Goal: Information Seeking & Learning: Learn about a topic

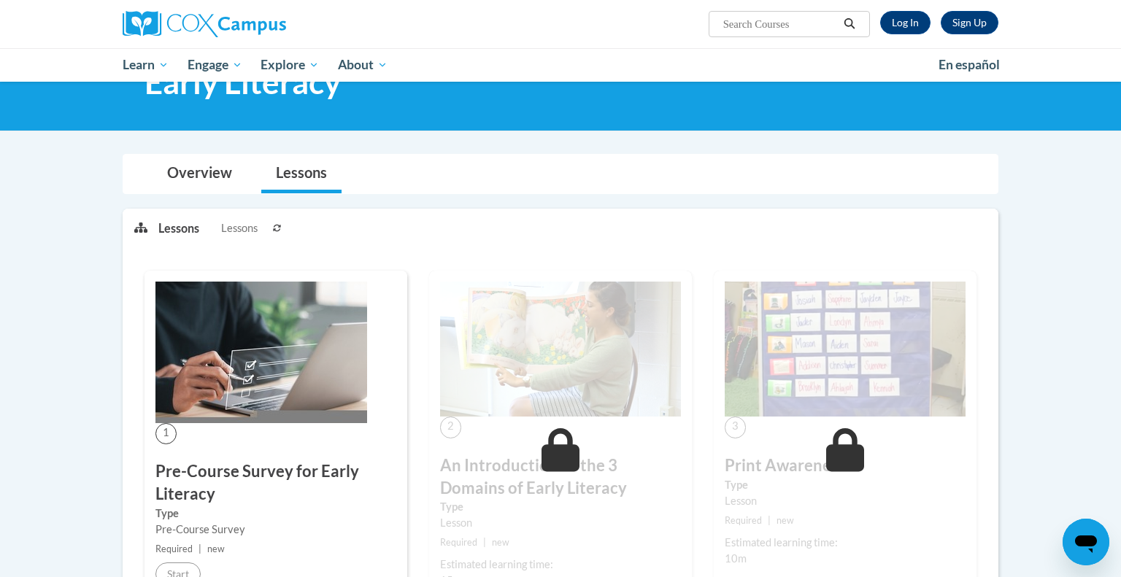
scroll to position [43, 0]
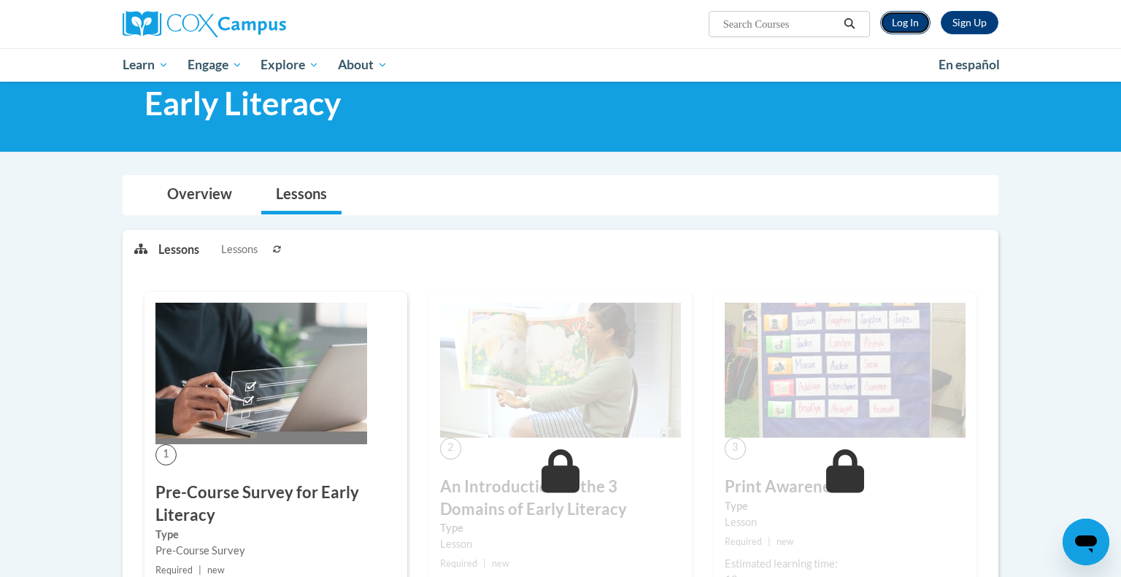
click at [918, 19] on link "Log In" at bounding box center [905, 22] width 50 height 23
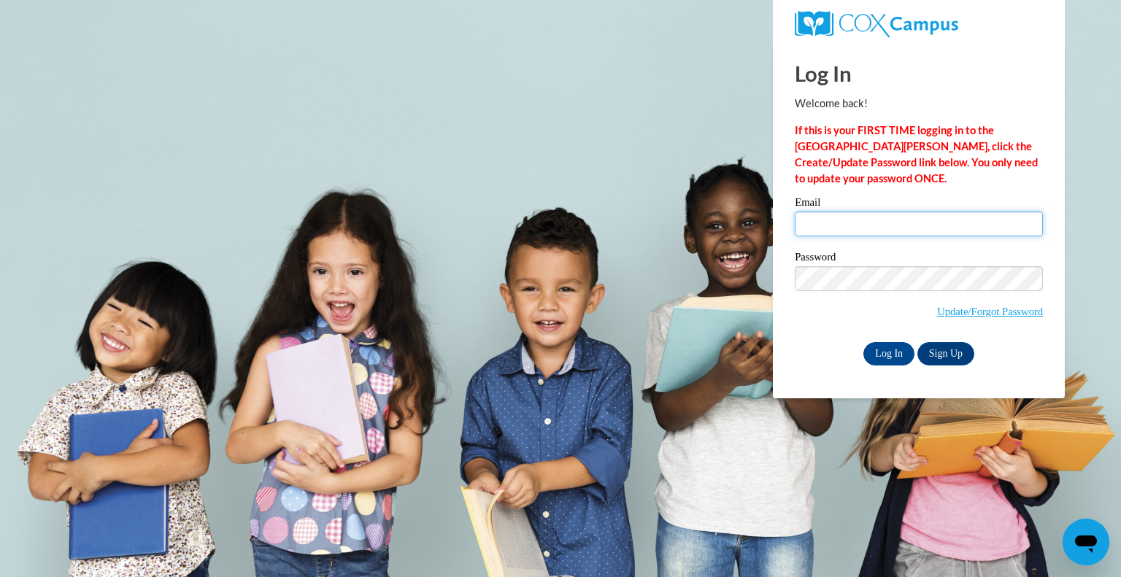
type input "[EMAIL_ADDRESS][DOMAIN_NAME]"
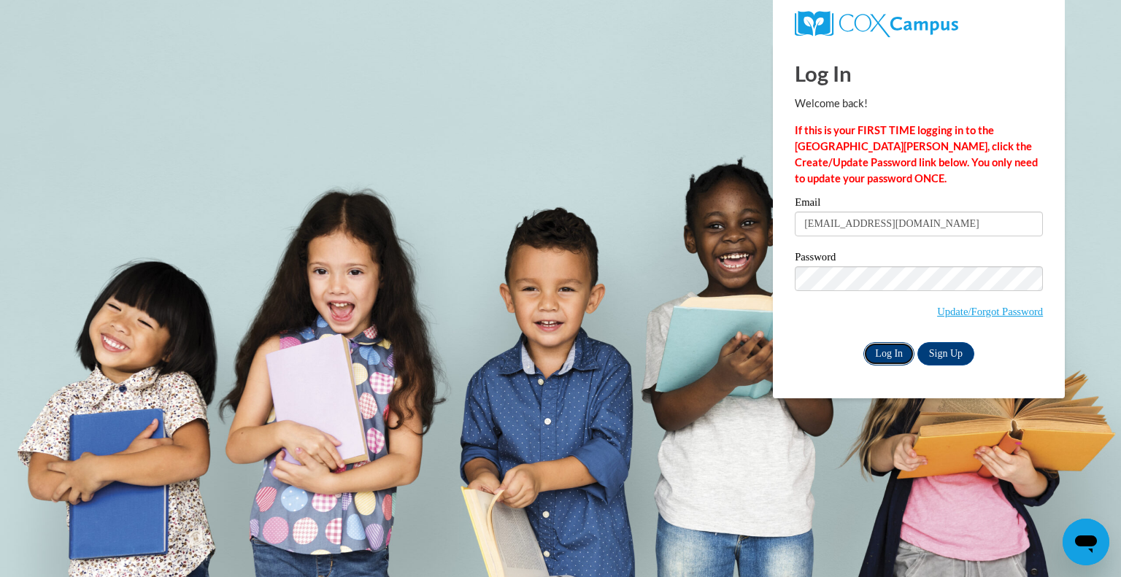
click at [892, 353] on input "Log In" at bounding box center [889, 353] width 51 height 23
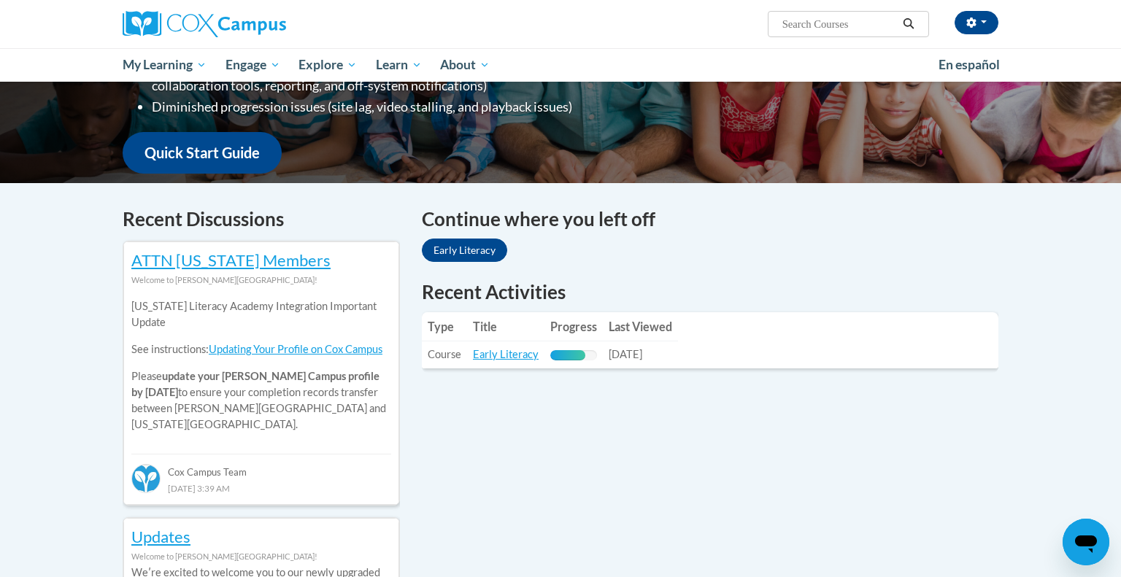
scroll to position [331, 0]
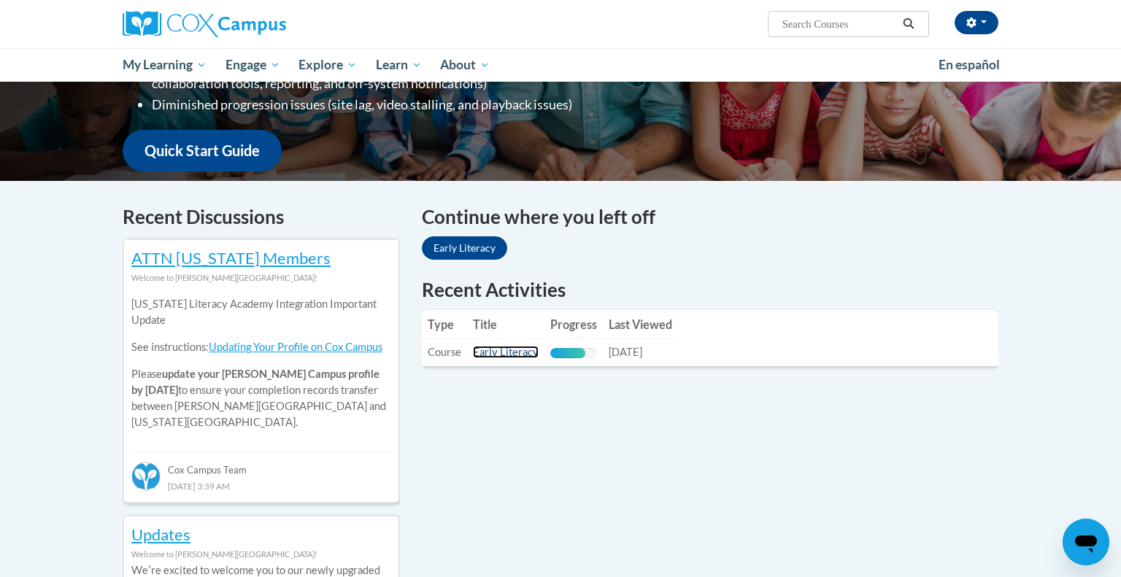
click at [507, 350] on link "Early Literacy" at bounding box center [506, 352] width 66 height 12
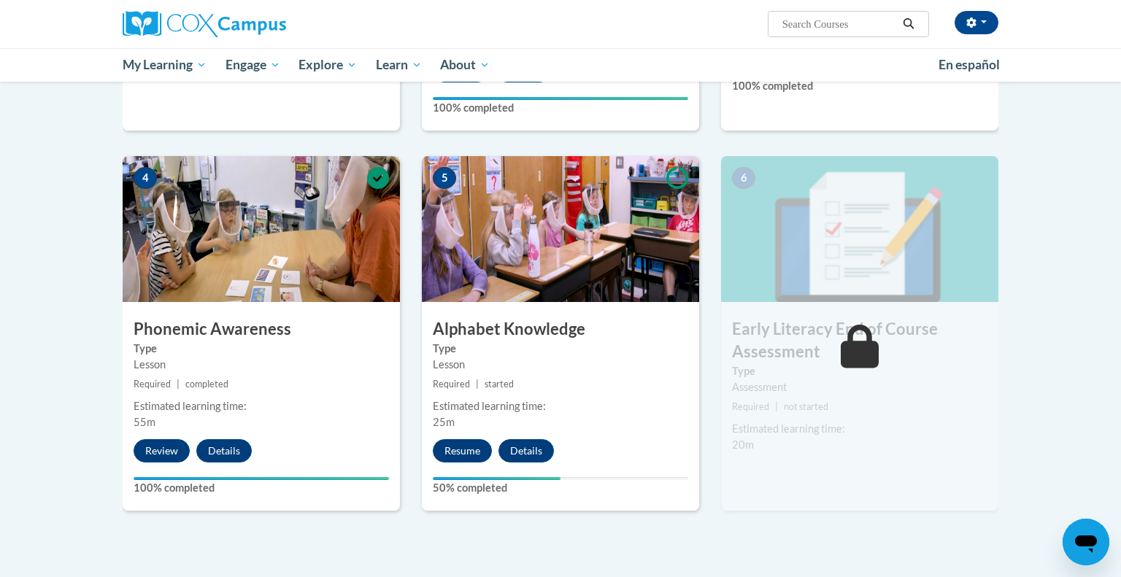
scroll to position [632, 0]
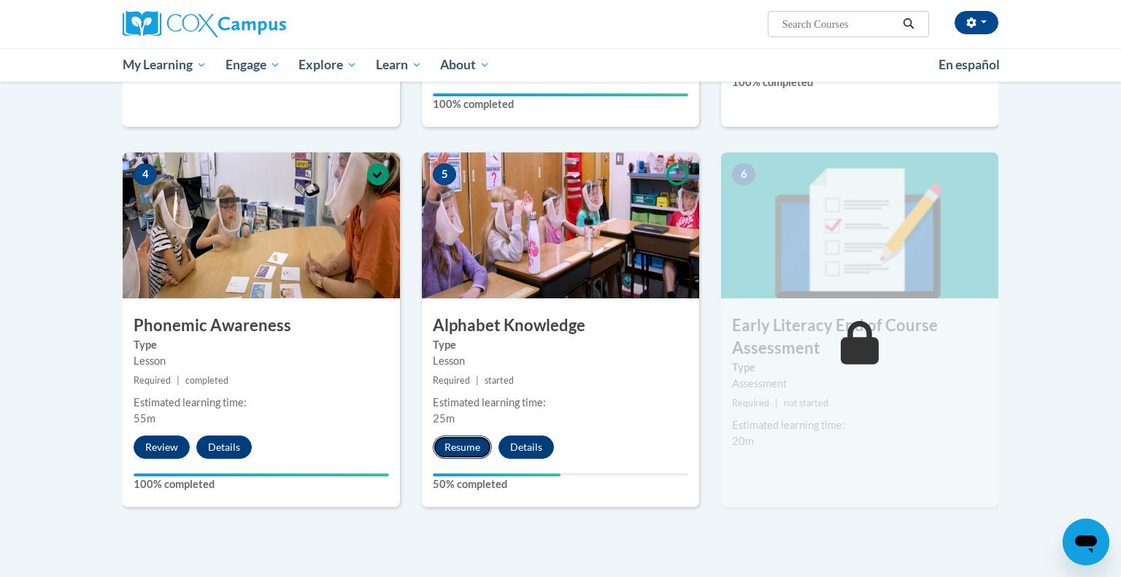
click at [472, 445] on button "Resume" at bounding box center [462, 447] width 59 height 23
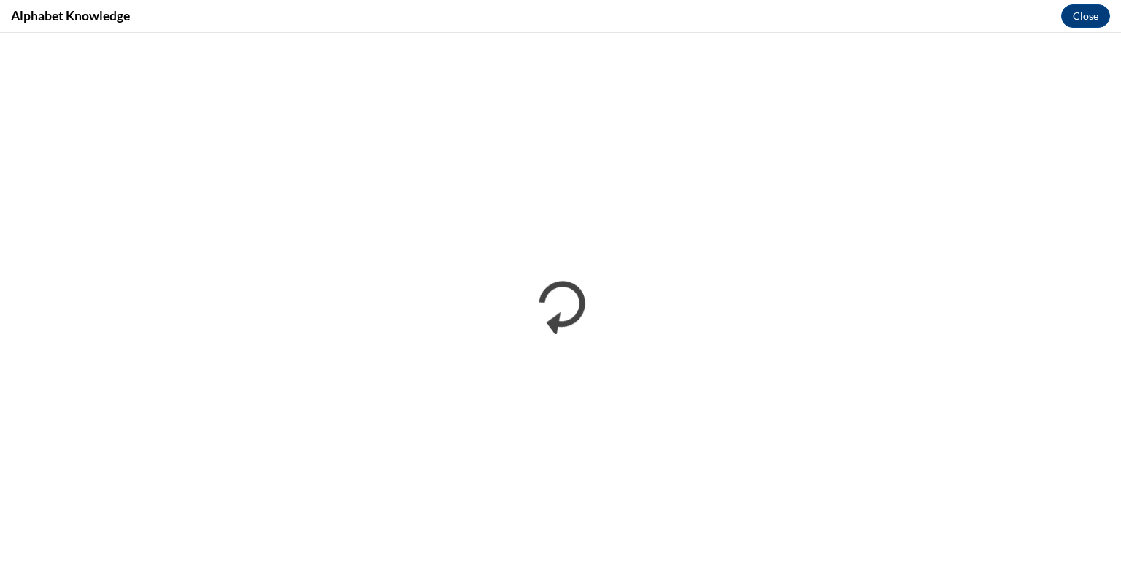
scroll to position [0, 0]
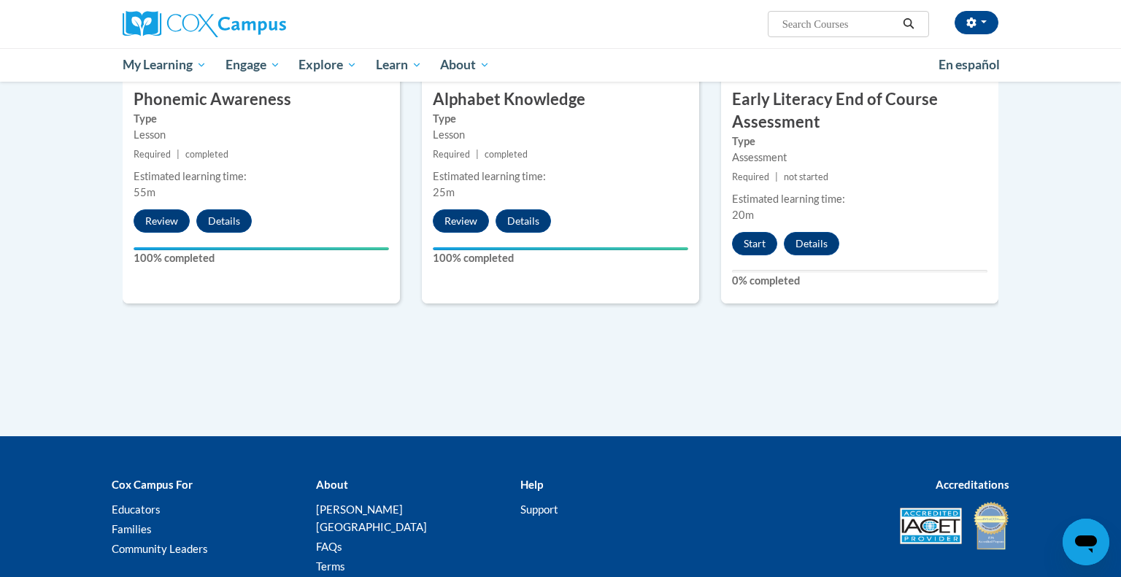
scroll to position [859, 0]
click at [749, 237] on button "Start" at bounding box center [754, 242] width 45 height 23
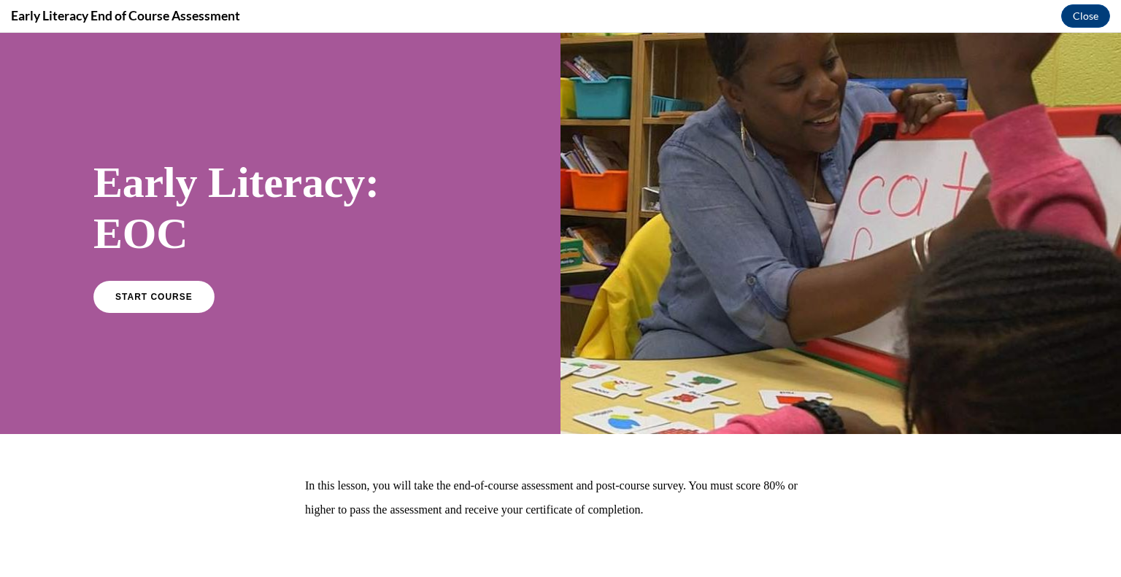
scroll to position [68, 0]
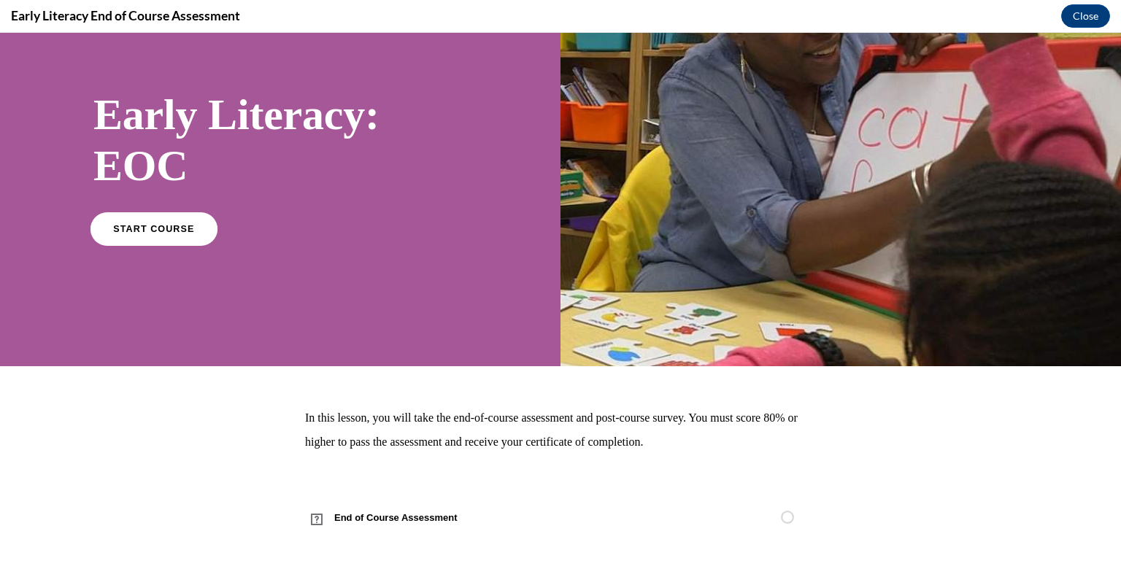
click at [170, 228] on span "START COURSE" at bounding box center [153, 228] width 81 height 11
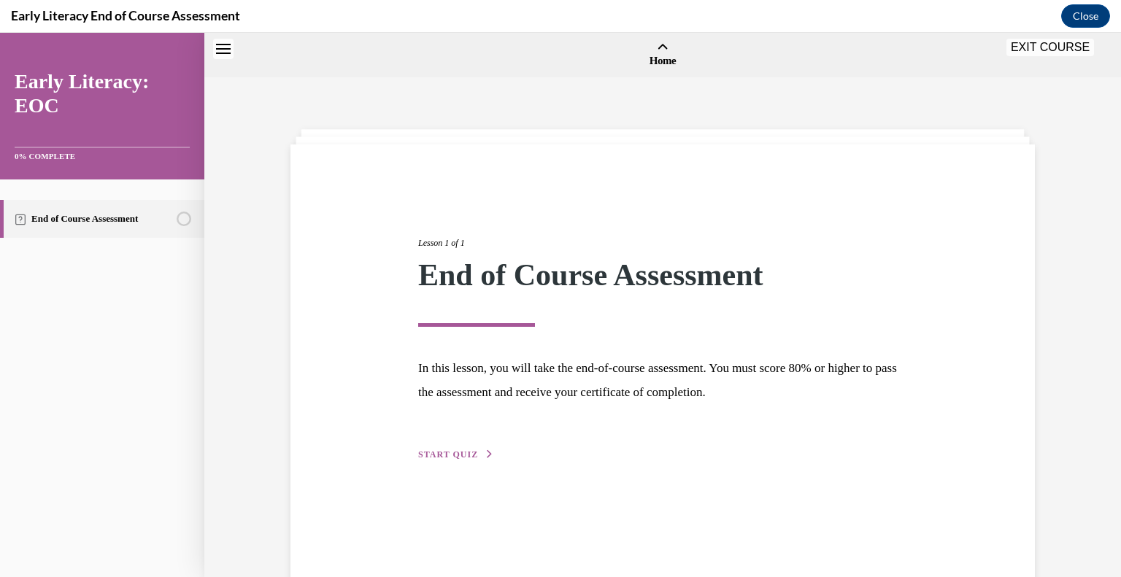
scroll to position [45, 0]
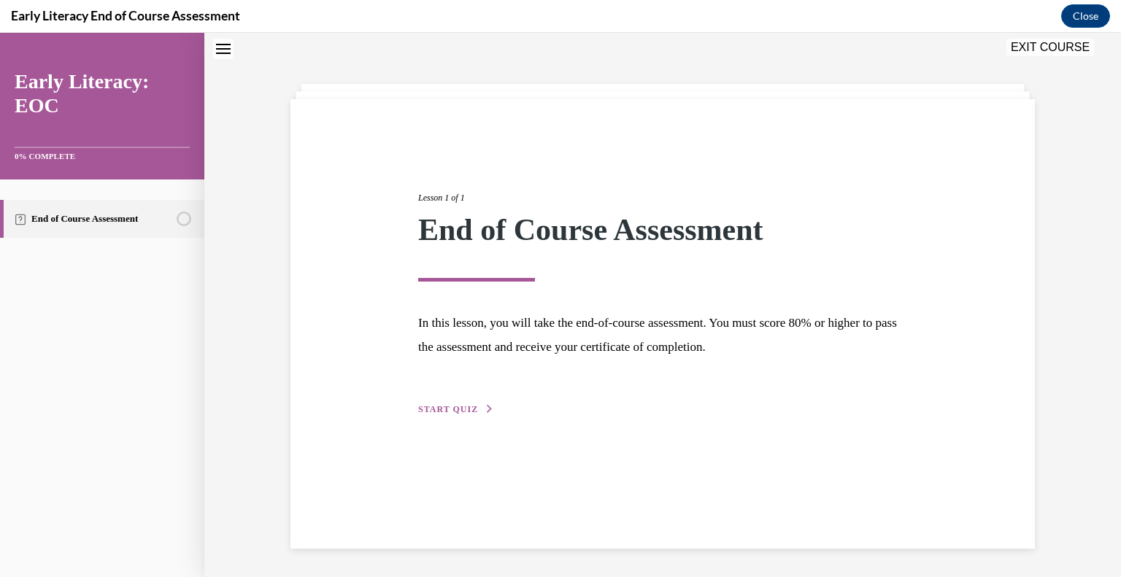
click at [436, 407] on span "START QUIZ" at bounding box center [448, 409] width 60 height 10
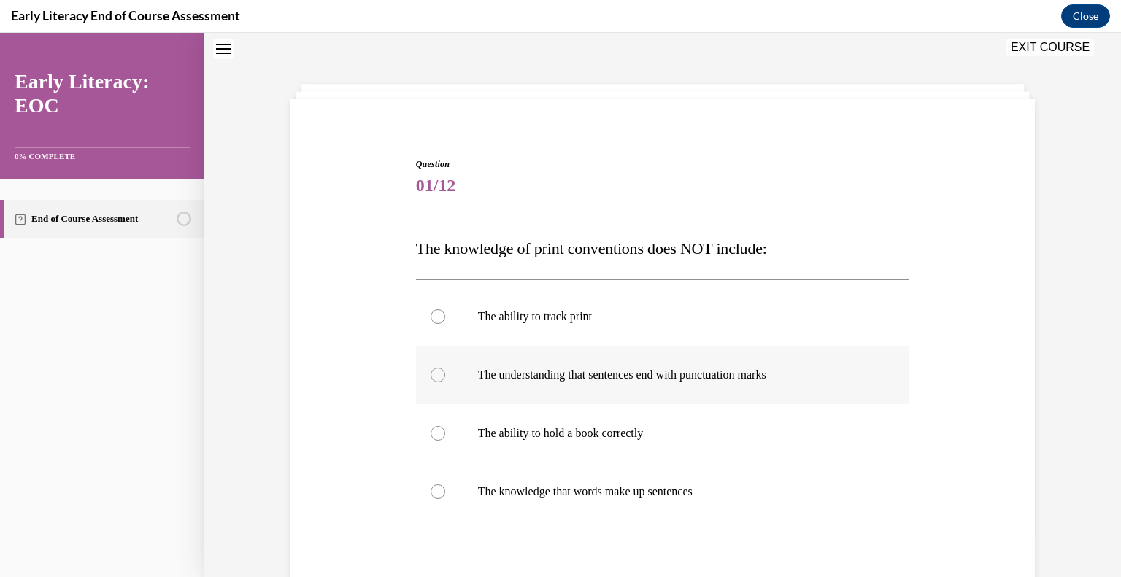
click at [434, 380] on div at bounding box center [438, 375] width 15 height 15
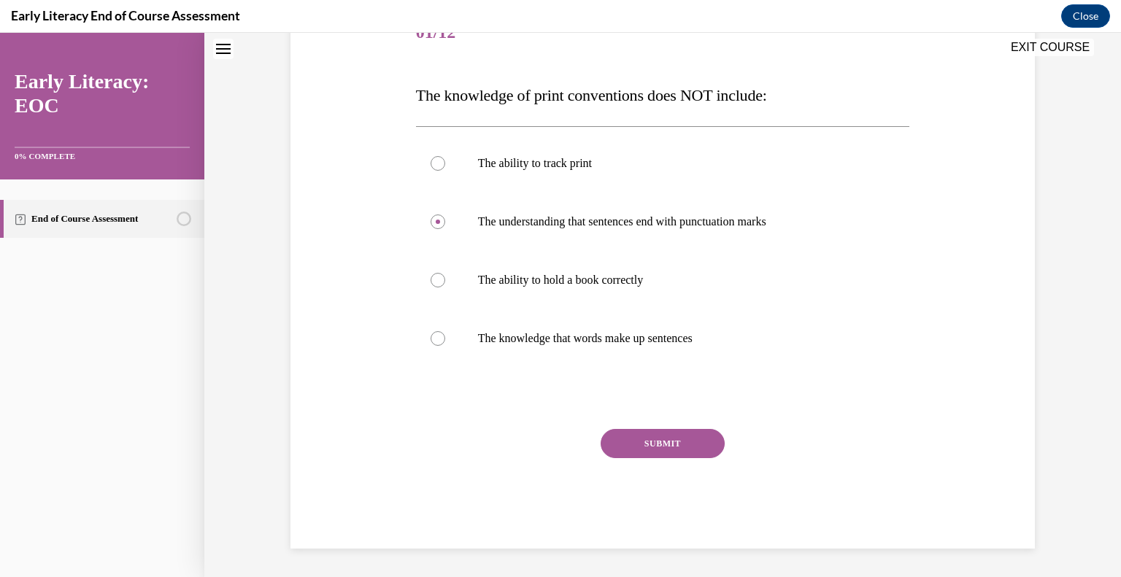
click at [692, 450] on button "SUBMIT" at bounding box center [663, 443] width 124 height 29
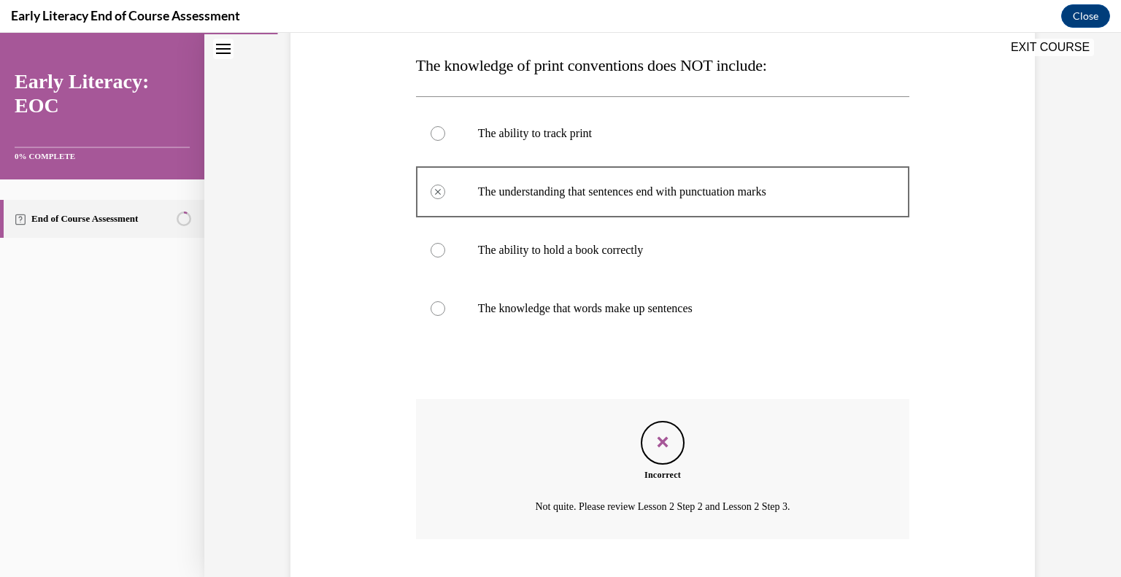
scroll to position [317, 0]
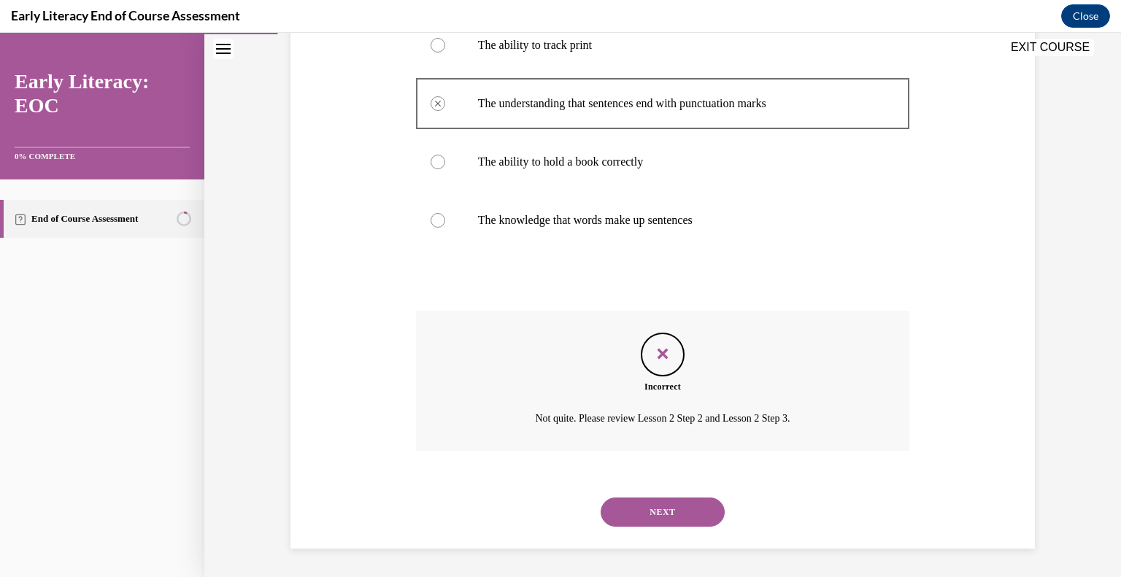
click at [678, 514] on button "NEXT" at bounding box center [663, 512] width 124 height 29
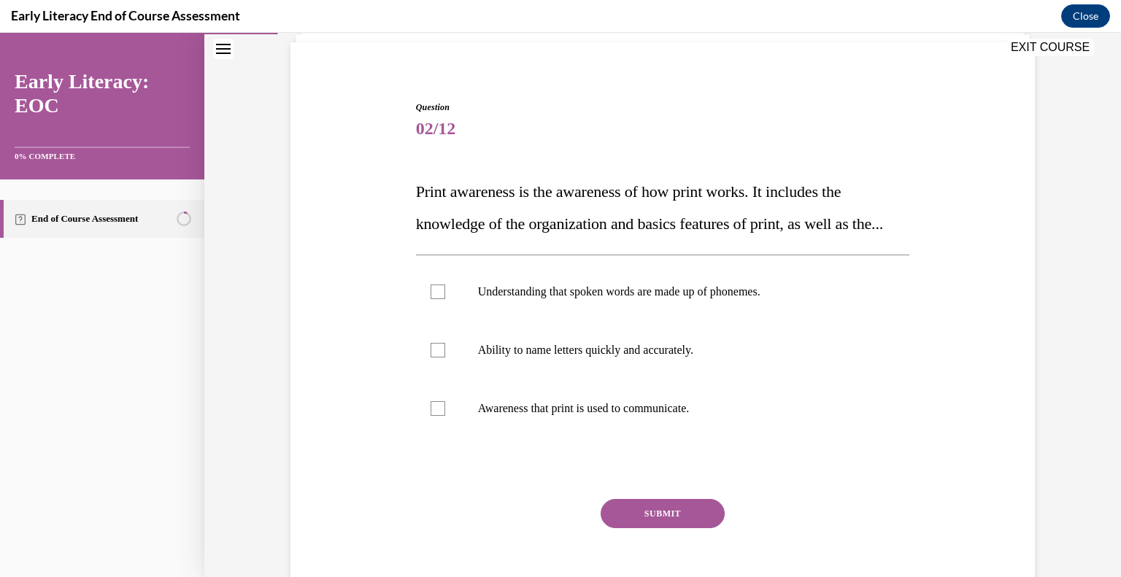
scroll to position [114, 0]
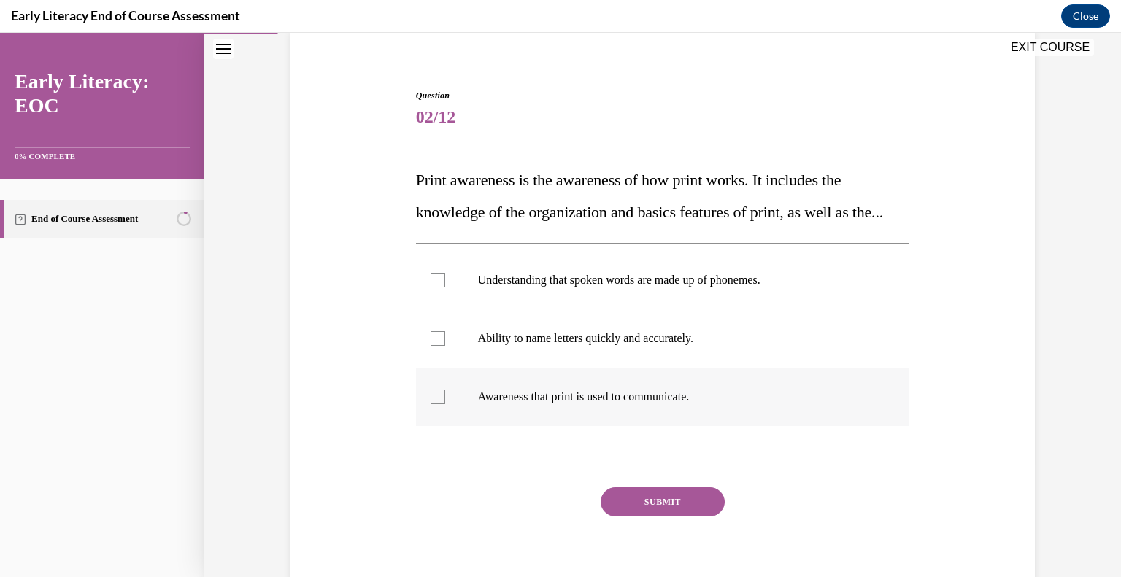
click at [431, 404] on div at bounding box center [438, 397] width 15 height 15
click at [645, 517] on button "SUBMIT" at bounding box center [663, 502] width 124 height 29
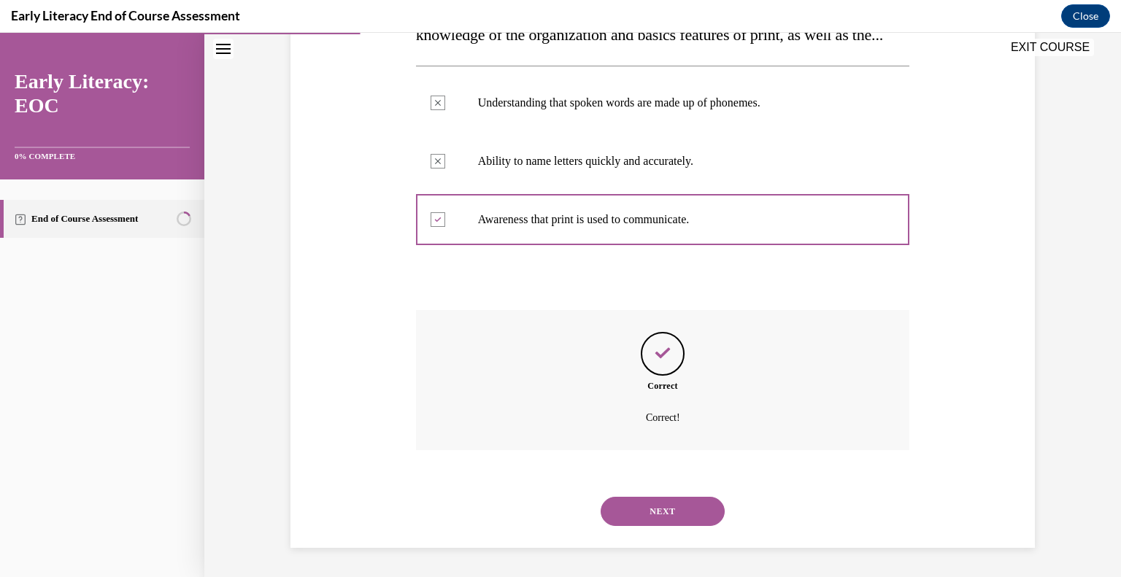
scroll to position [323, 0]
click at [644, 516] on button "NEXT" at bounding box center [663, 511] width 124 height 29
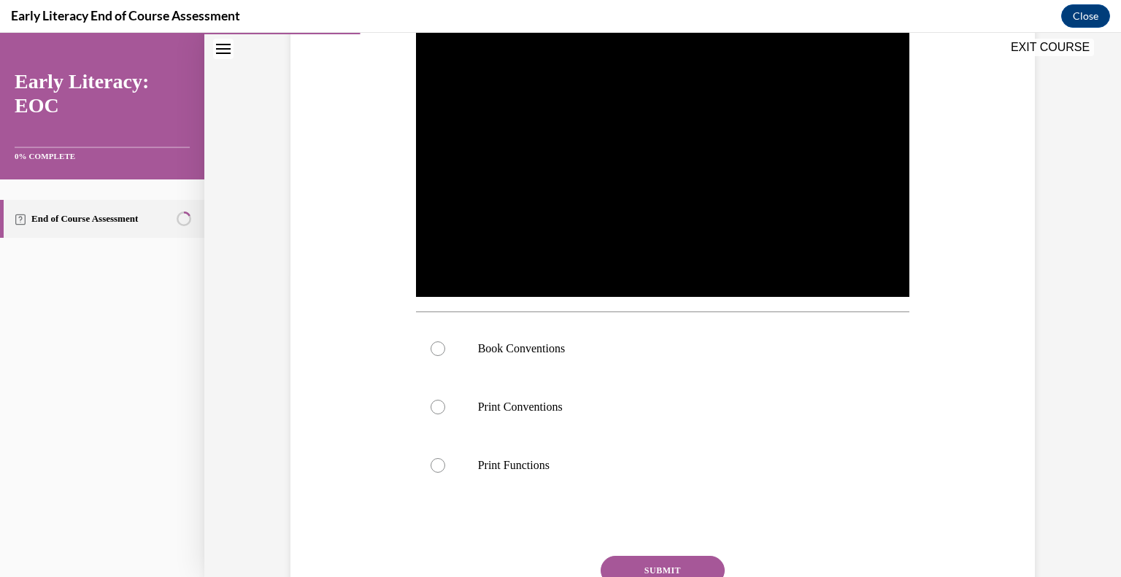
scroll to position [303, 0]
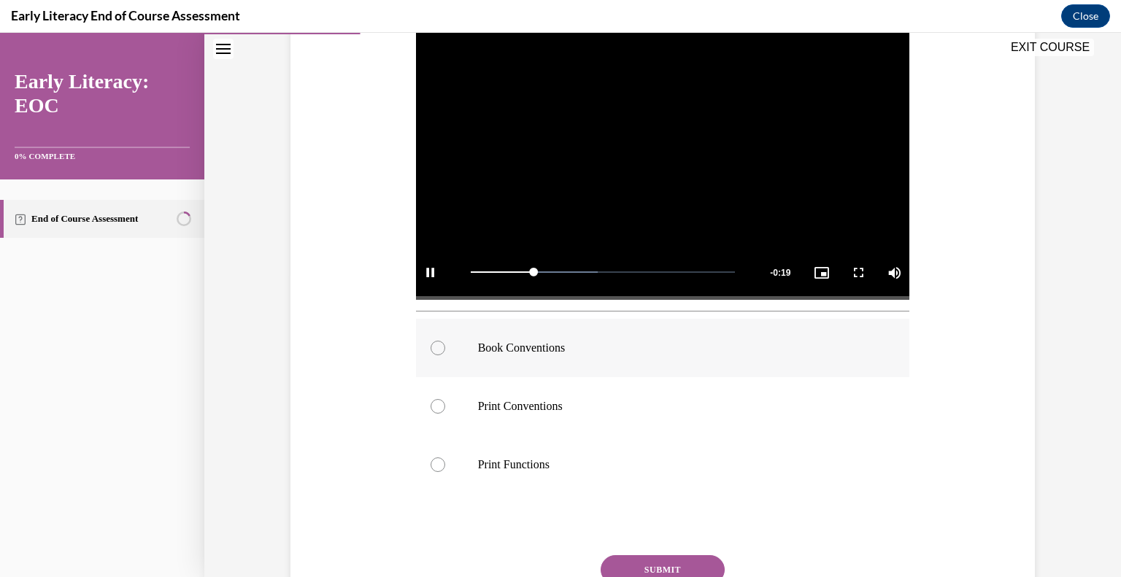
click at [436, 346] on div at bounding box center [438, 348] width 15 height 15
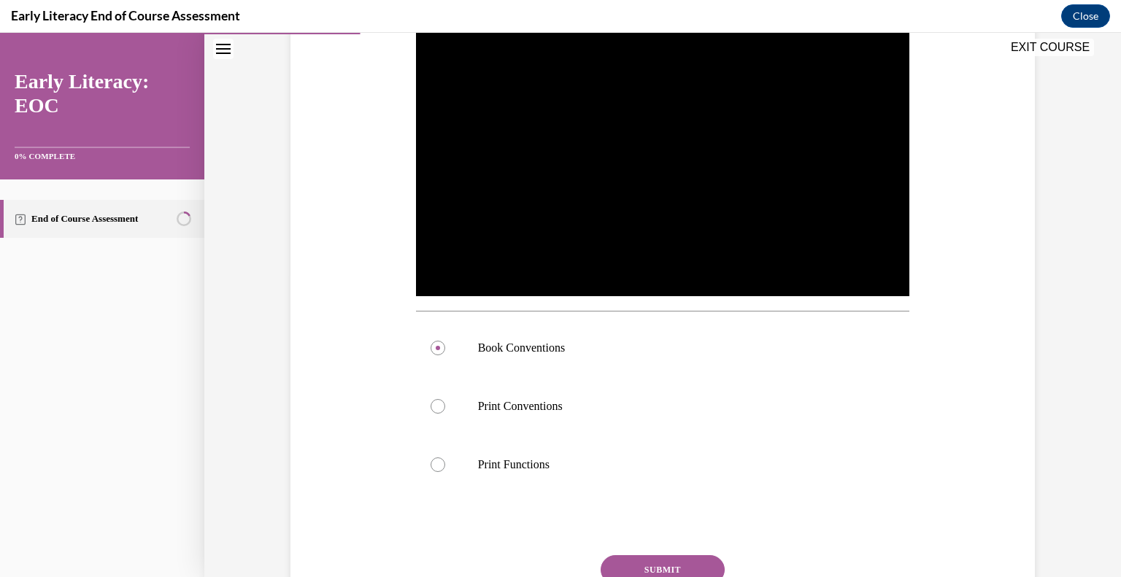
click at [631, 558] on button "SUBMIT" at bounding box center [663, 570] width 124 height 29
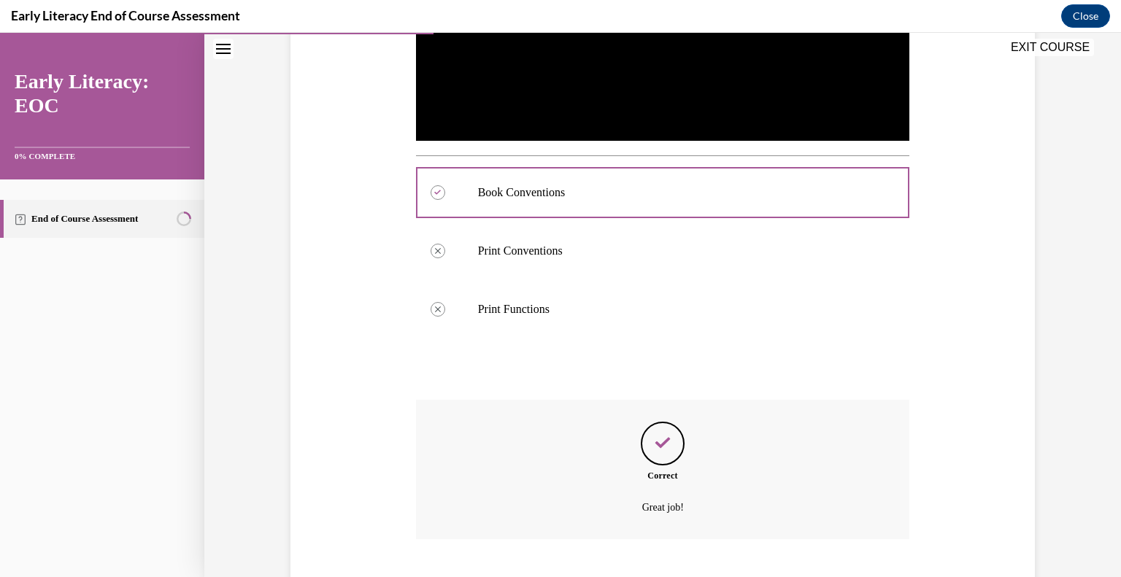
scroll to position [547, 0]
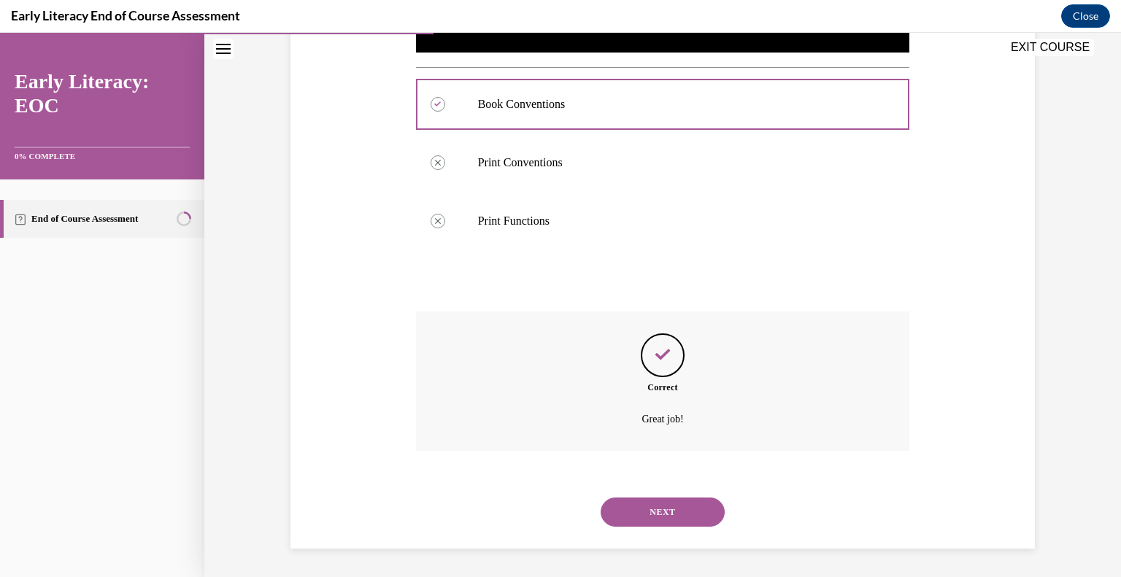
click at [670, 513] on button "NEXT" at bounding box center [663, 512] width 124 height 29
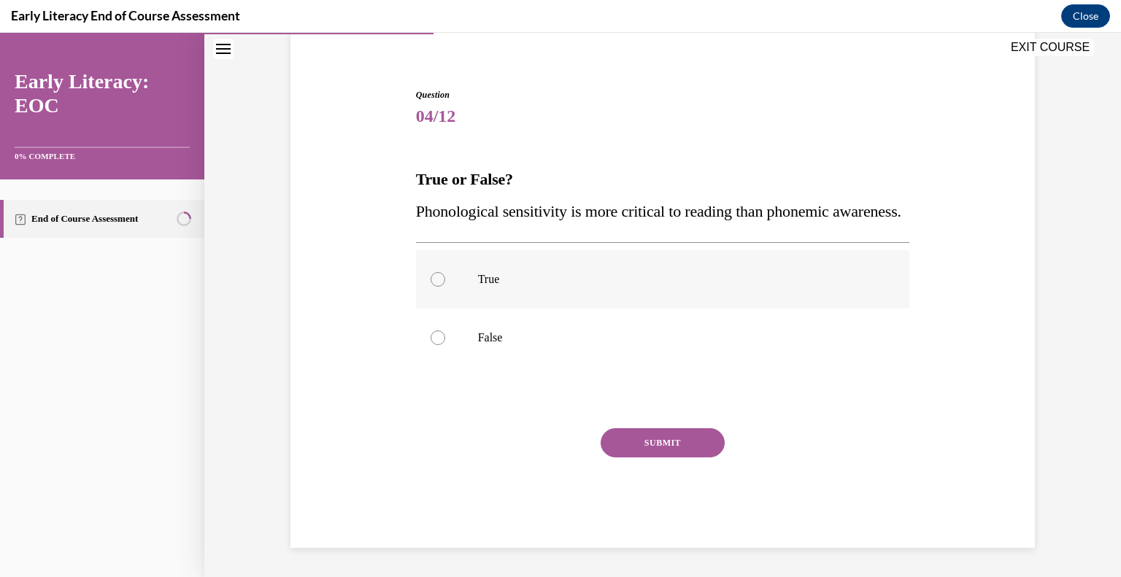
click at [432, 284] on div at bounding box center [438, 279] width 15 height 15
click at [675, 449] on button "SUBMIT" at bounding box center [663, 443] width 124 height 29
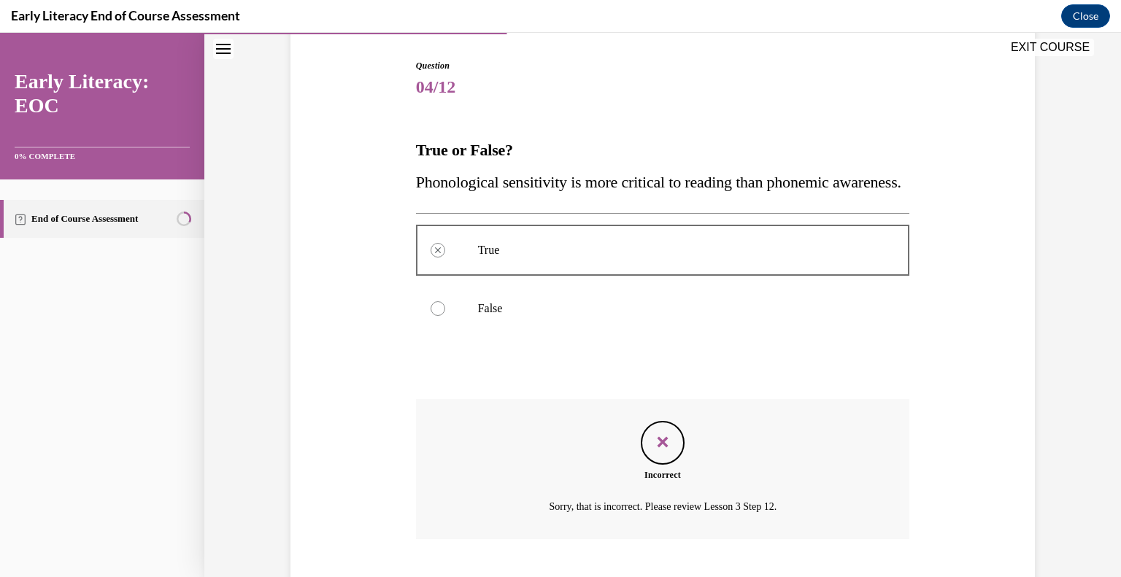
scroll to position [264, 0]
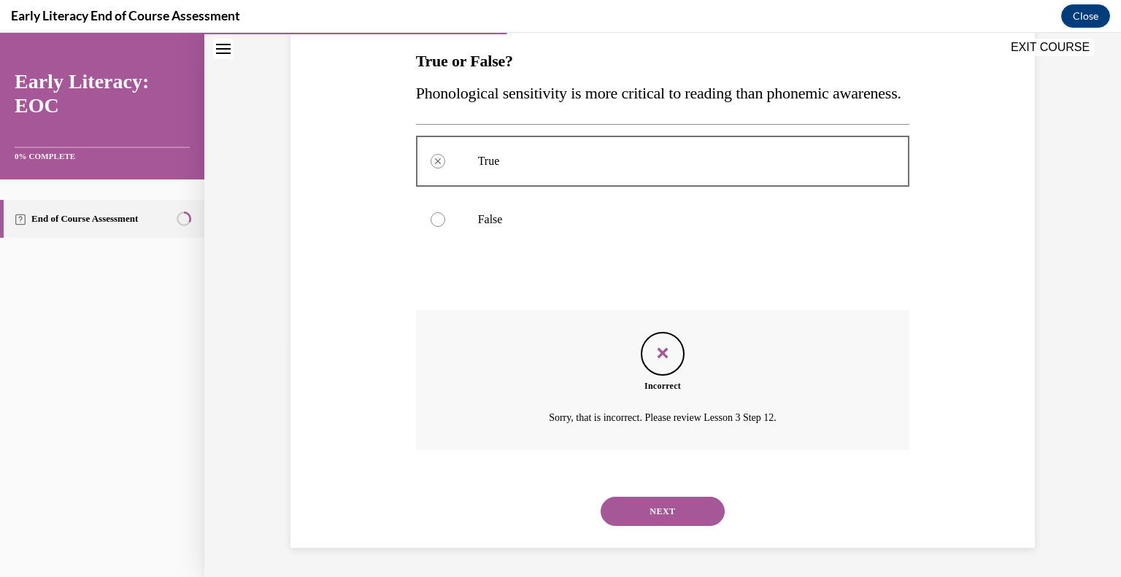
click at [655, 508] on button "NEXT" at bounding box center [663, 511] width 124 height 29
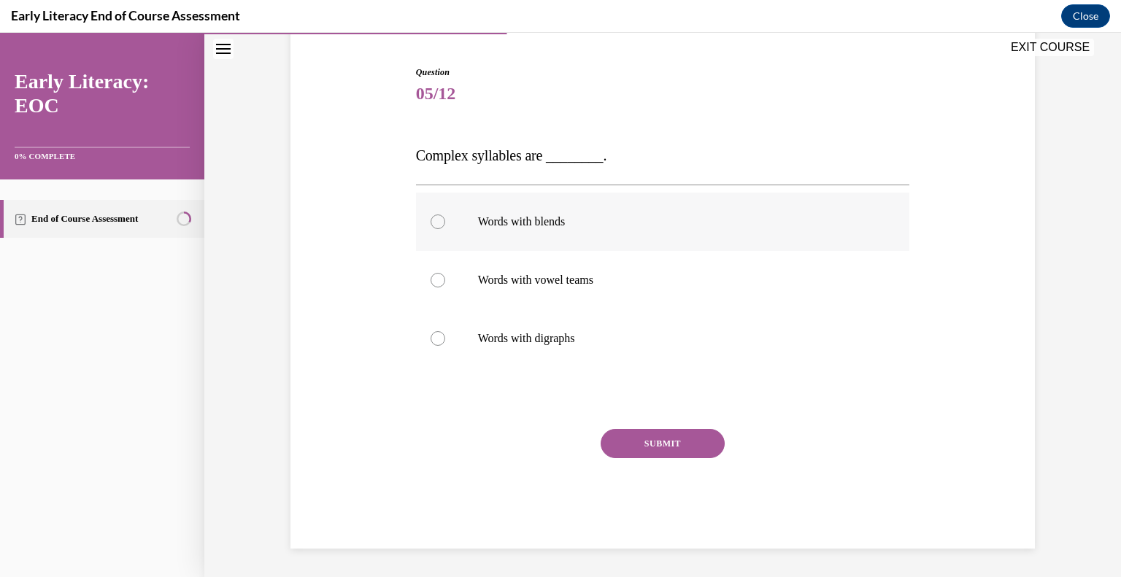
click at [434, 216] on div at bounding box center [438, 222] width 15 height 15
click at [621, 437] on button "SUBMIT" at bounding box center [663, 443] width 124 height 29
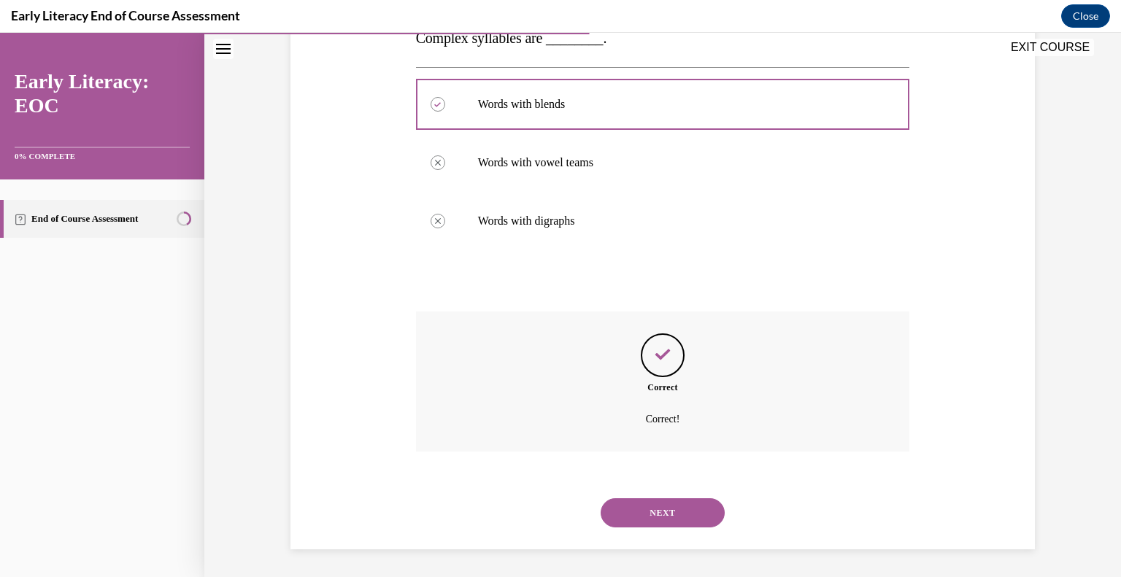
scroll to position [256, 0]
click at [619, 510] on button "NEXT" at bounding box center [663, 512] width 124 height 29
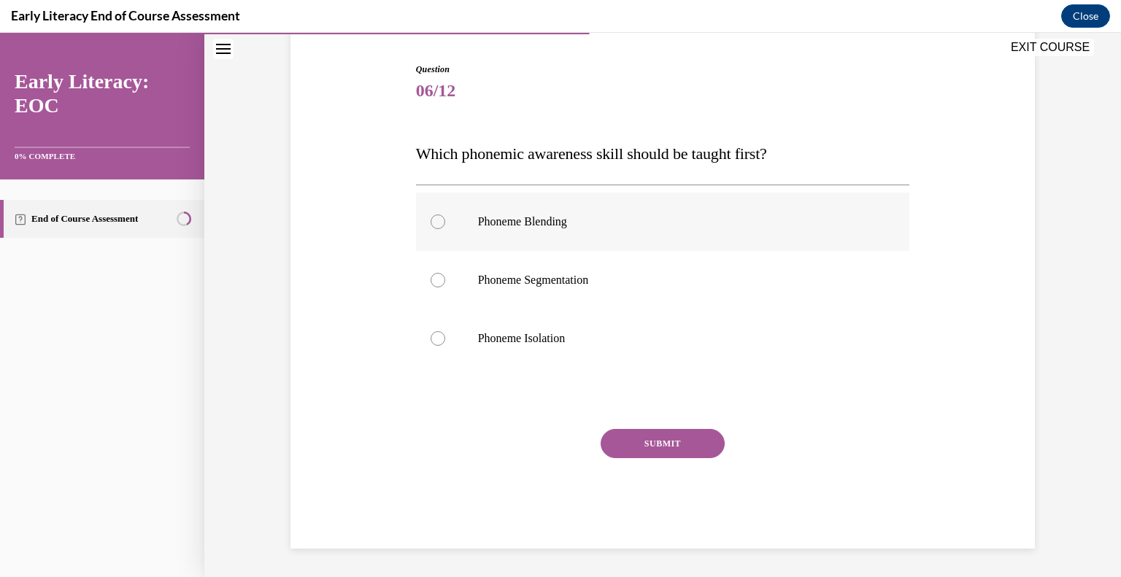
click at [438, 221] on div at bounding box center [438, 222] width 15 height 15
click at [616, 437] on button "SUBMIT" at bounding box center [663, 443] width 124 height 29
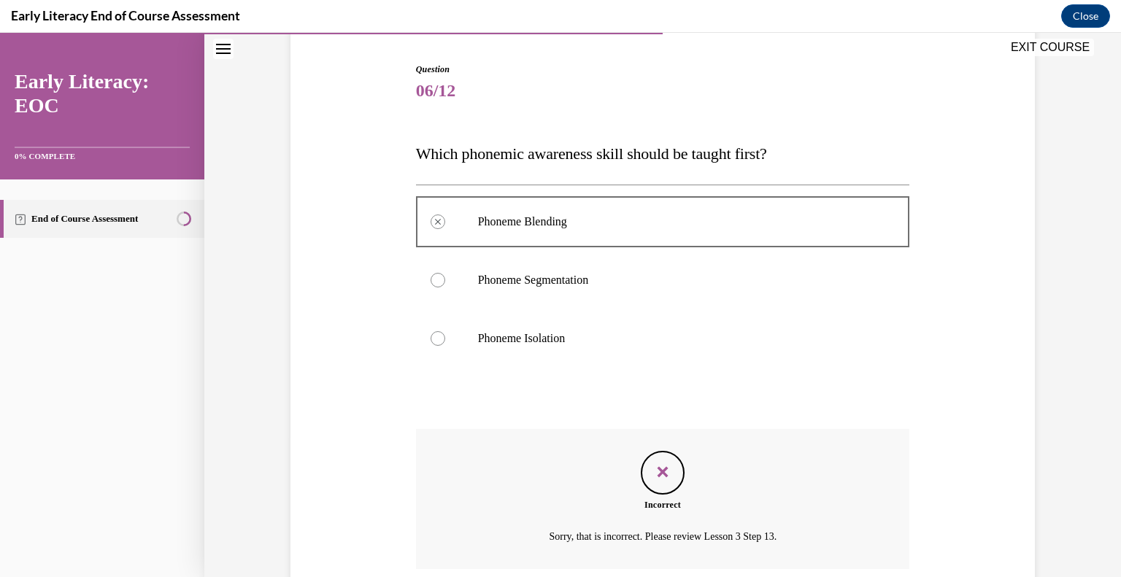
scroll to position [258, 0]
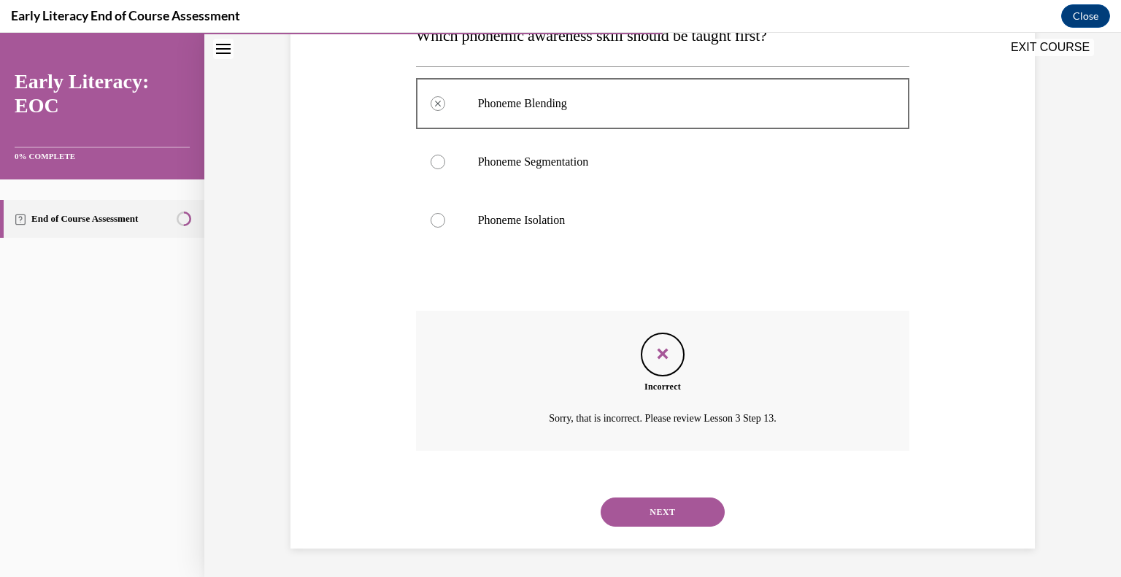
click at [629, 508] on button "NEXT" at bounding box center [663, 512] width 124 height 29
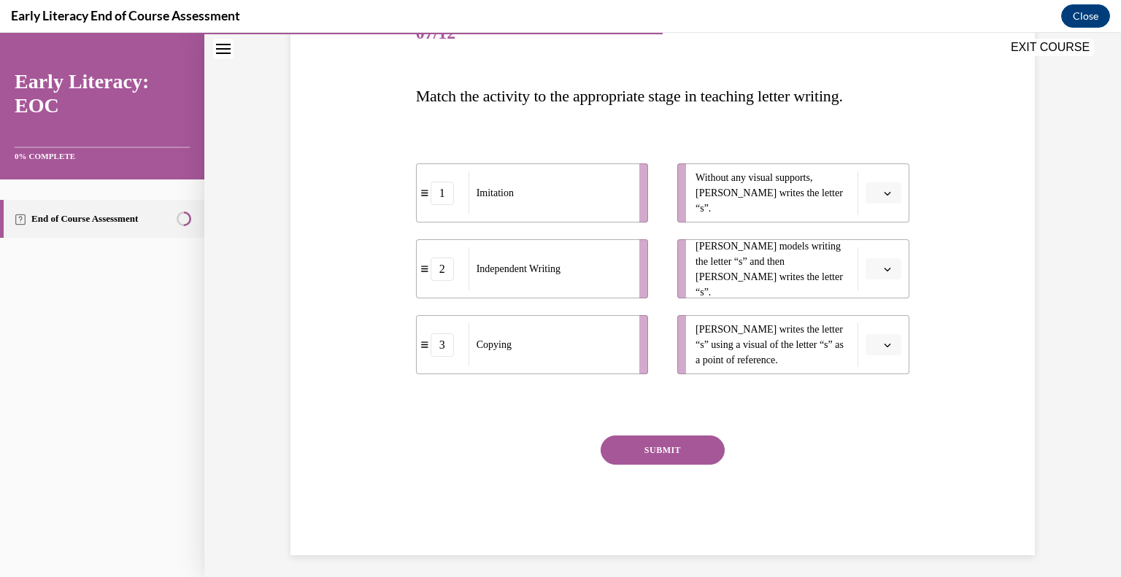
scroll to position [204, 0]
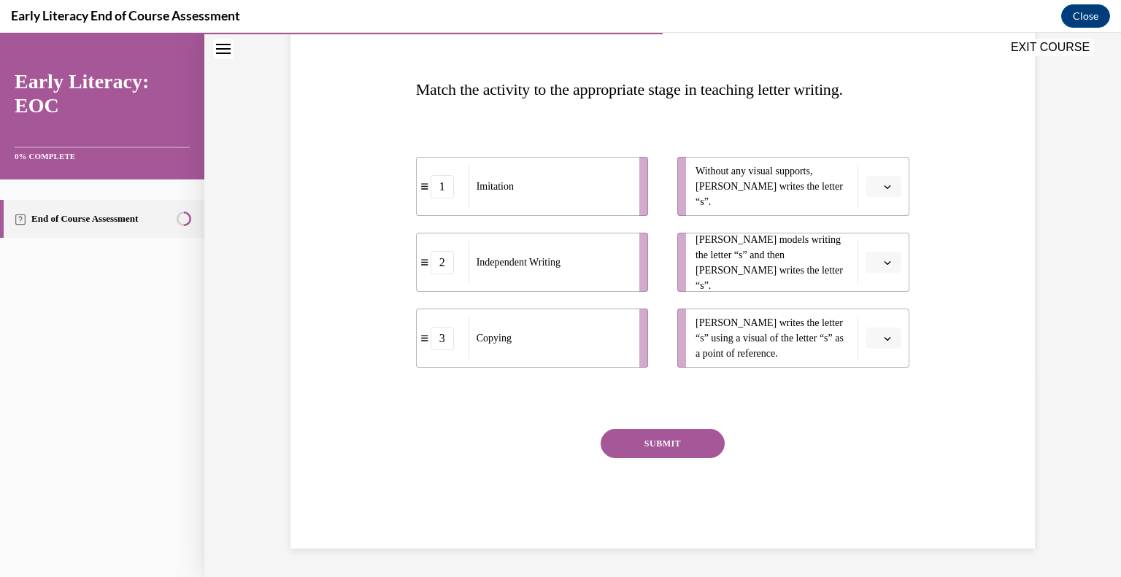
click at [889, 259] on icon "button" at bounding box center [887, 262] width 7 height 7
click at [884, 325] on div "1" at bounding box center [882, 323] width 37 height 29
click at [886, 193] on button "button" at bounding box center [884, 187] width 36 height 22
click at [881, 272] on span "2" at bounding box center [878, 277] width 5 height 12
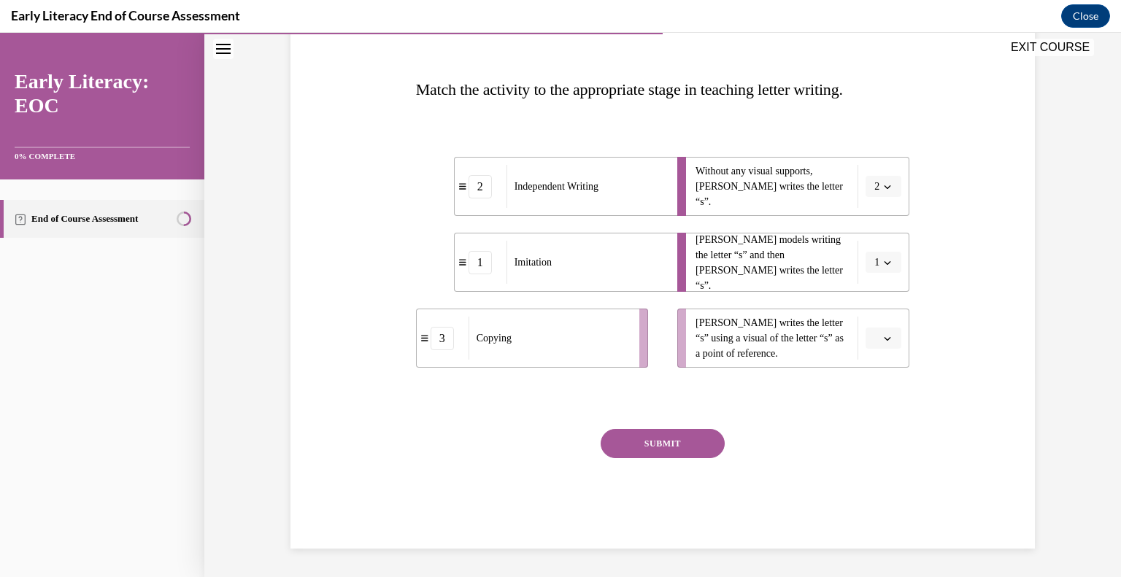
click at [889, 342] on span "button" at bounding box center [888, 339] width 10 height 10
click at [876, 454] on span "3" at bounding box center [878, 458] width 5 height 12
click at [680, 436] on button "SUBMIT" at bounding box center [663, 443] width 124 height 29
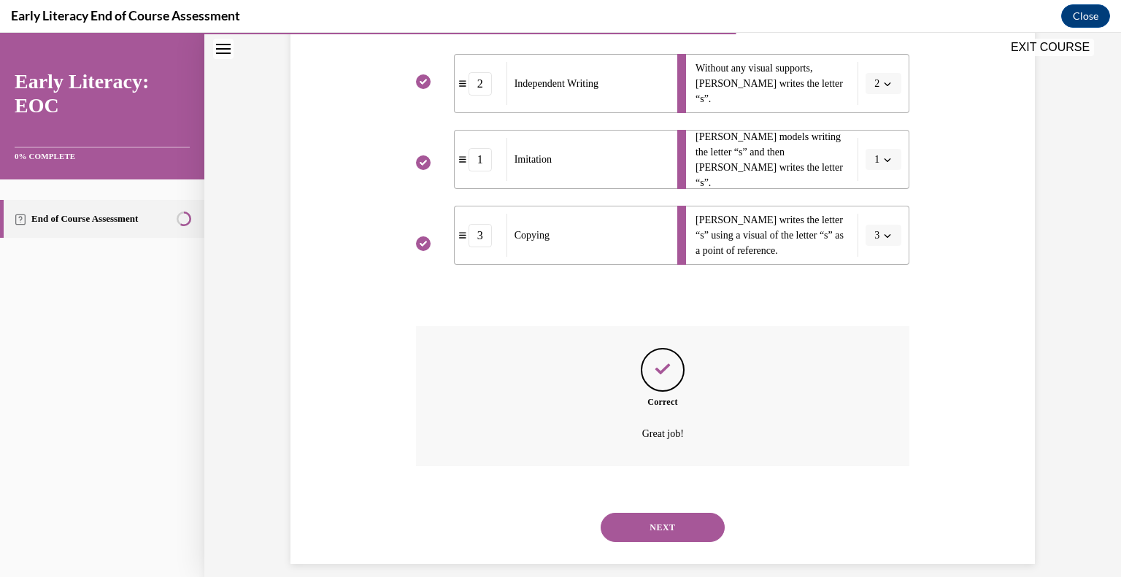
scroll to position [323, 0]
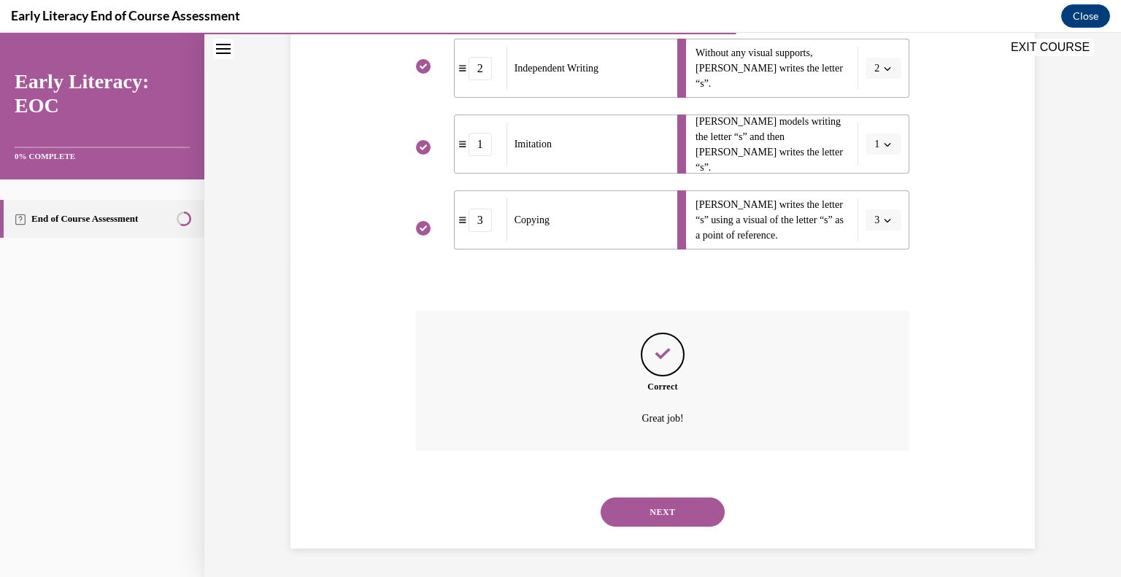
click at [659, 504] on button "NEXT" at bounding box center [663, 512] width 124 height 29
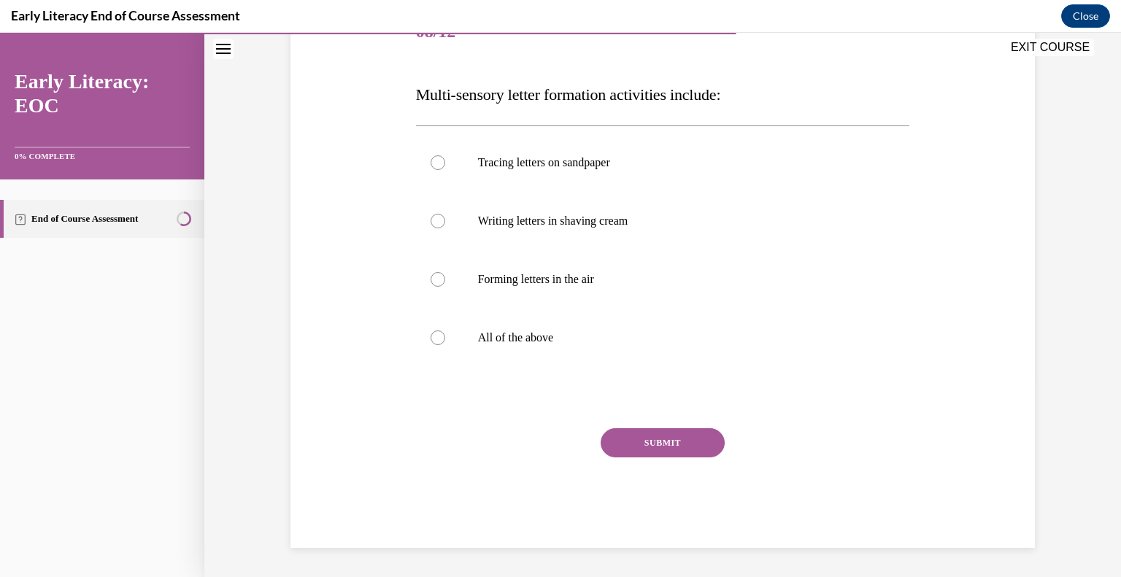
scroll to position [162, 0]
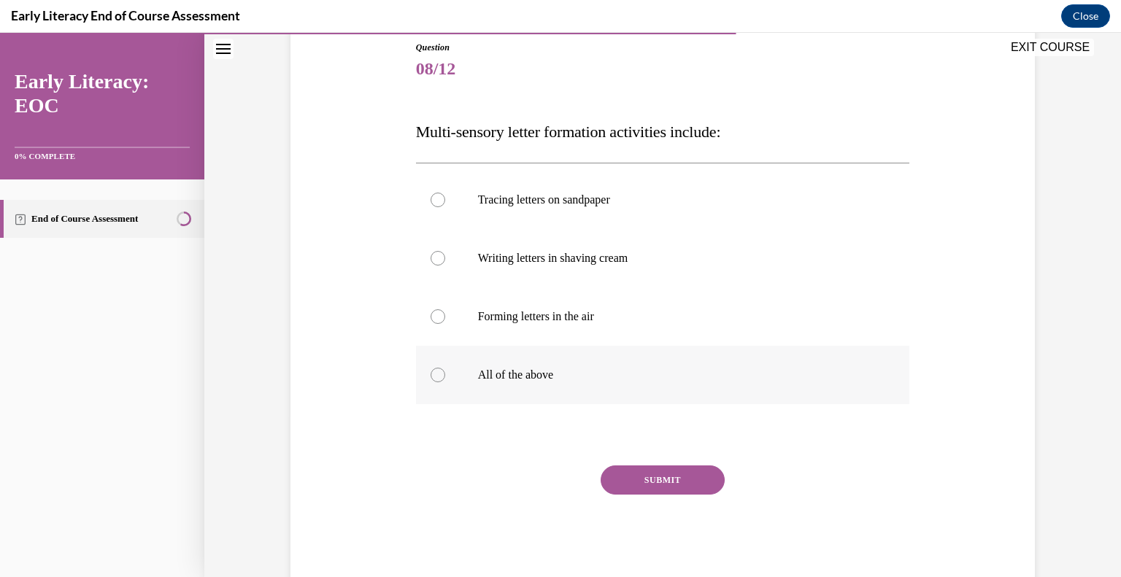
click at [429, 371] on div at bounding box center [663, 375] width 494 height 58
click at [678, 486] on button "SUBMIT" at bounding box center [663, 480] width 124 height 29
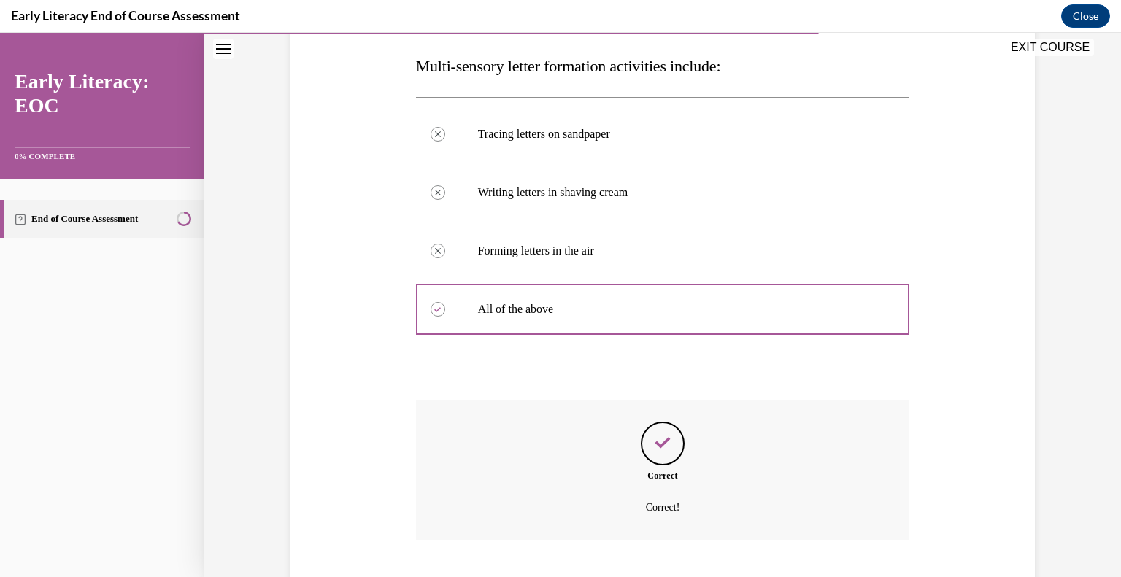
scroll to position [317, 0]
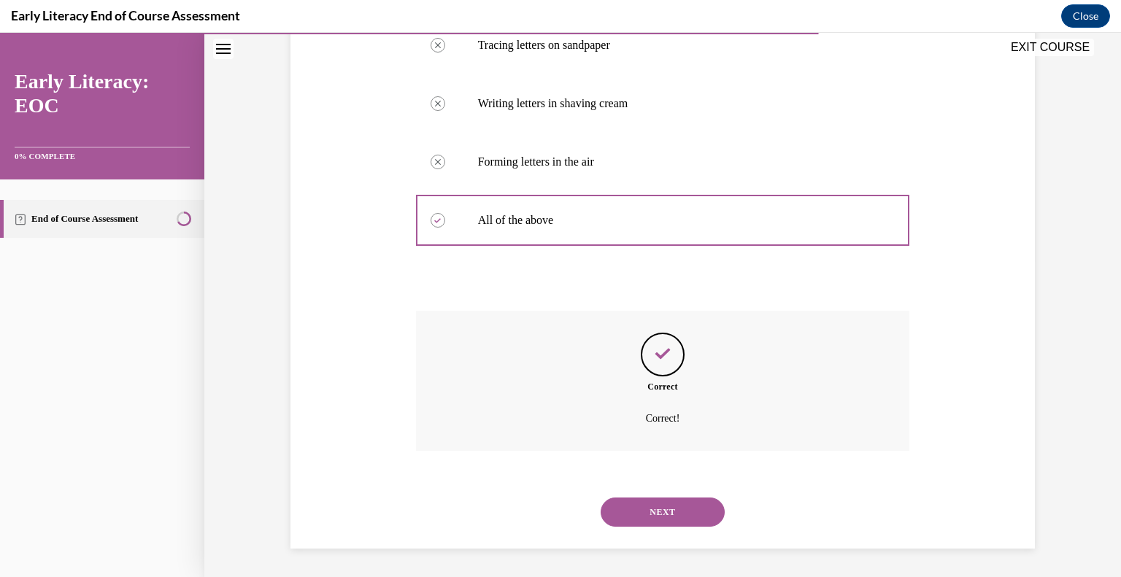
click at [658, 515] on button "NEXT" at bounding box center [663, 512] width 124 height 29
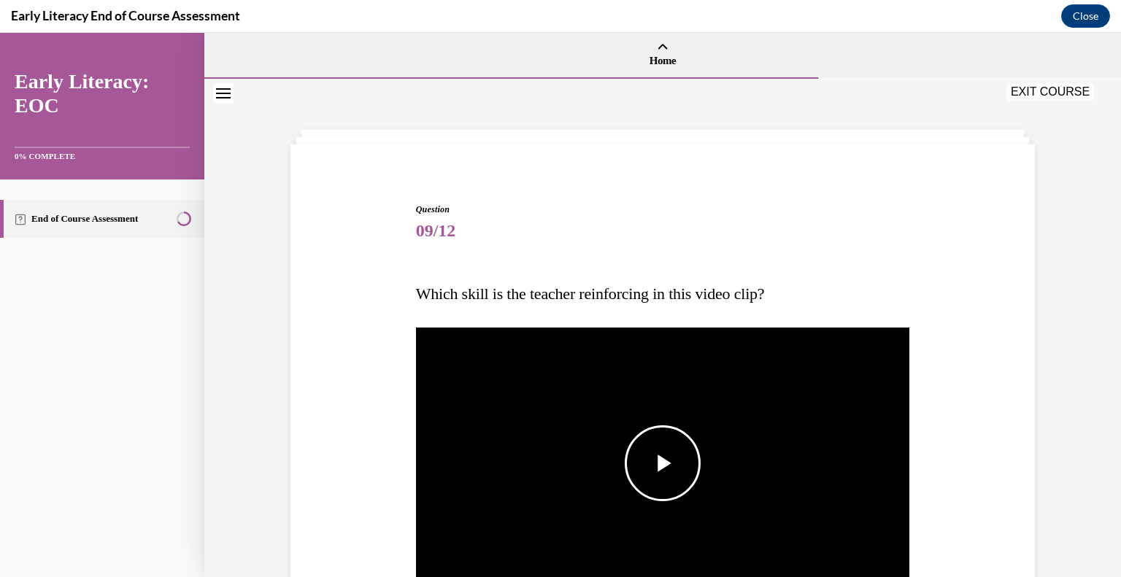
click at [663, 464] on span "Video player" at bounding box center [663, 464] width 0 height 0
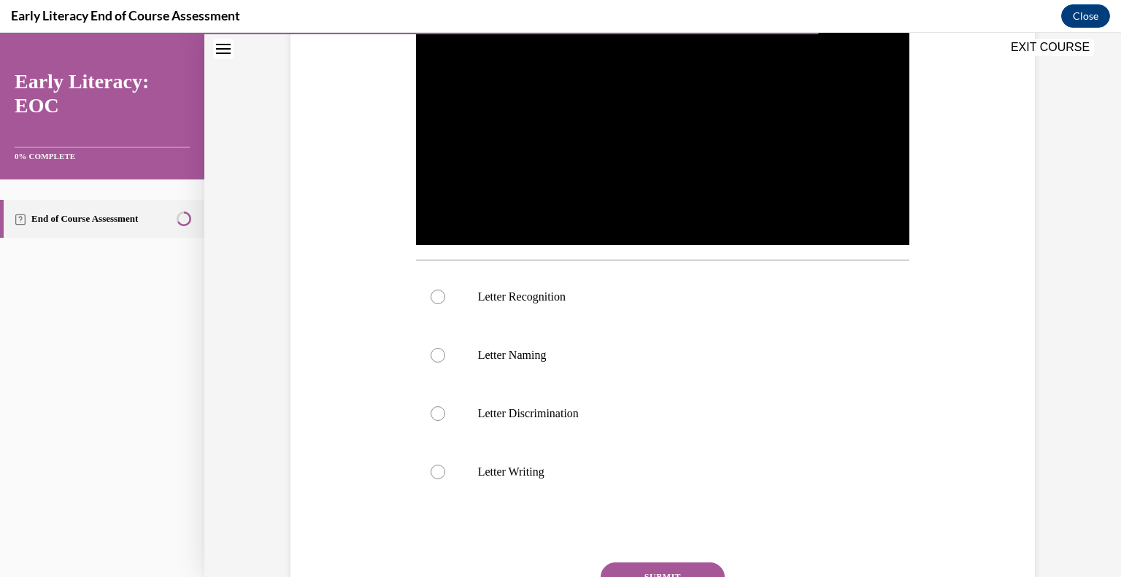
scroll to position [364, 0]
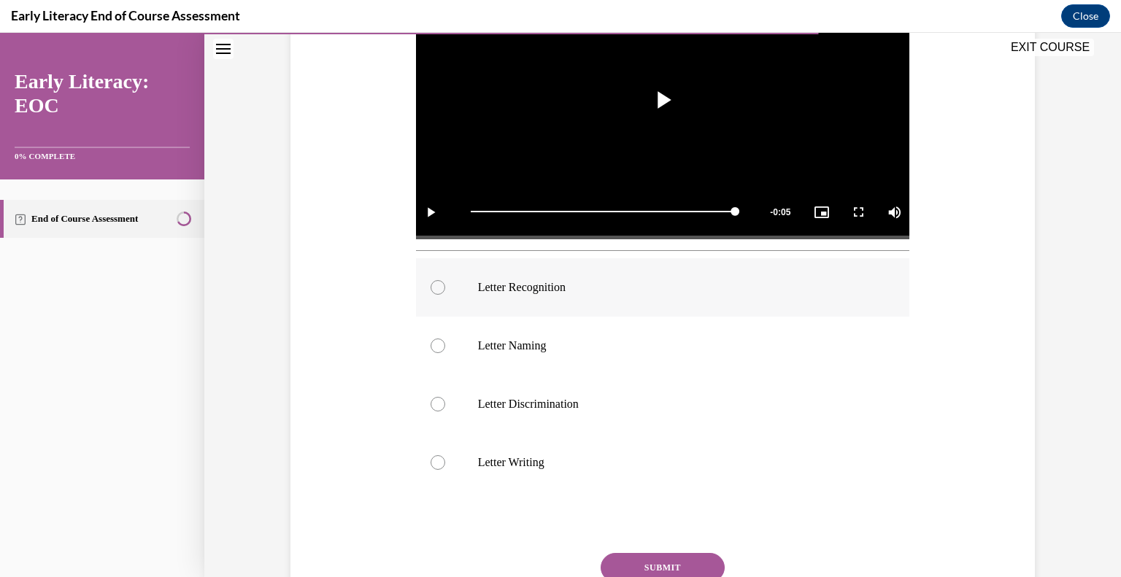
click at [434, 285] on div at bounding box center [438, 287] width 15 height 15
click at [682, 557] on button "SUBMIT" at bounding box center [663, 567] width 124 height 29
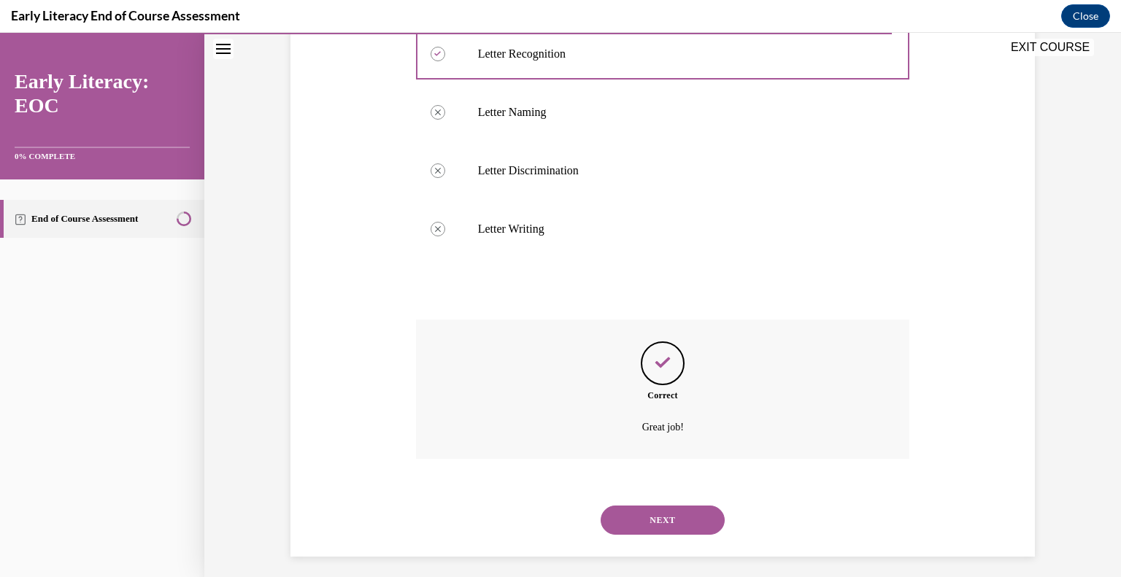
scroll to position [605, 0]
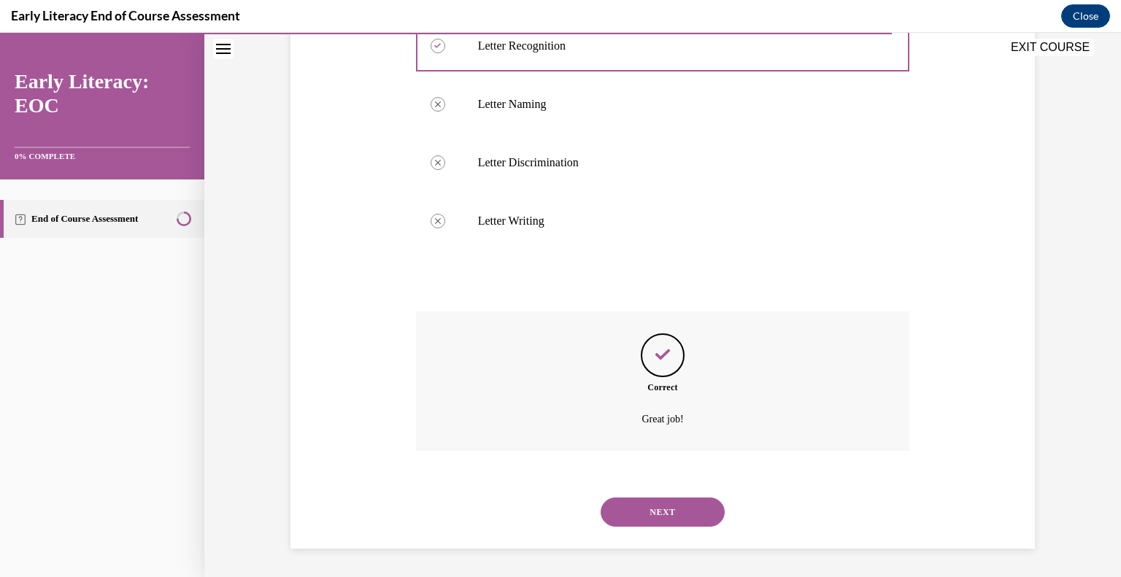
click at [666, 513] on button "NEXT" at bounding box center [663, 512] width 124 height 29
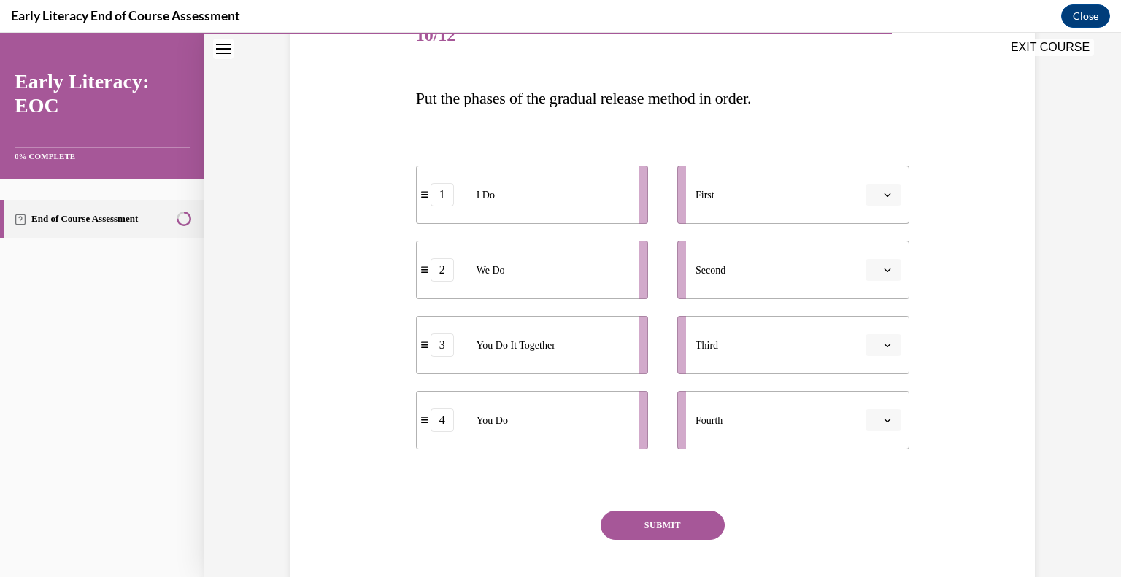
scroll to position [201, 0]
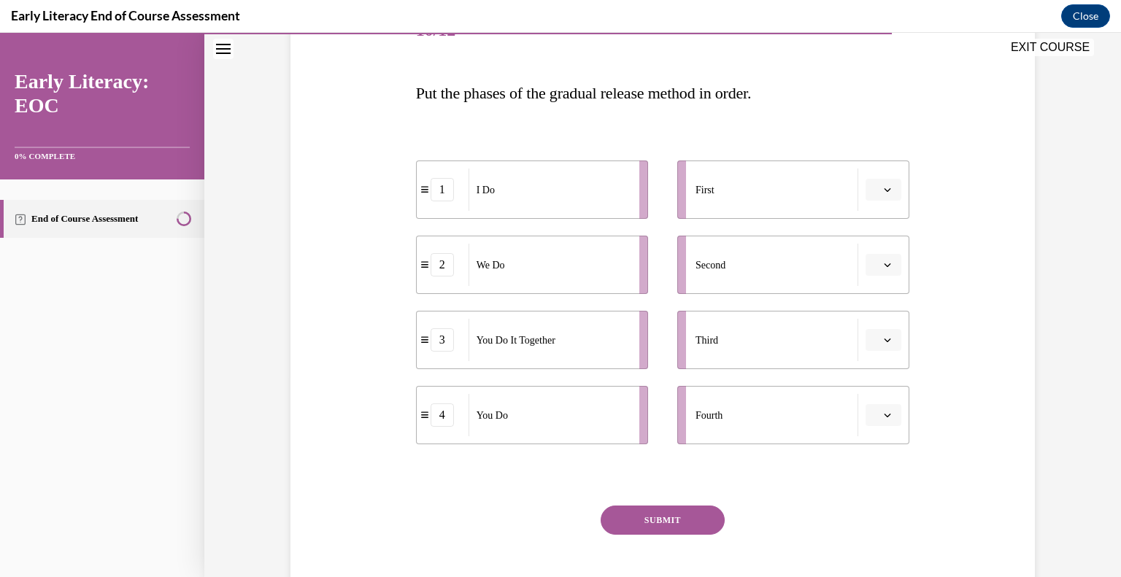
click at [886, 269] on span "button" at bounding box center [888, 265] width 10 height 10
click at [889, 193] on span "button" at bounding box center [888, 190] width 10 height 10
click at [887, 245] on div "1" at bounding box center [882, 251] width 37 height 29
click at [890, 269] on button "button" at bounding box center [884, 265] width 36 height 22
click at [886, 351] on div "2" at bounding box center [882, 355] width 37 height 29
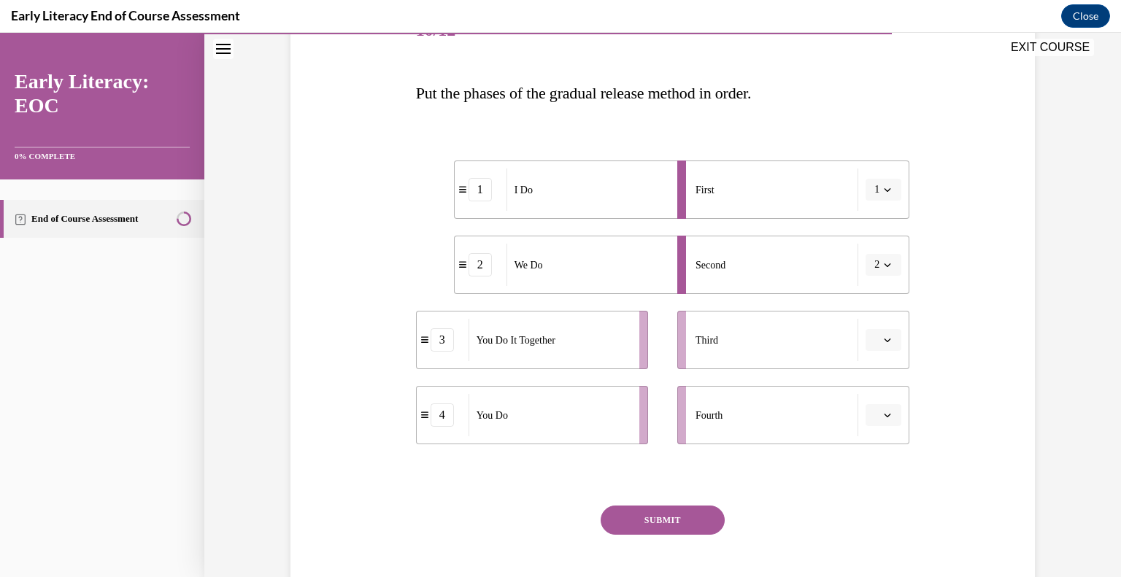
click at [891, 337] on icon "button" at bounding box center [887, 340] width 7 height 7
click at [883, 456] on div "3" at bounding box center [882, 459] width 37 height 29
click at [885, 416] on icon "button" at bounding box center [887, 415] width 7 height 7
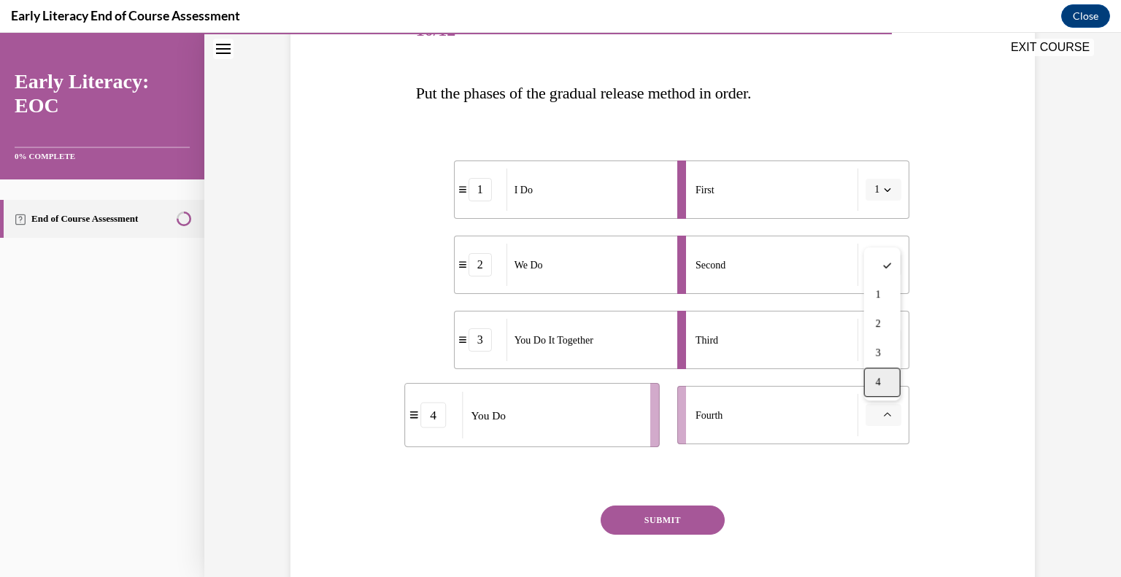
click at [882, 373] on div "4" at bounding box center [882, 382] width 37 height 29
click at [644, 532] on button "SUBMIT" at bounding box center [663, 520] width 124 height 29
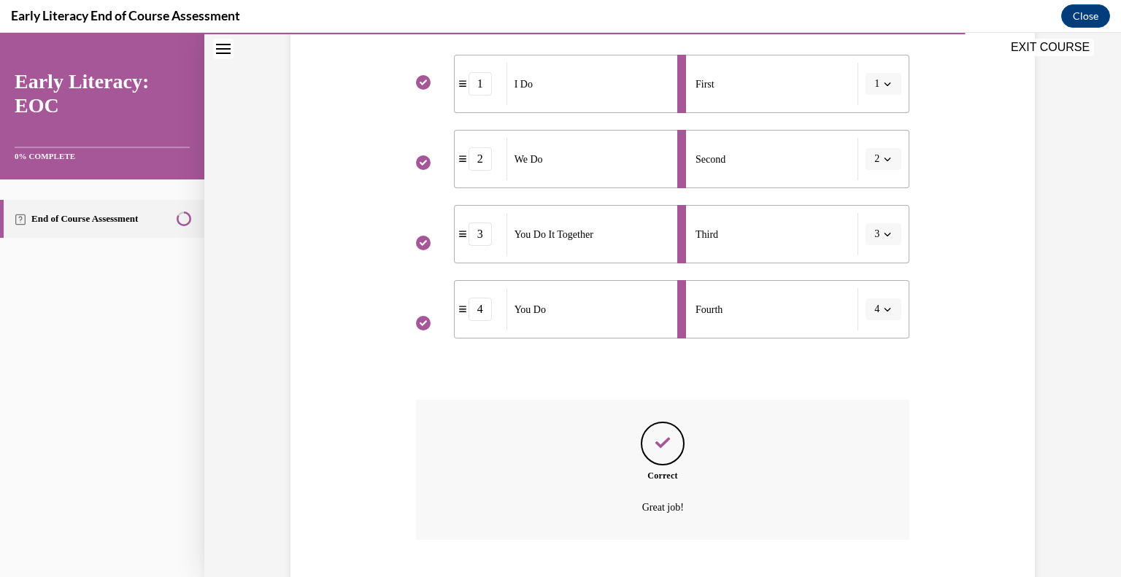
scroll to position [396, 0]
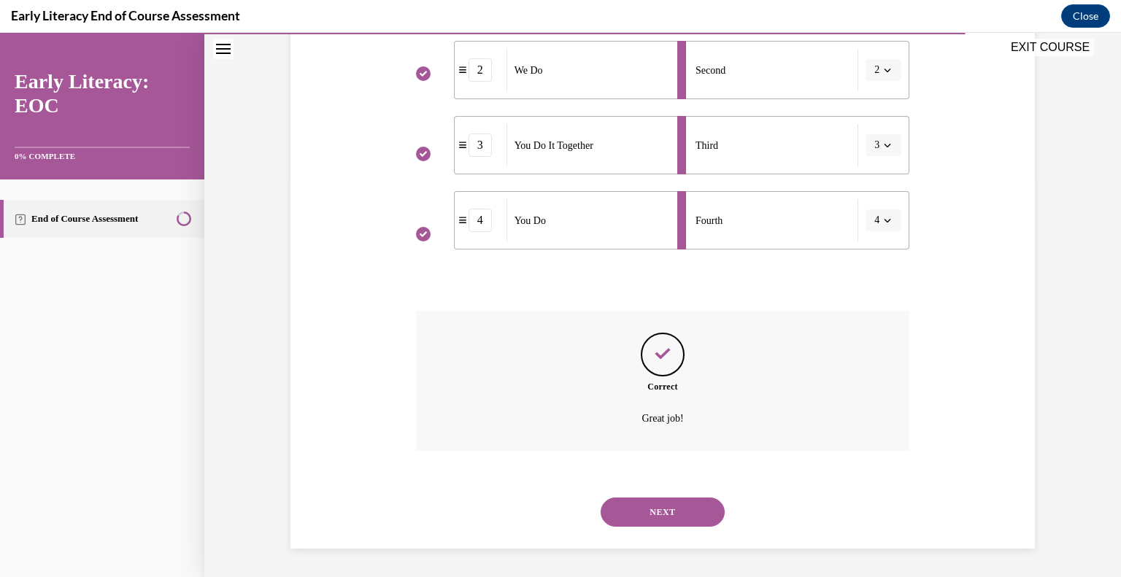
click at [653, 507] on button "NEXT" at bounding box center [663, 512] width 124 height 29
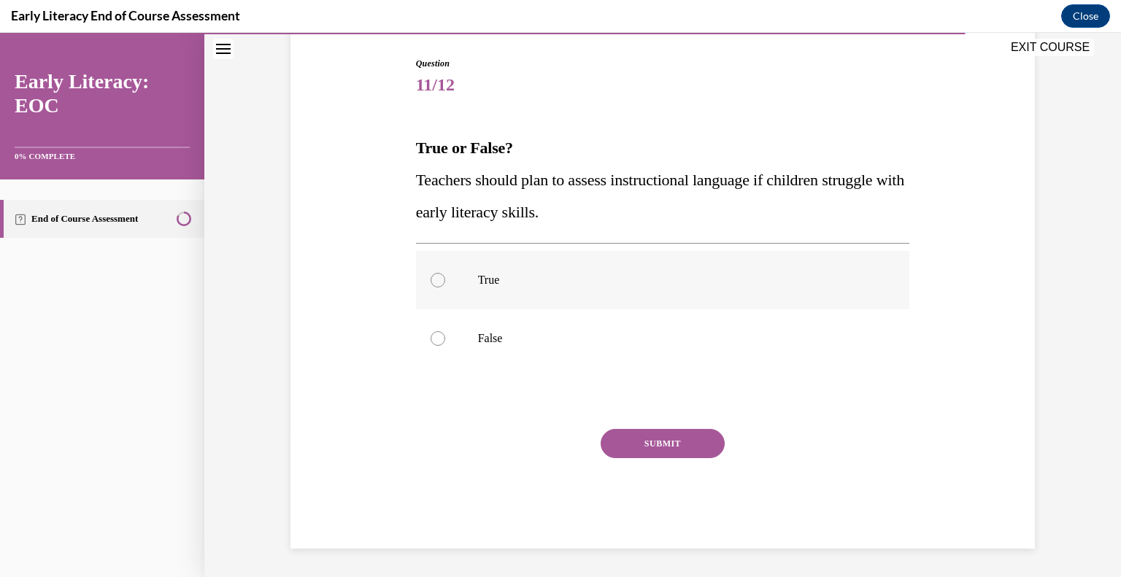
click at [432, 282] on div at bounding box center [438, 280] width 15 height 15
click at [667, 443] on button "SUBMIT" at bounding box center [663, 443] width 124 height 29
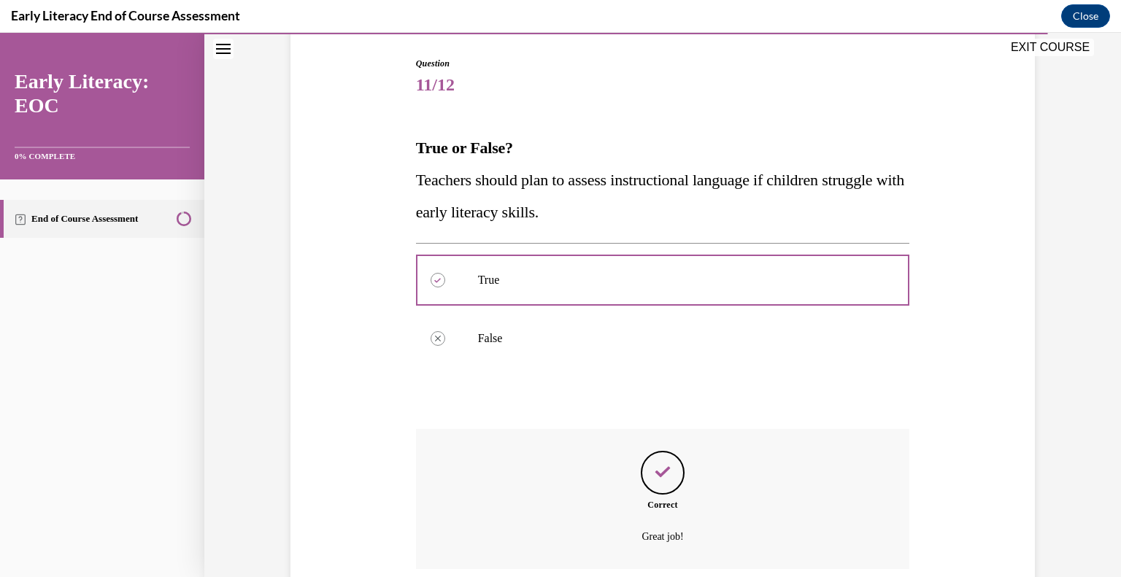
scroll to position [264, 0]
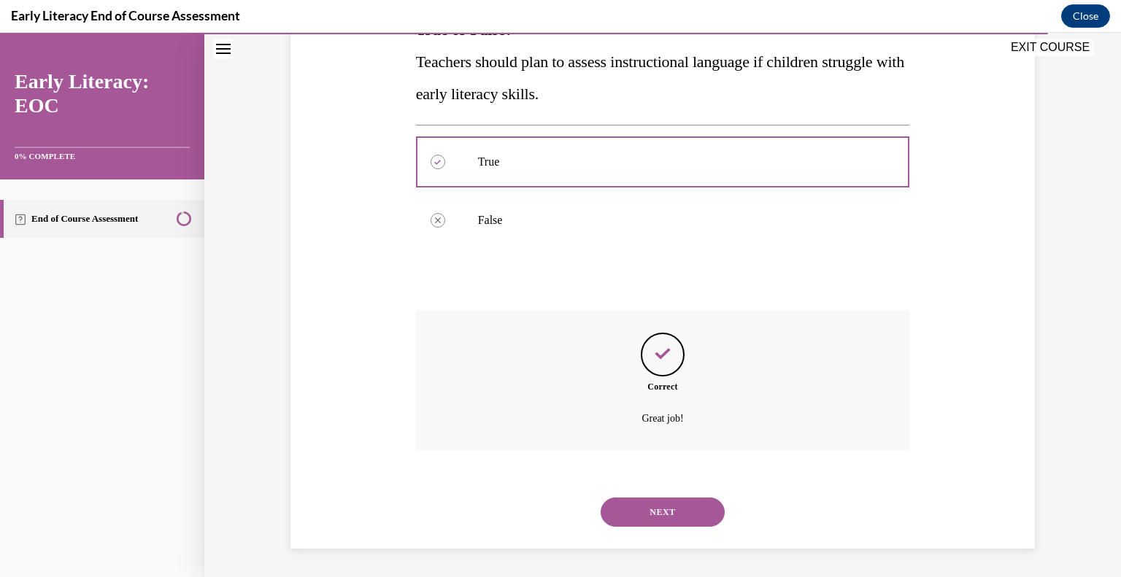
click at [651, 509] on button "NEXT" at bounding box center [663, 512] width 124 height 29
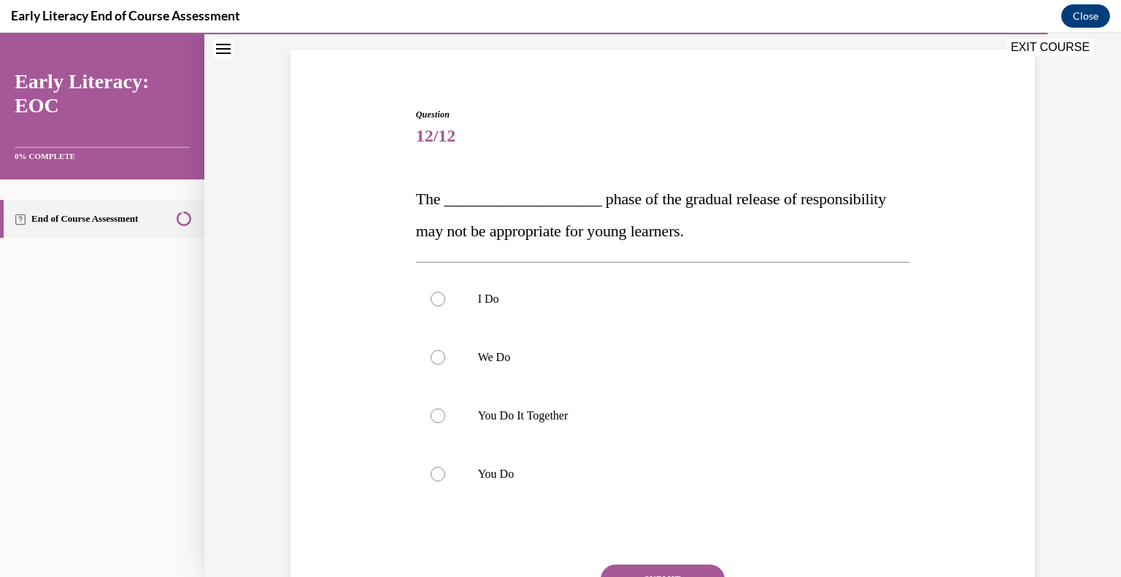
scroll to position [101, 0]
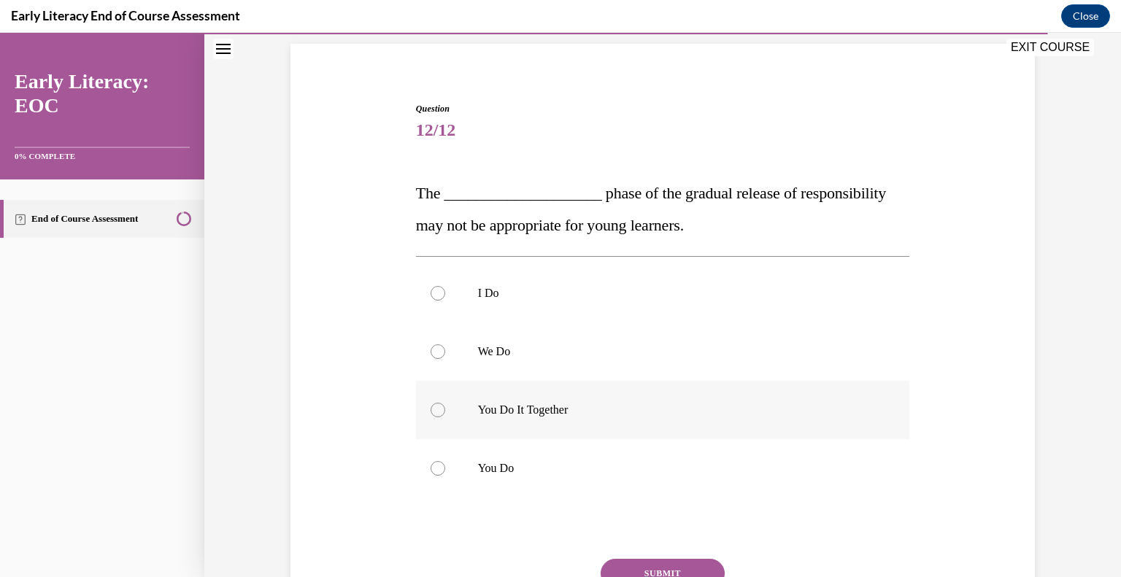
click at [437, 418] on div at bounding box center [663, 410] width 494 height 58
click at [648, 569] on button "SUBMIT" at bounding box center [663, 573] width 124 height 29
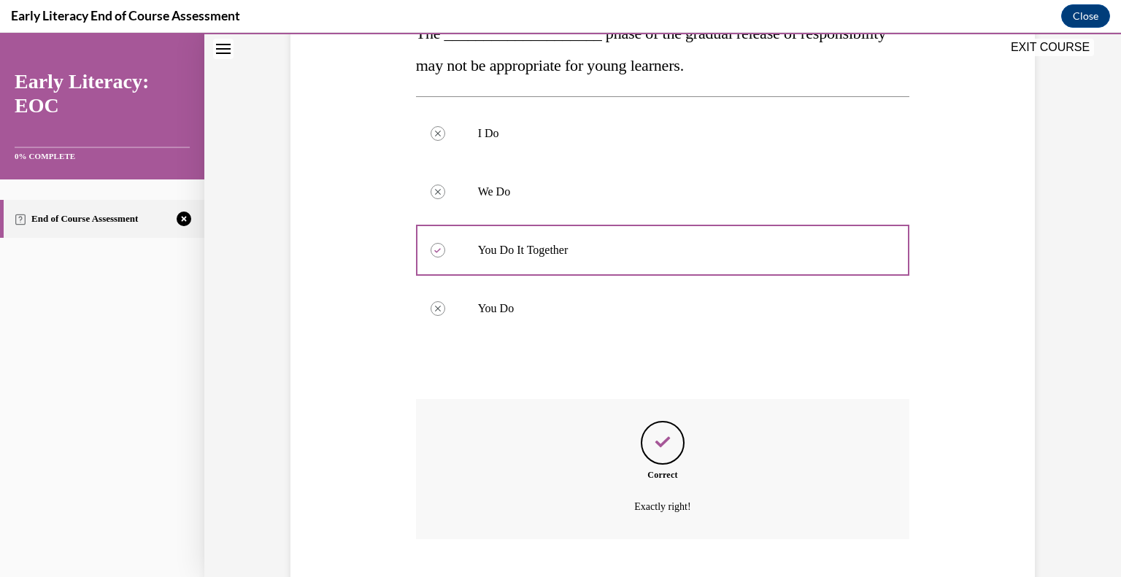
scroll to position [349, 0]
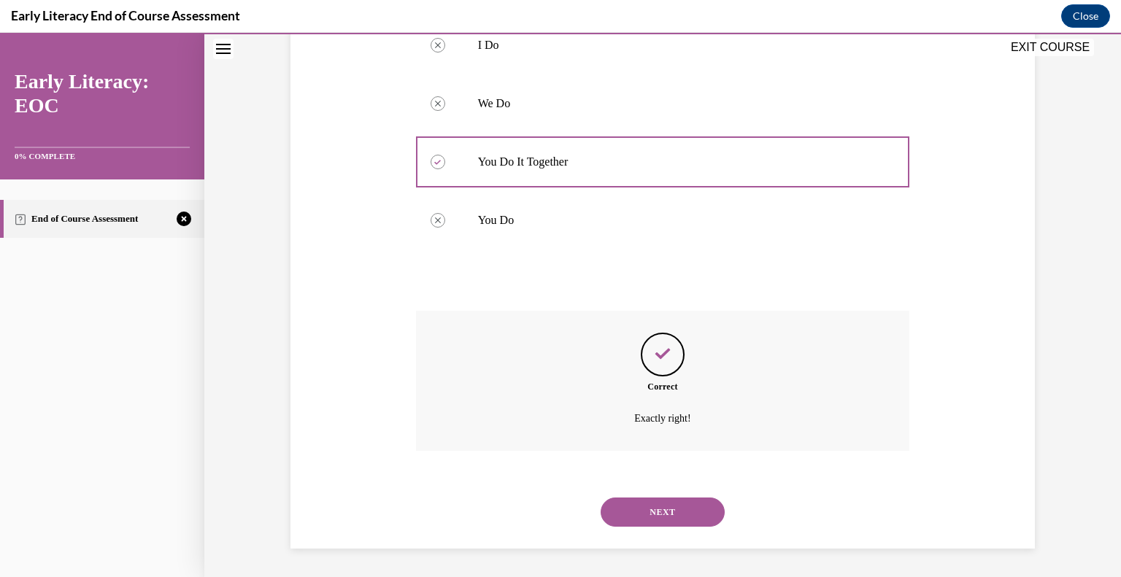
click at [649, 510] on button "NEXT" at bounding box center [663, 512] width 124 height 29
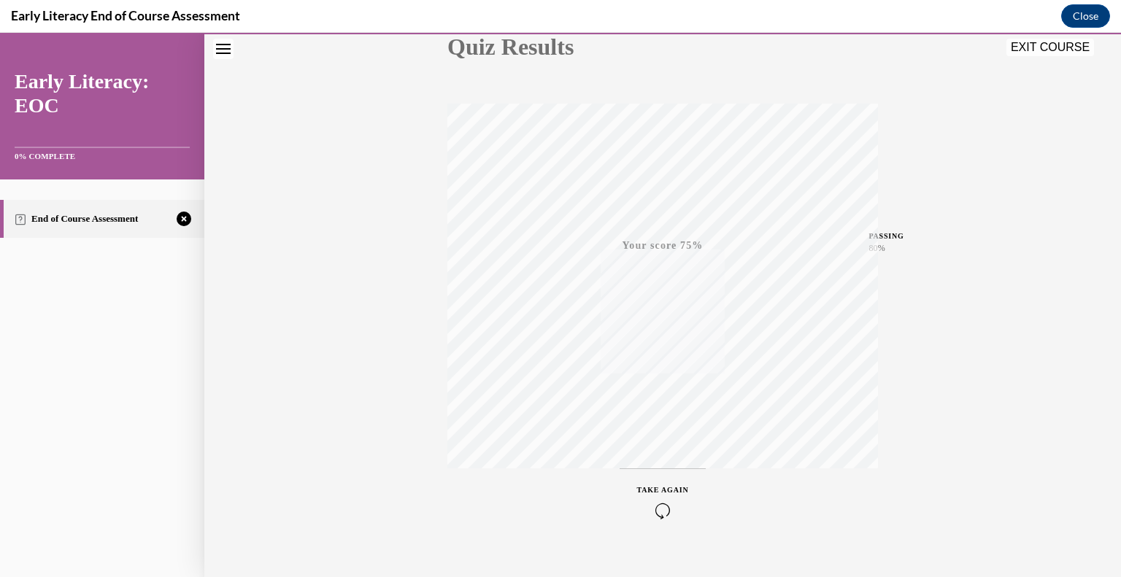
scroll to position [203, 0]
click at [659, 487] on icon "button" at bounding box center [663, 489] width 52 height 16
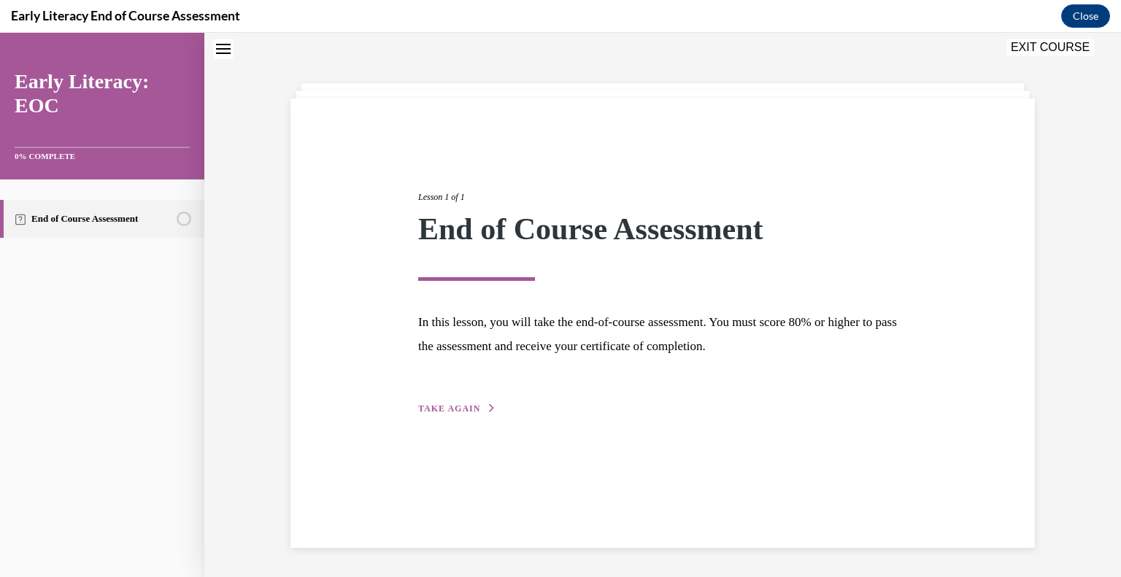
scroll to position [46, 0]
click at [458, 414] on button "TAKE AGAIN" at bounding box center [457, 408] width 78 height 13
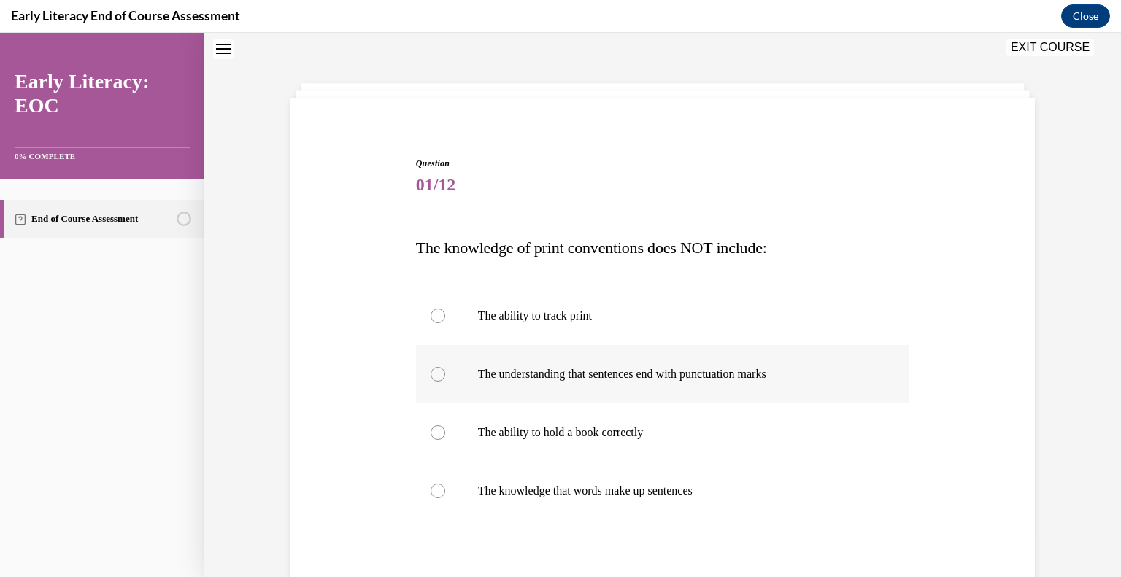
click at [439, 380] on div at bounding box center [438, 374] width 15 height 15
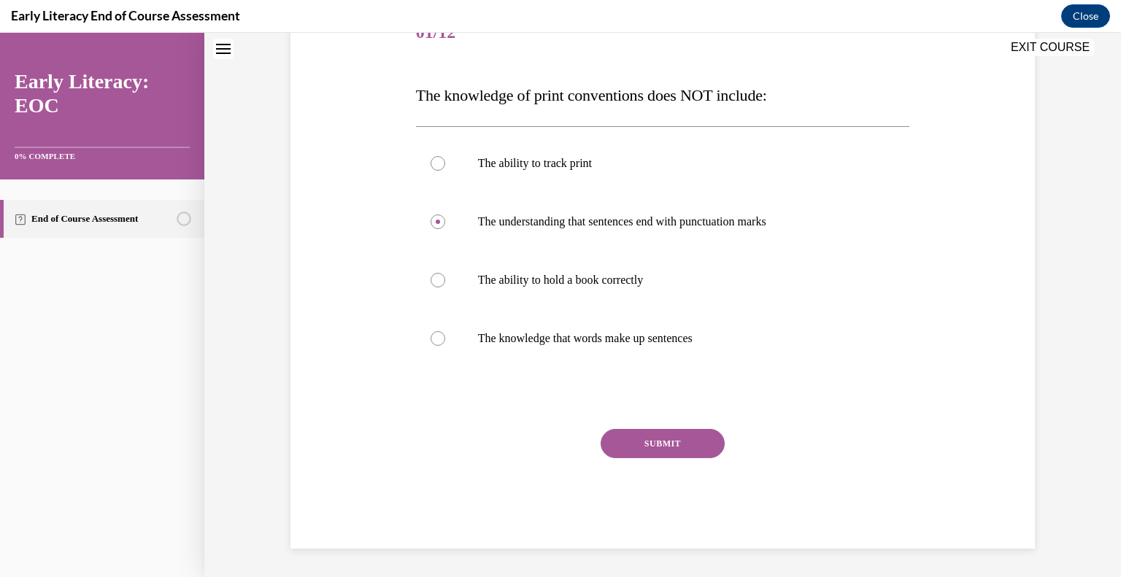
click at [686, 453] on button "SUBMIT" at bounding box center [663, 443] width 124 height 29
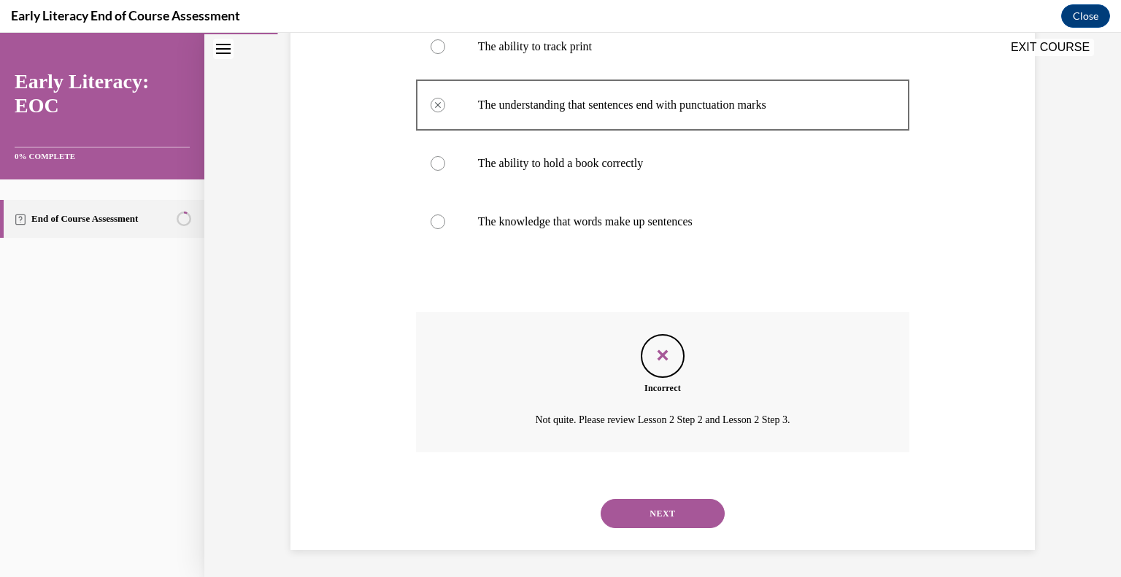
scroll to position [317, 0]
click at [679, 523] on button "NEXT" at bounding box center [663, 512] width 124 height 29
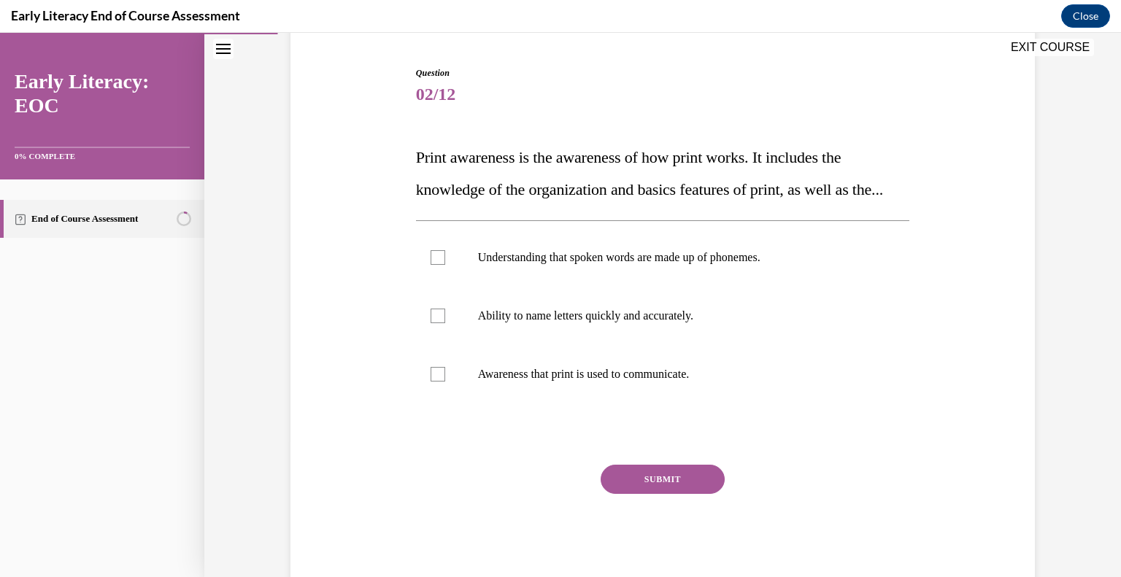
scroll to position [204, 0]
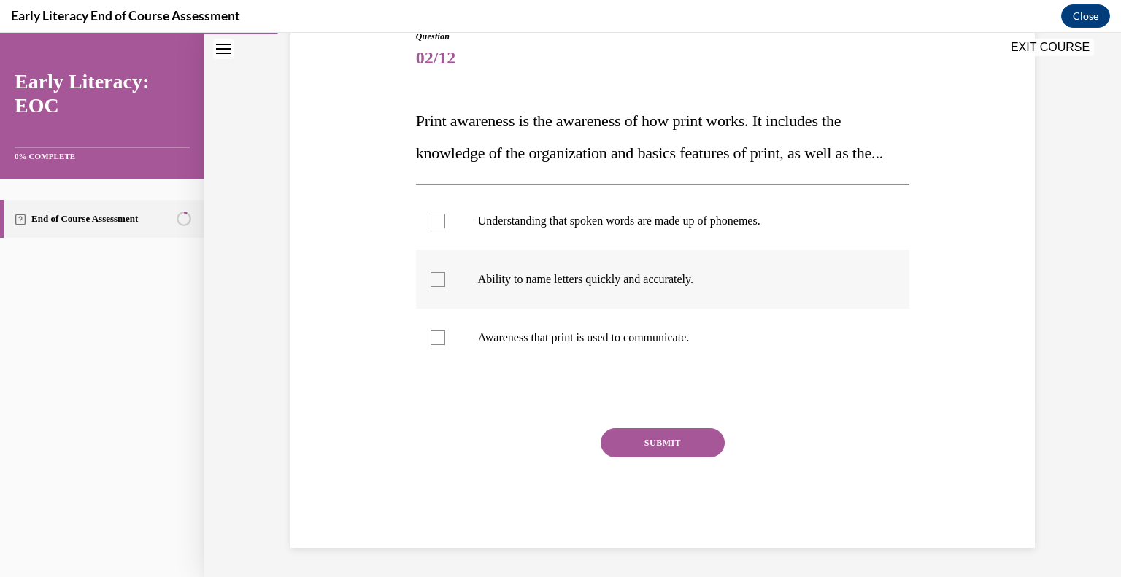
click at [432, 283] on div at bounding box center [438, 279] width 15 height 15
click at [438, 335] on div at bounding box center [438, 338] width 15 height 15
click at [642, 442] on button "SUBMIT" at bounding box center [663, 443] width 124 height 29
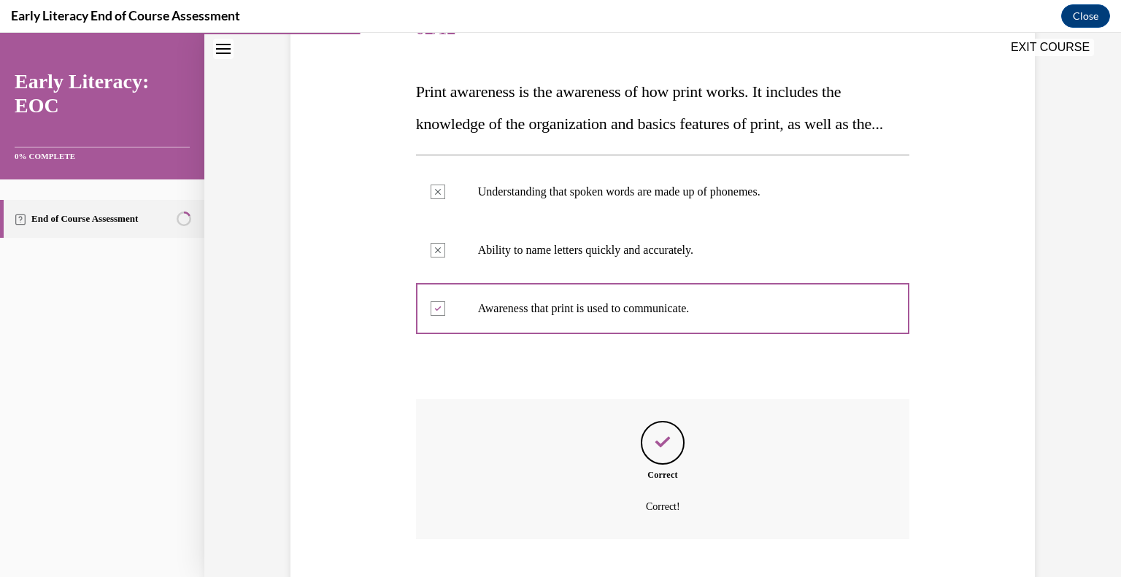
scroll to position [323, 0]
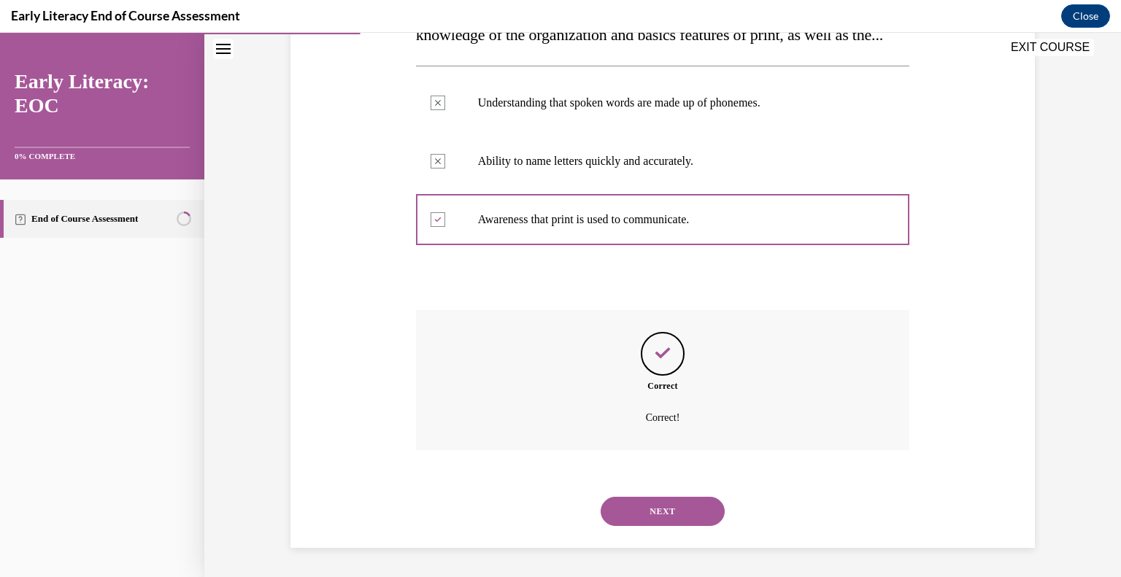
click at [634, 513] on button "NEXT" at bounding box center [663, 511] width 124 height 29
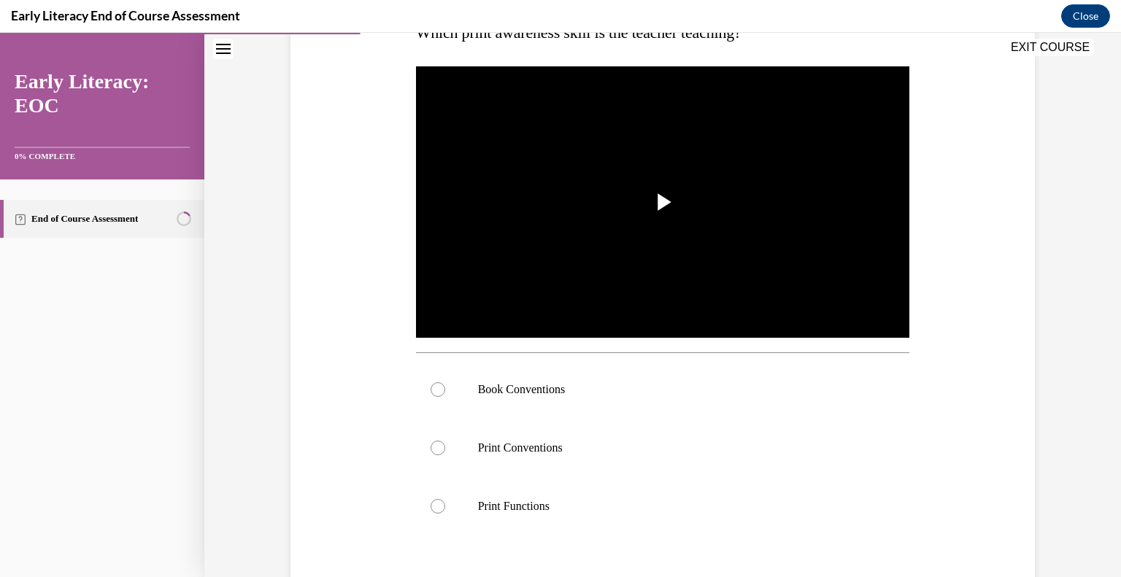
scroll to position [262, 0]
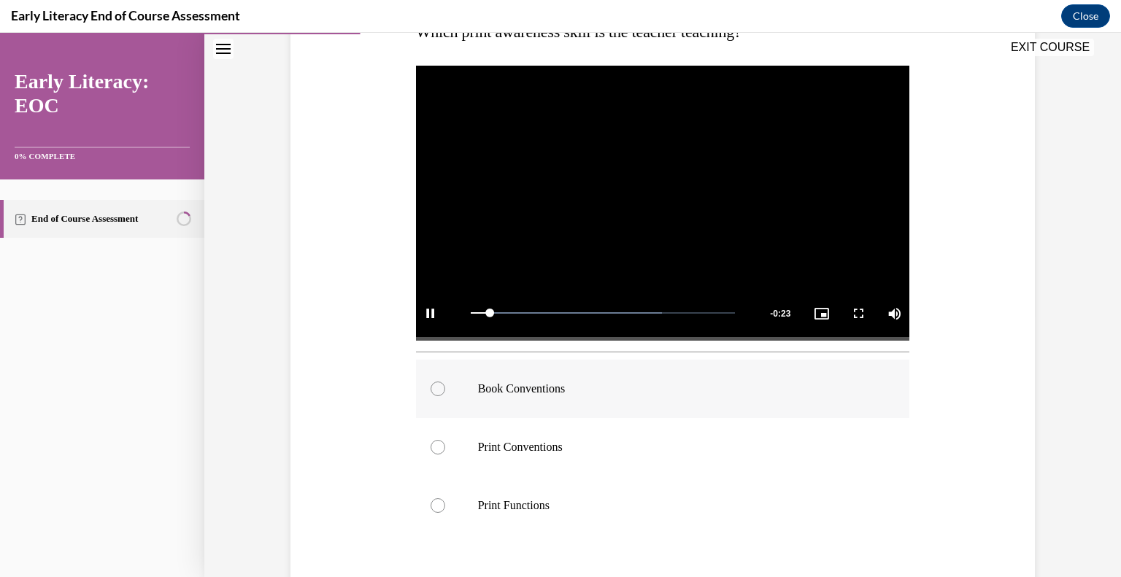
click at [436, 389] on div at bounding box center [438, 389] width 15 height 15
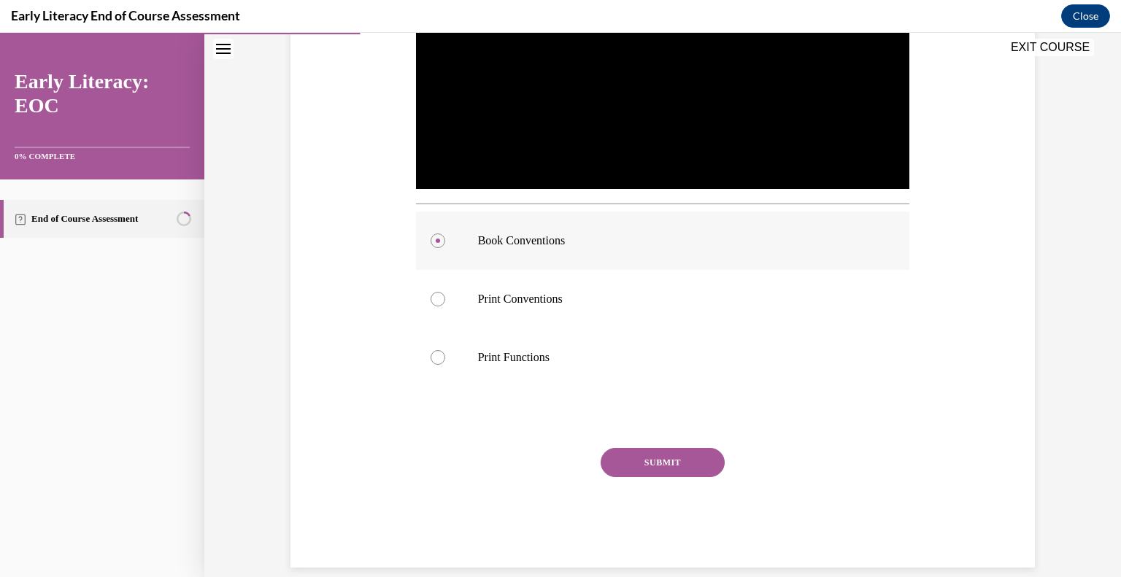
scroll to position [400, 0]
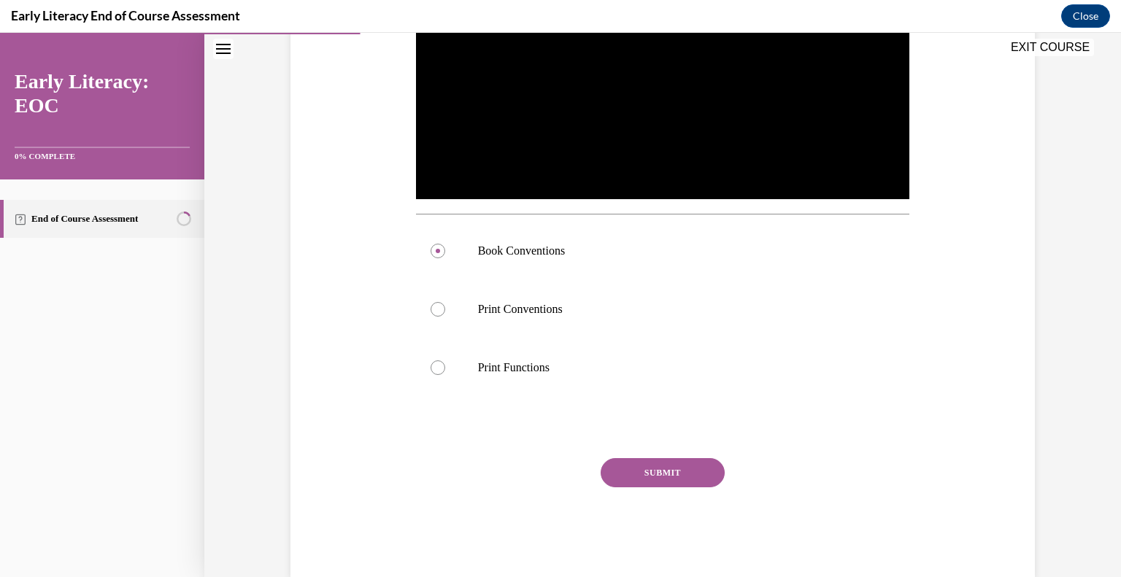
click at [646, 487] on div "SUBMIT" at bounding box center [663, 494] width 494 height 73
click at [672, 475] on button "SUBMIT" at bounding box center [663, 472] width 124 height 29
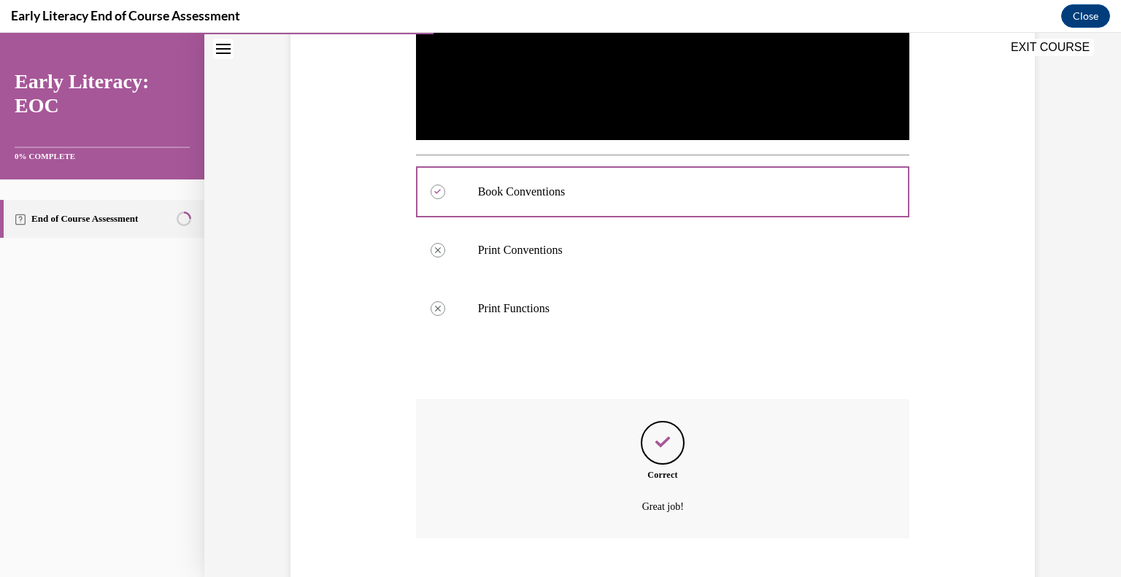
scroll to position [547, 0]
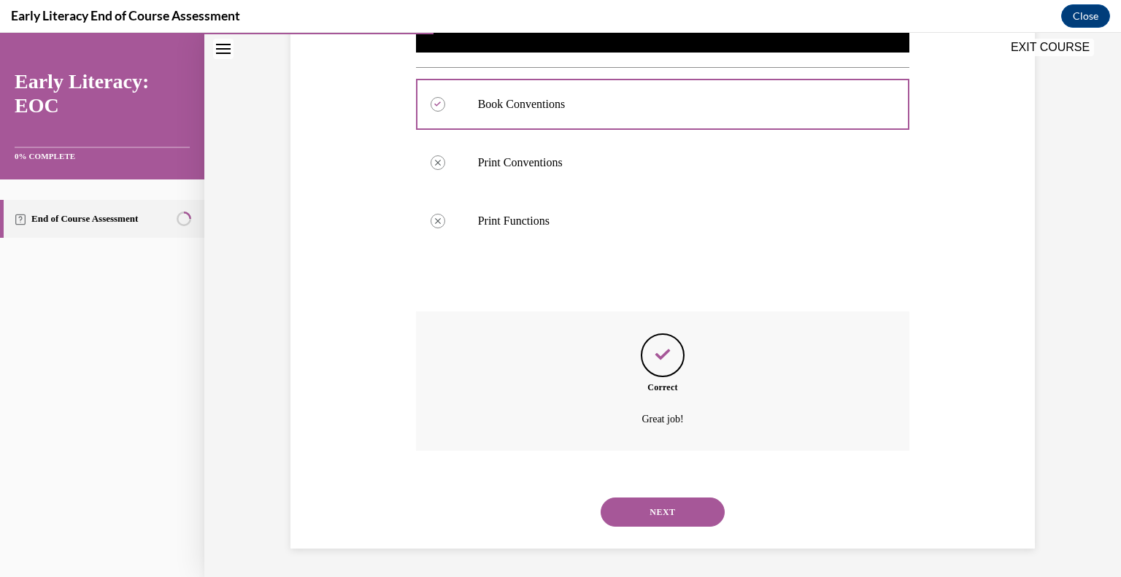
click at [689, 515] on button "NEXT" at bounding box center [663, 512] width 124 height 29
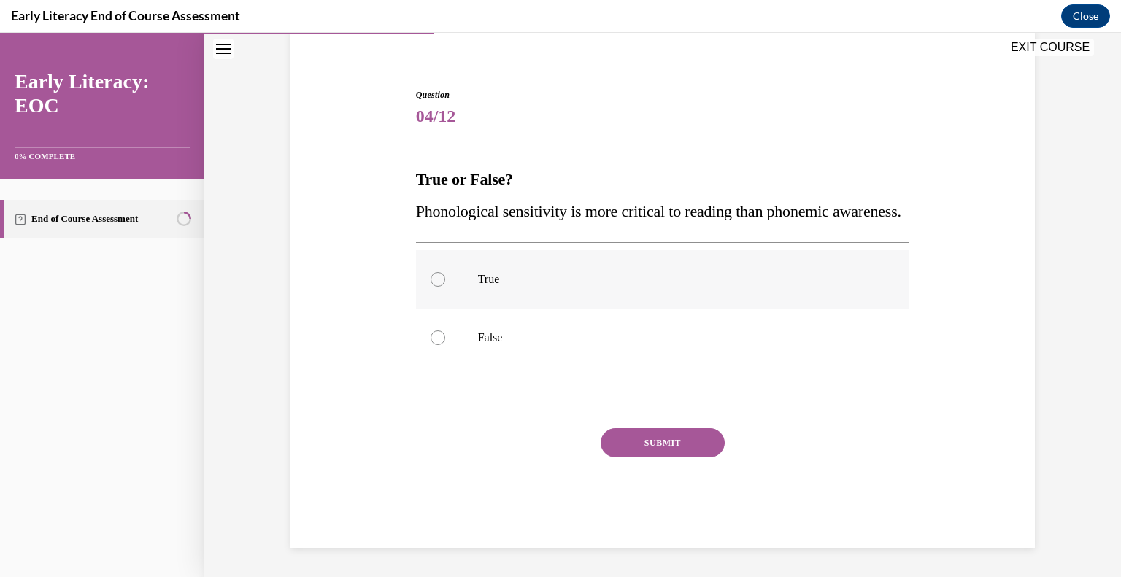
click at [437, 284] on div at bounding box center [438, 279] width 15 height 15
click at [626, 442] on button "SUBMIT" at bounding box center [663, 443] width 124 height 29
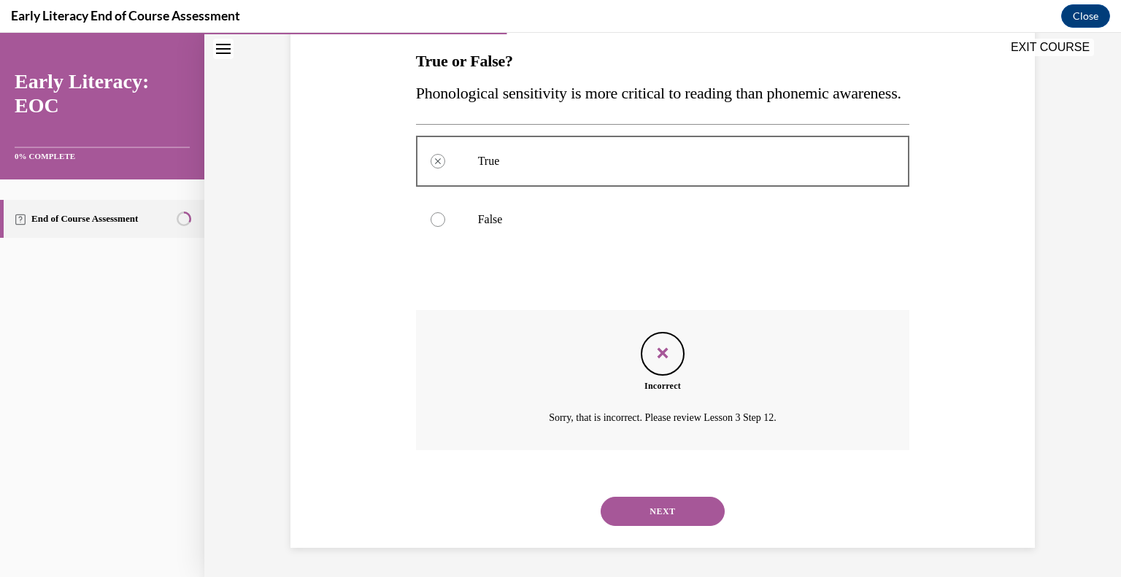
scroll to position [264, 0]
click at [637, 512] on button "NEXT" at bounding box center [663, 511] width 124 height 29
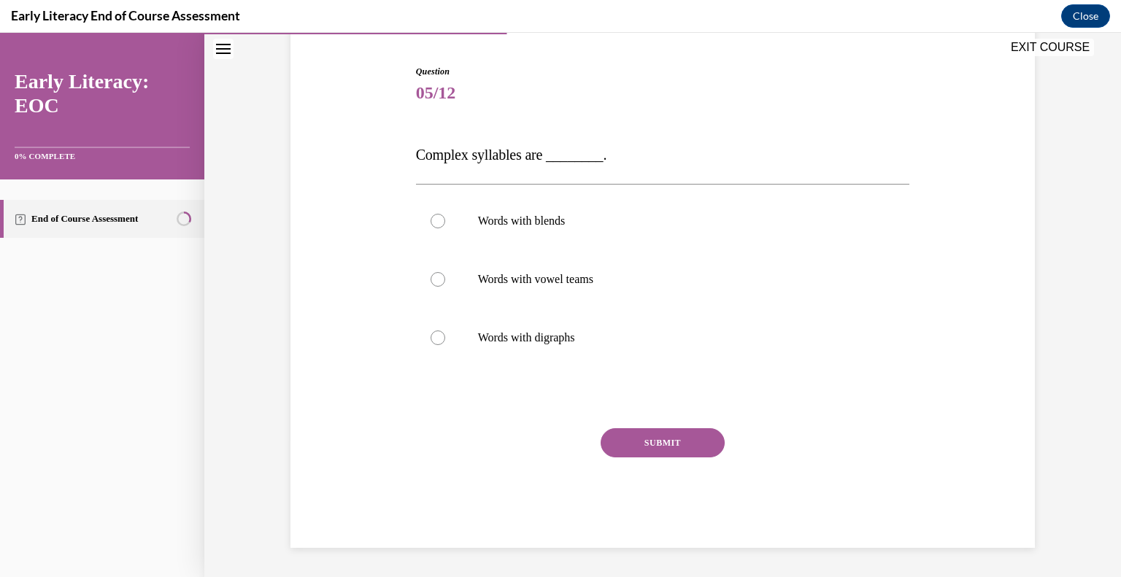
scroll to position [137, 0]
click at [433, 275] on div at bounding box center [438, 280] width 15 height 15
click at [635, 437] on button "SUBMIT" at bounding box center [663, 443] width 124 height 29
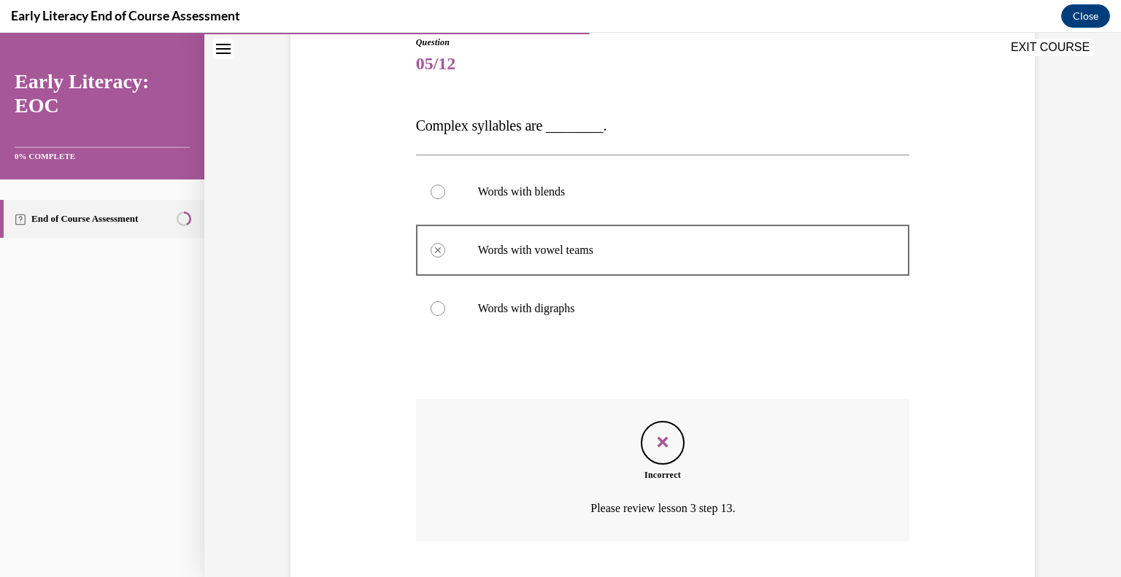
scroll to position [258, 0]
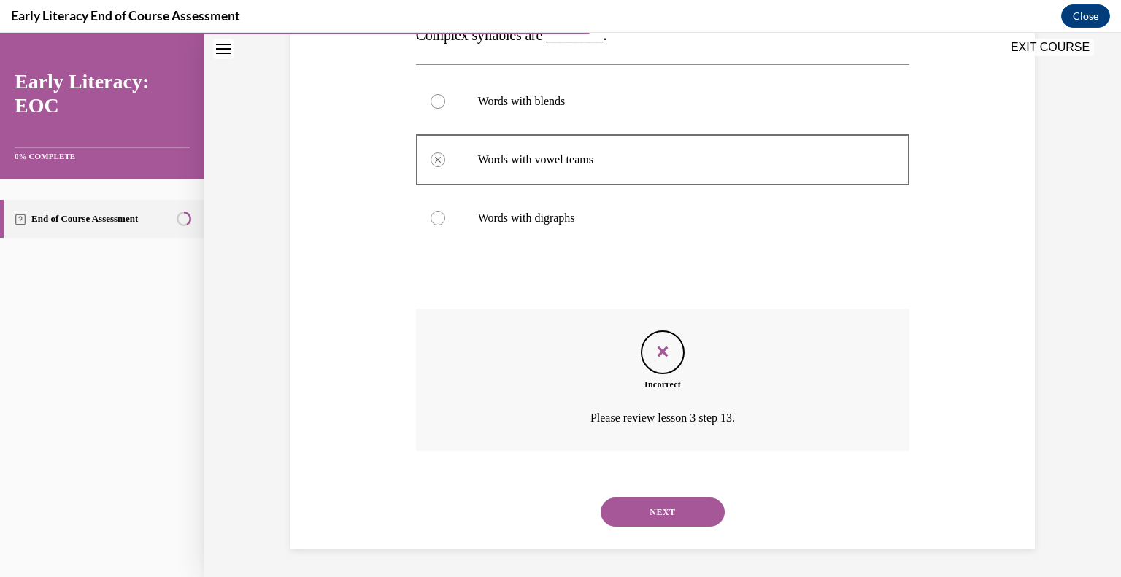
click at [636, 501] on button "NEXT" at bounding box center [663, 512] width 124 height 29
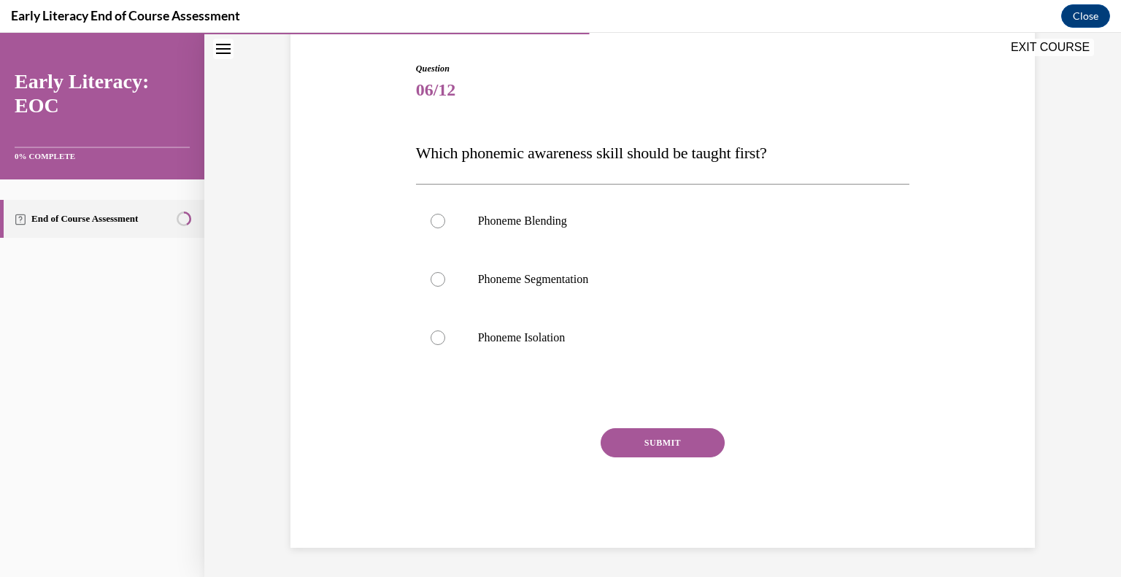
scroll to position [140, 0]
click at [434, 222] on div at bounding box center [438, 222] width 15 height 15
click at [646, 450] on button "SUBMIT" at bounding box center [663, 443] width 124 height 29
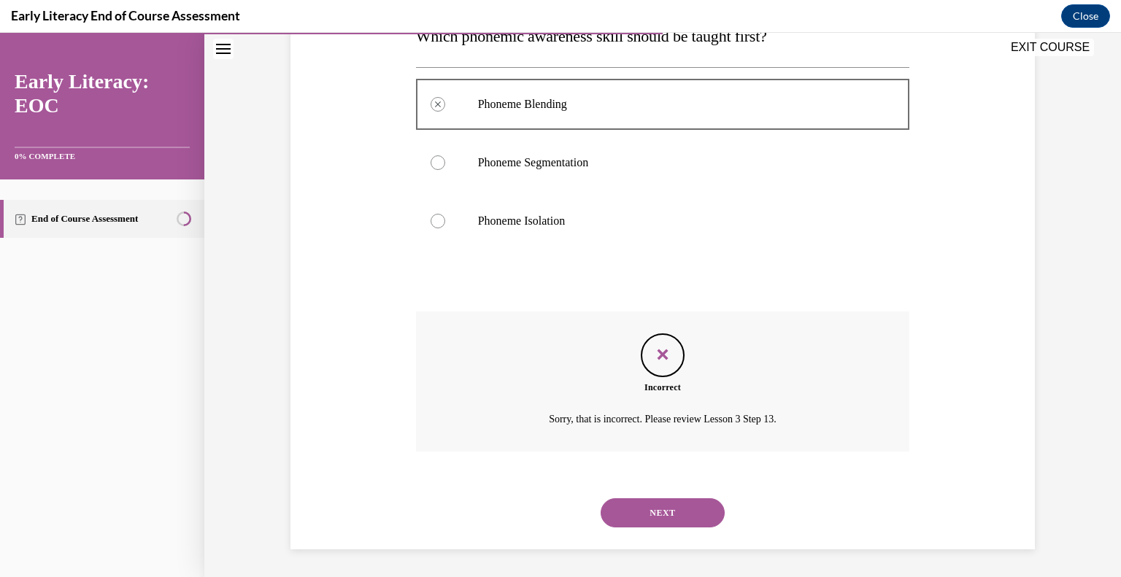
scroll to position [258, 0]
click at [629, 518] on button "NEXT" at bounding box center [663, 512] width 124 height 29
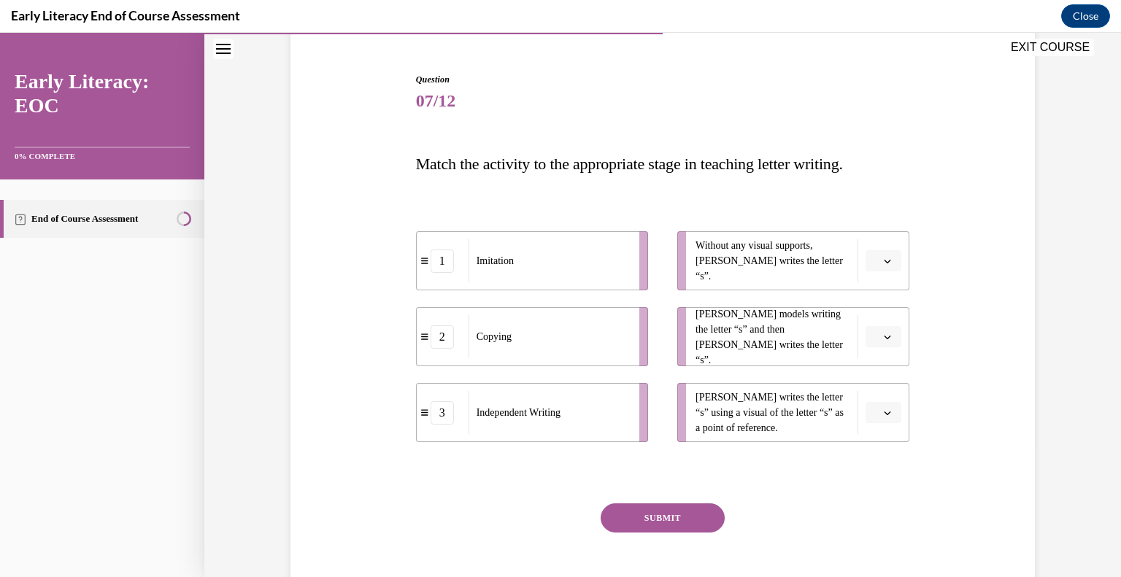
scroll to position [204, 0]
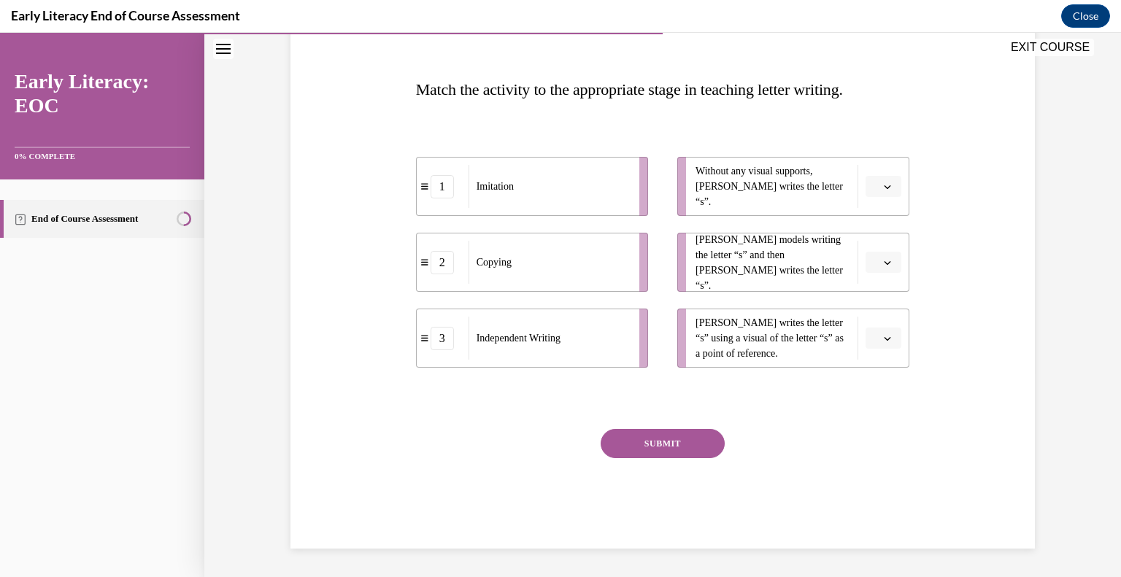
click at [878, 264] on span "Please select an option" at bounding box center [877, 263] width 5 height 15
click at [876, 326] on span "1" at bounding box center [878, 324] width 5 height 12
click at [883, 342] on span "button" at bounding box center [888, 339] width 10 height 10
click at [879, 423] on span "2" at bounding box center [878, 429] width 5 height 12
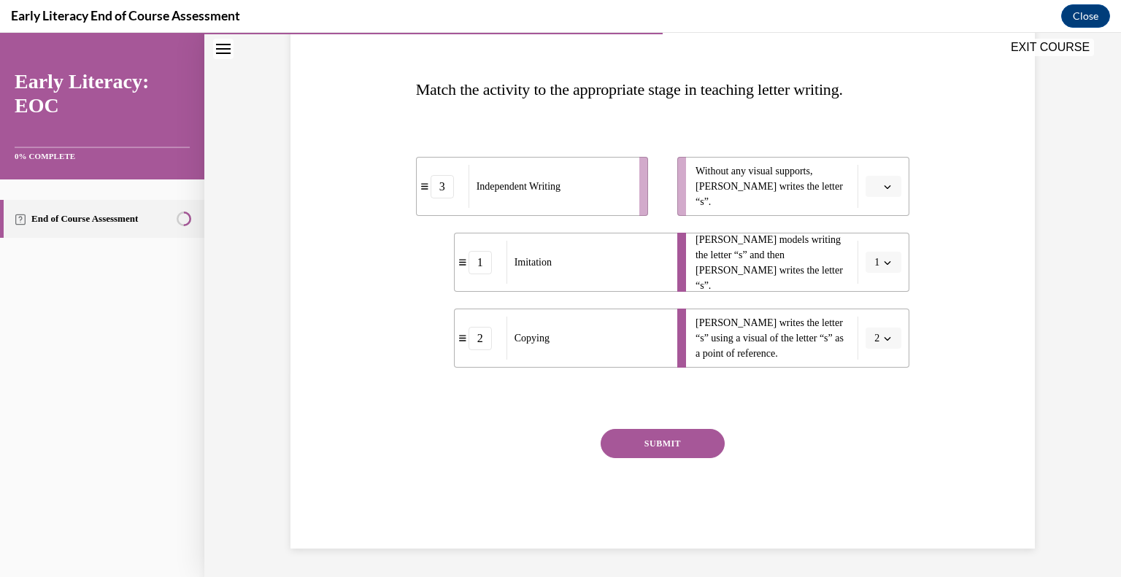
click at [886, 183] on icon "button" at bounding box center [887, 186] width 7 height 7
click at [873, 310] on div "3" at bounding box center [882, 305] width 37 height 29
click at [673, 440] on button "SUBMIT" at bounding box center [663, 443] width 124 height 29
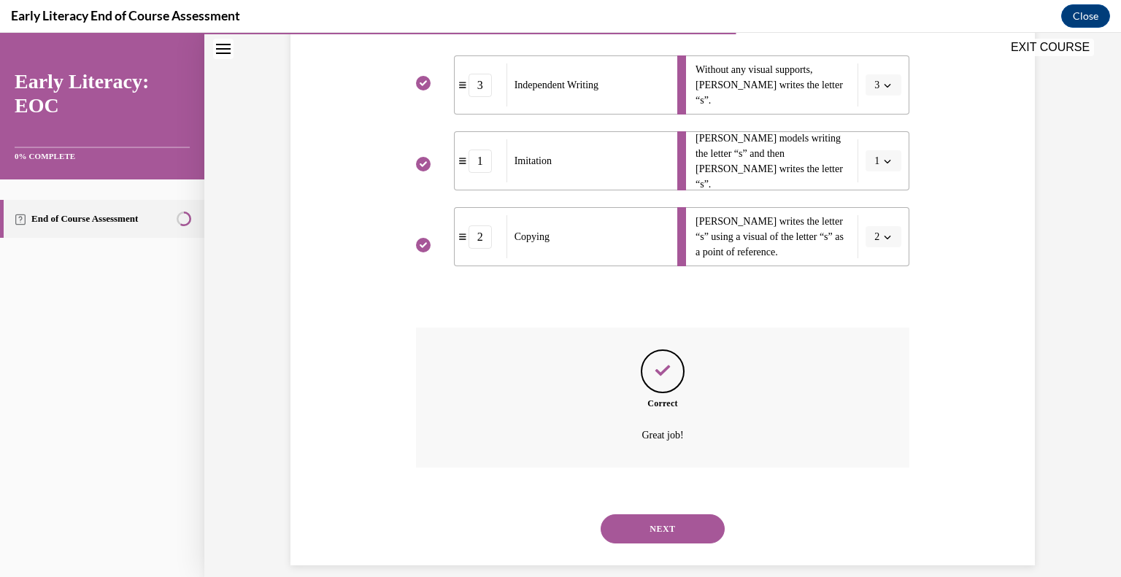
scroll to position [323, 0]
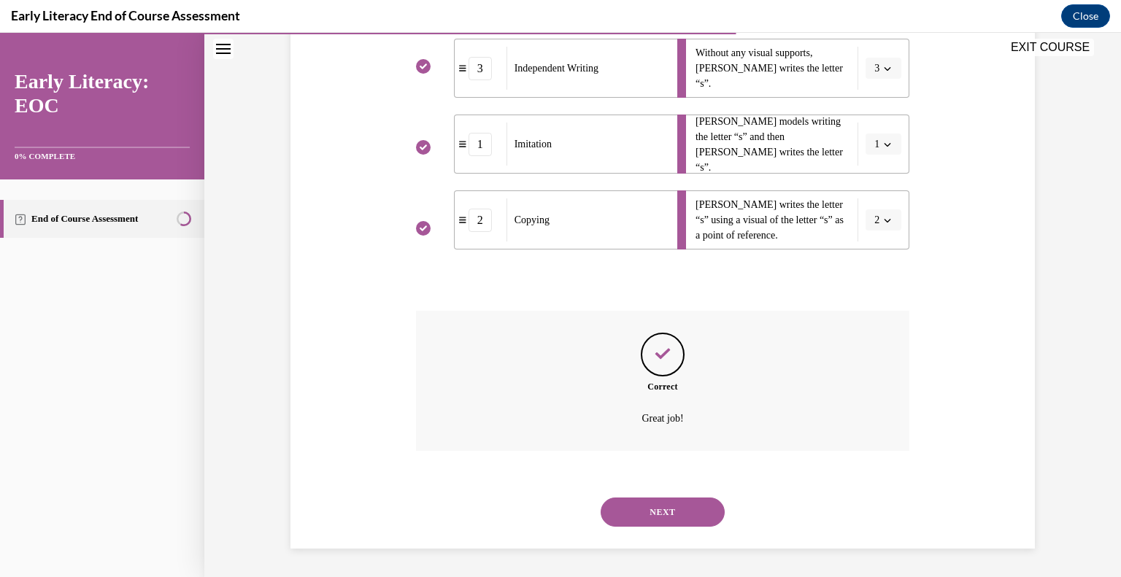
click at [648, 510] on button "NEXT" at bounding box center [663, 512] width 124 height 29
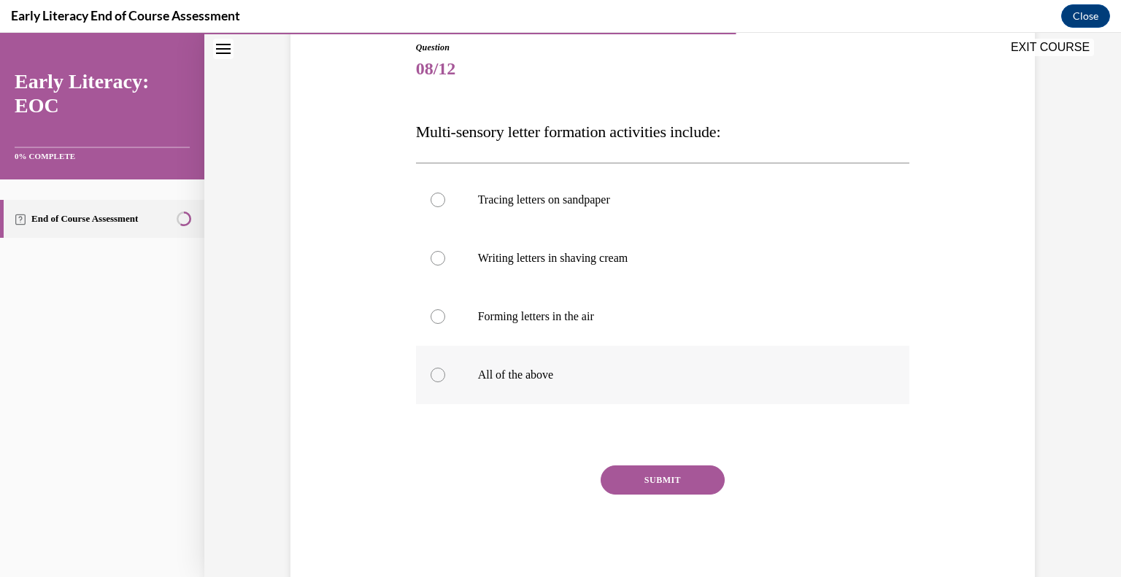
click at [437, 380] on div at bounding box center [438, 375] width 15 height 15
click at [641, 475] on button "SUBMIT" at bounding box center [663, 480] width 124 height 29
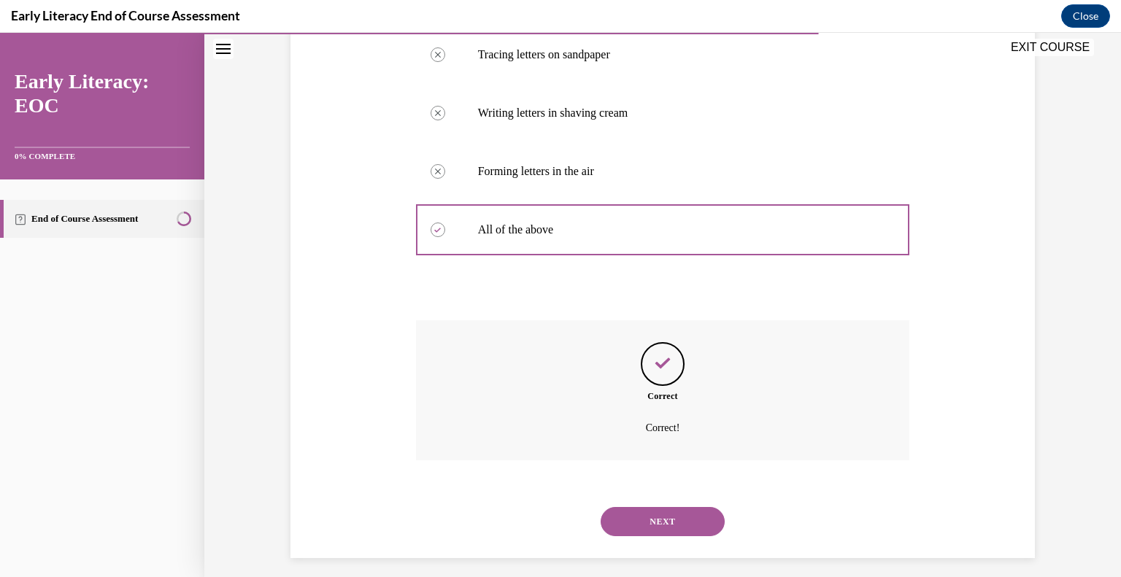
scroll to position [317, 0]
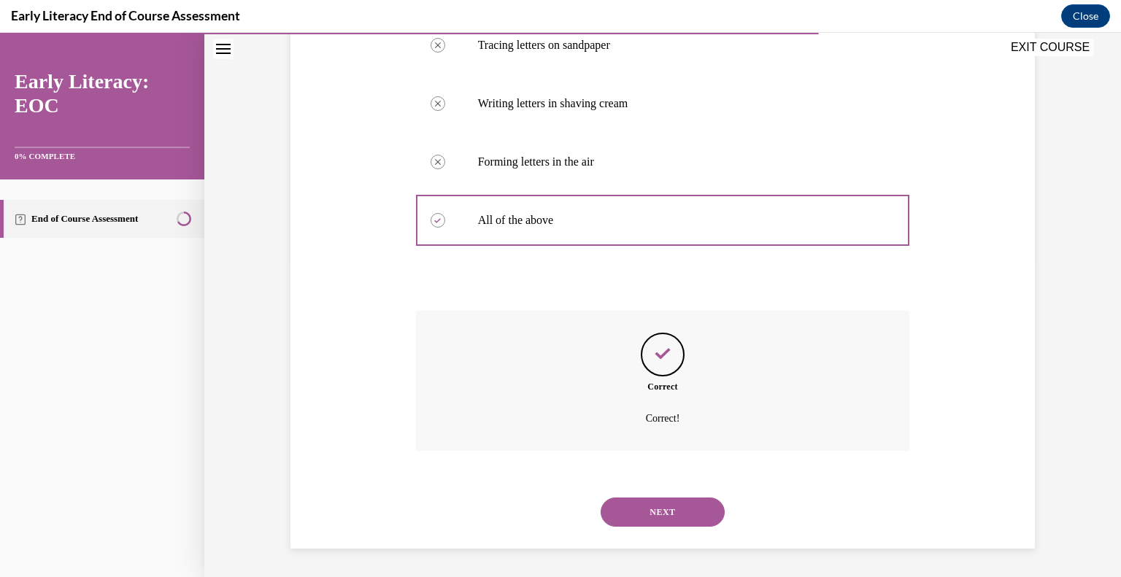
click at [668, 508] on button "NEXT" at bounding box center [663, 512] width 124 height 29
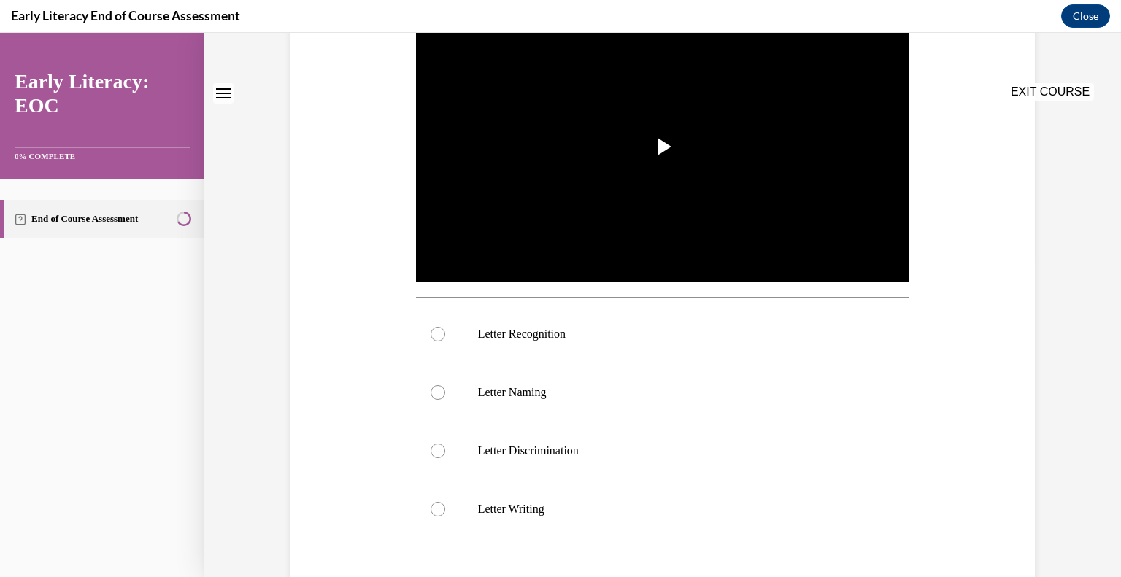
scroll to position [0, 0]
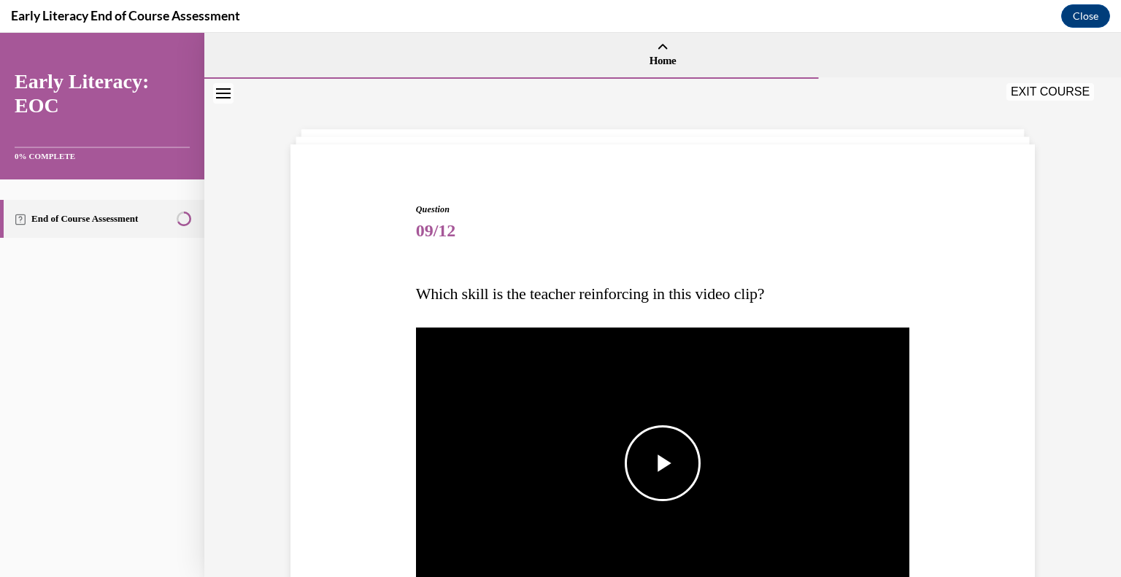
click at [663, 464] on span "Video player" at bounding box center [663, 464] width 0 height 0
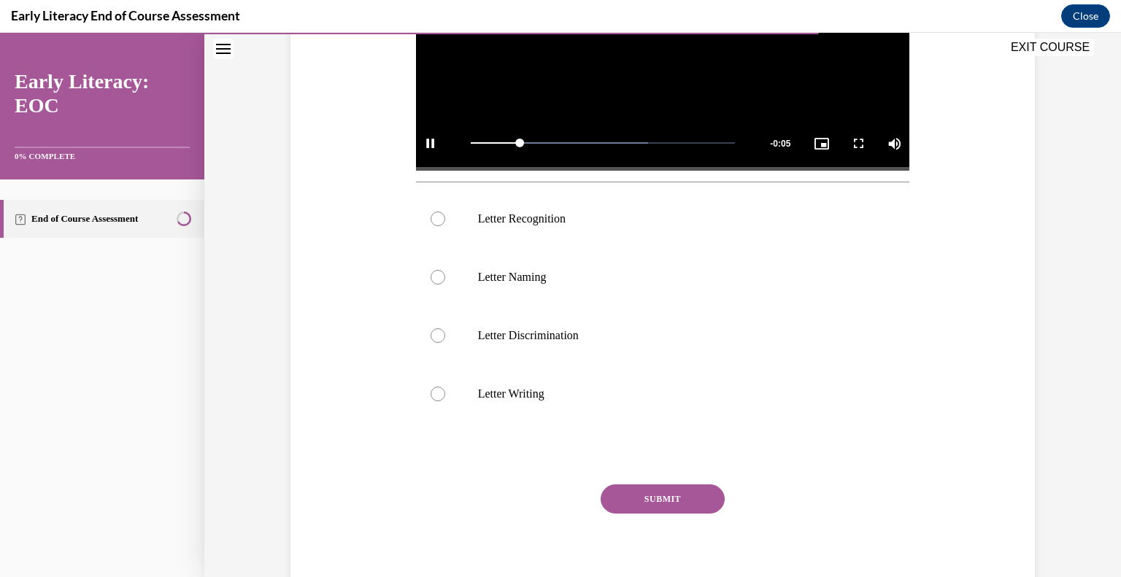
scroll to position [437, 0]
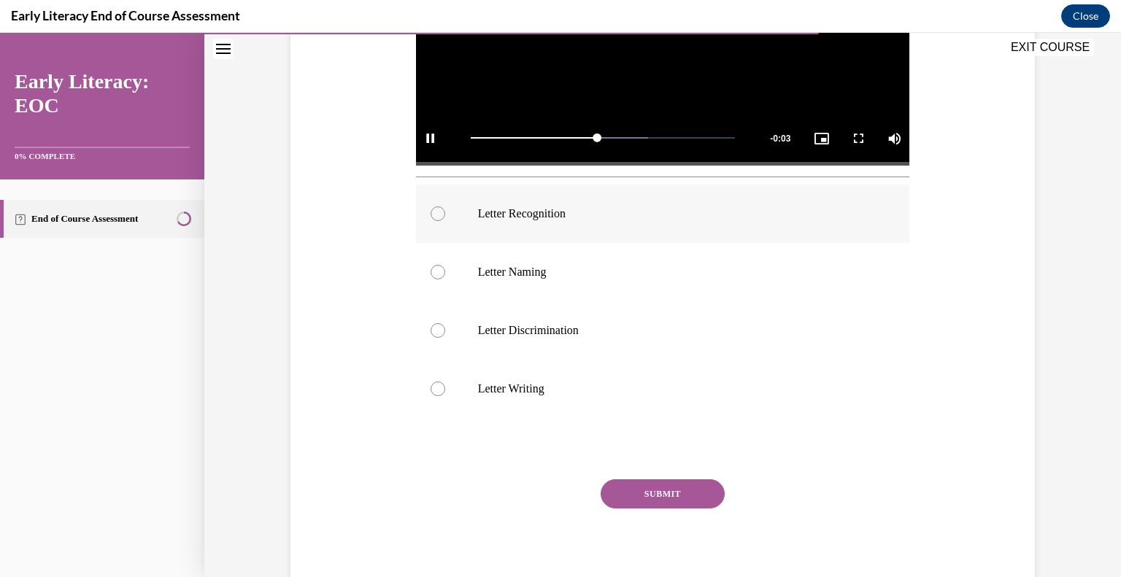
click at [435, 213] on div at bounding box center [438, 214] width 15 height 15
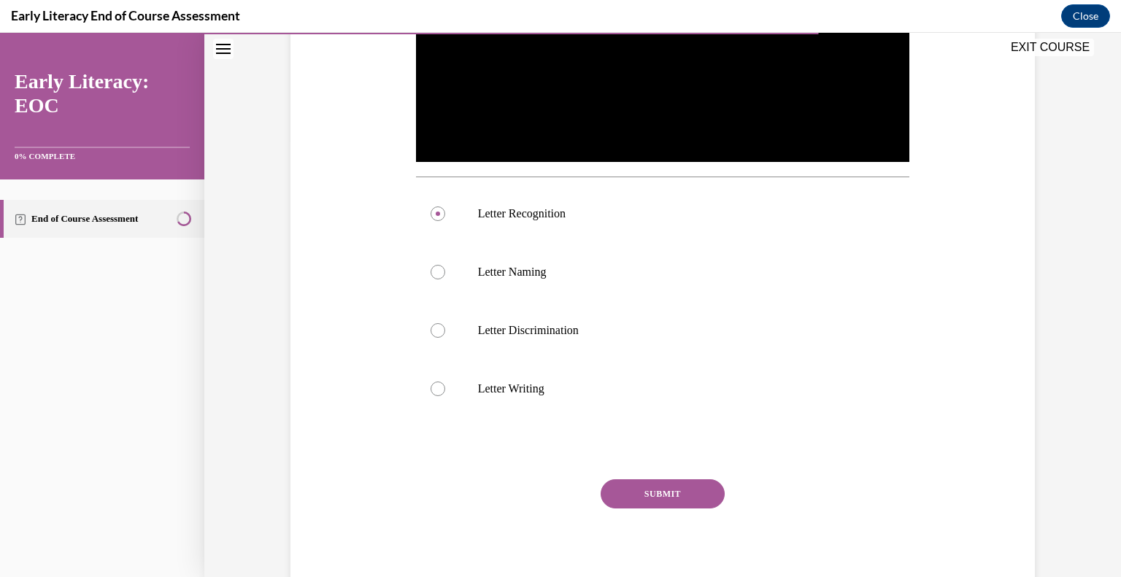
click at [664, 488] on button "SUBMIT" at bounding box center [663, 494] width 124 height 29
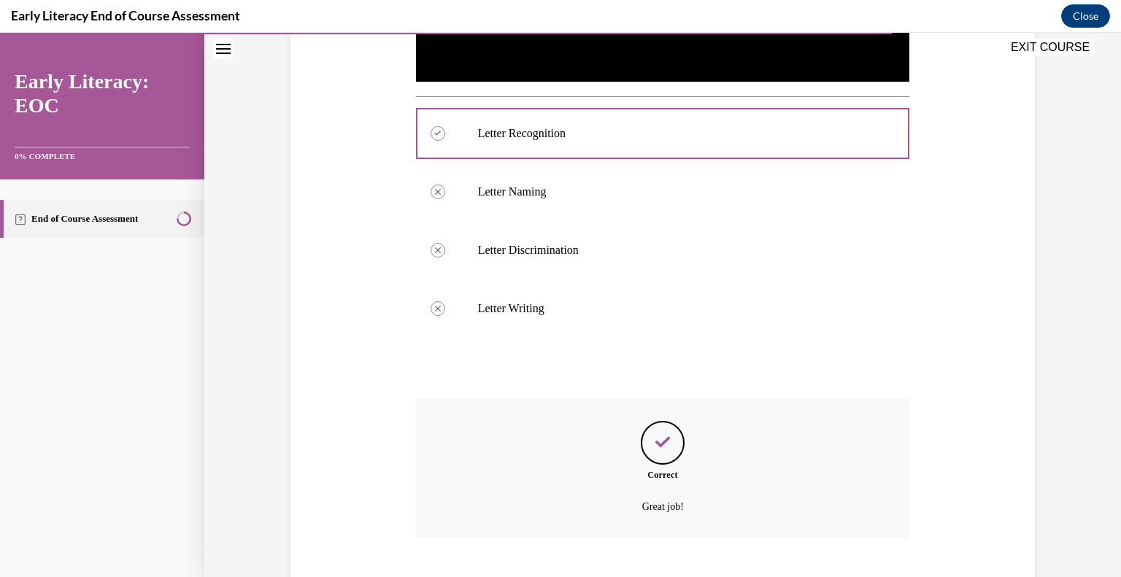
scroll to position [605, 0]
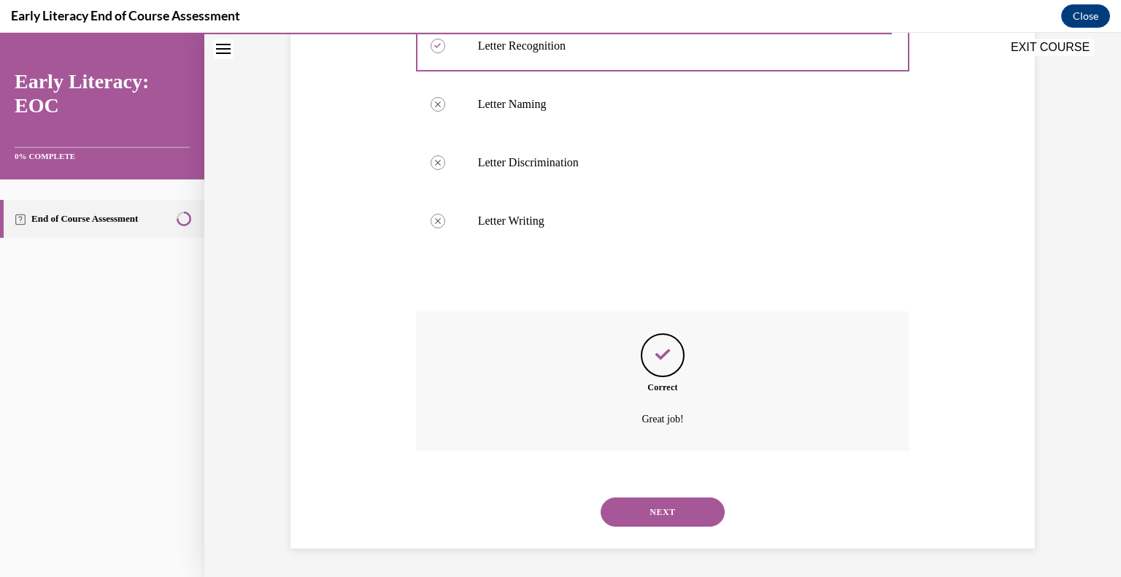
click at [661, 515] on button "NEXT" at bounding box center [663, 512] width 124 height 29
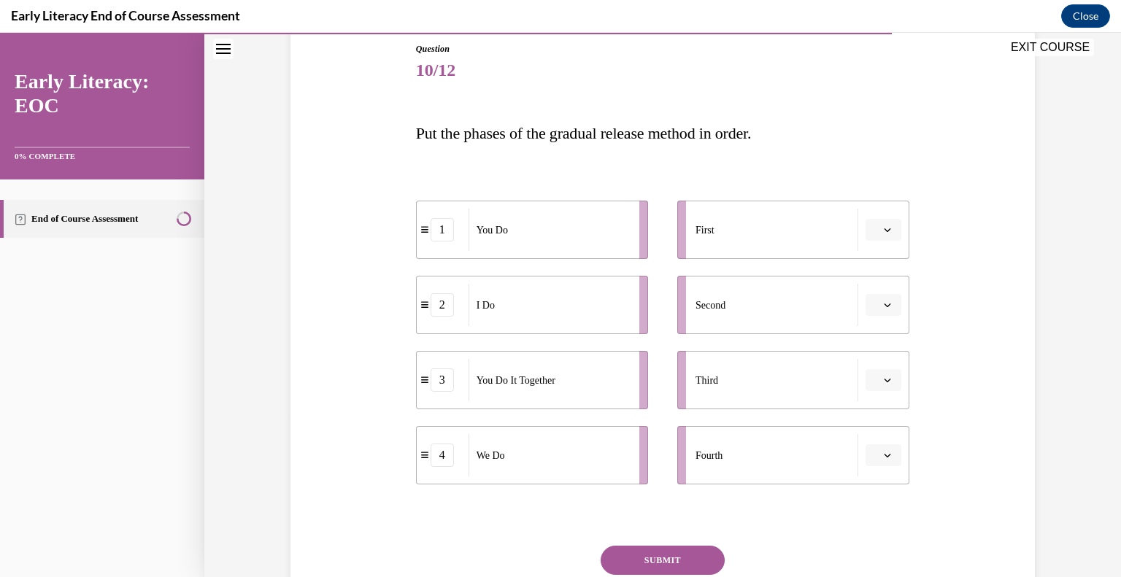
scroll to position [161, 0]
click at [892, 309] on span "button" at bounding box center [888, 305] width 10 height 10
click at [883, 364] on div "1" at bounding box center [882, 366] width 37 height 29
click at [891, 453] on icon "button" at bounding box center [887, 455] width 7 height 7
click at [886, 361] on div "2" at bounding box center [882, 364] width 37 height 29
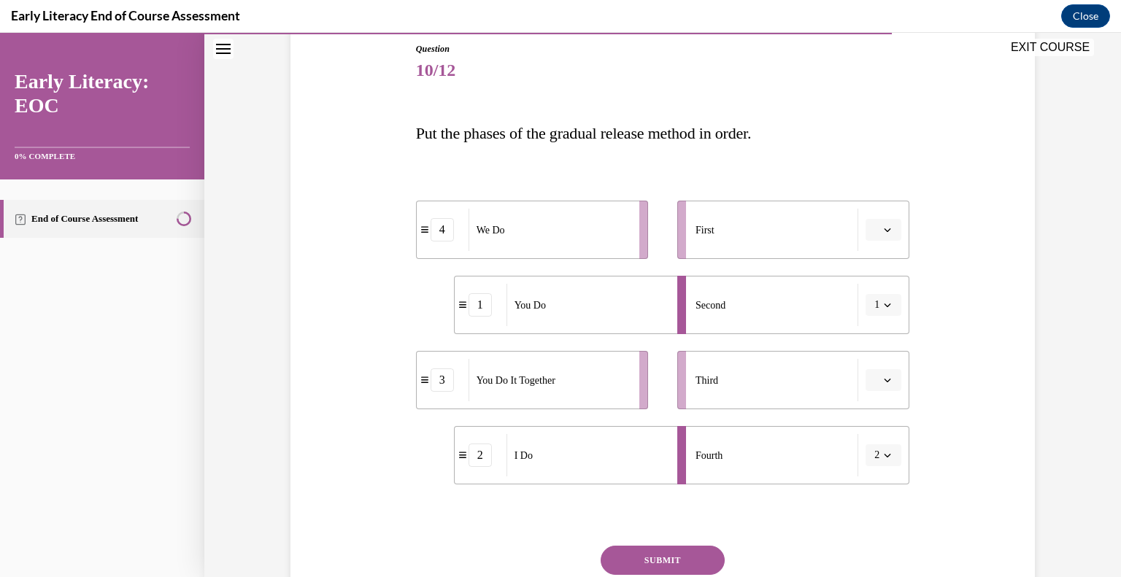
click at [884, 458] on icon "button" at bounding box center [887, 455] width 7 height 7
click at [882, 341] on div "1" at bounding box center [879, 335] width 37 height 29
click at [888, 236] on button "button" at bounding box center [884, 230] width 36 height 22
click at [883, 331] on div "2" at bounding box center [882, 320] width 37 height 29
click at [883, 231] on span "button" at bounding box center [888, 230] width 10 height 10
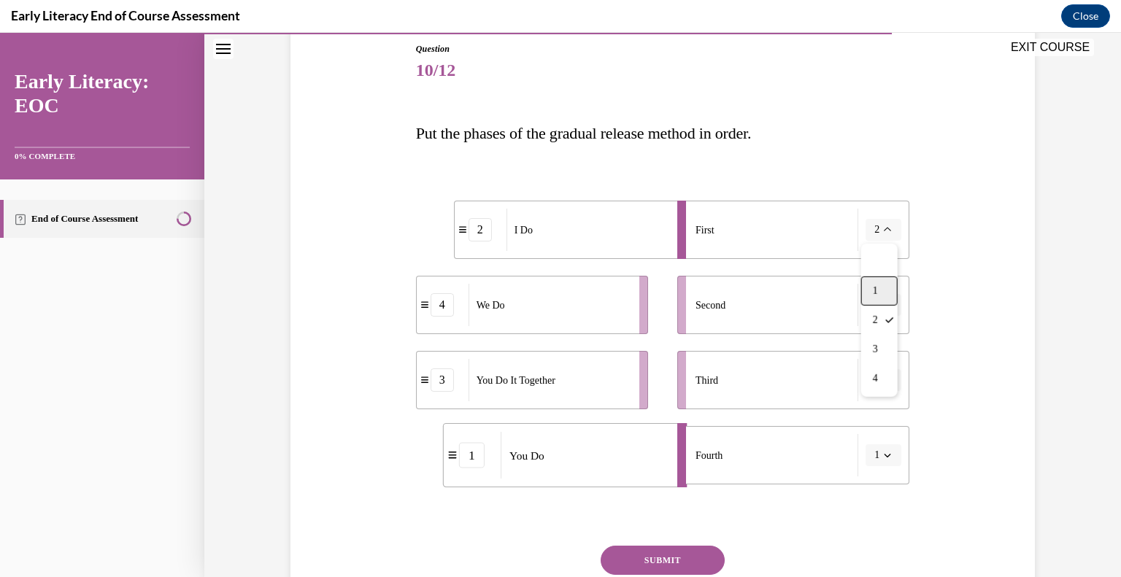
click at [877, 286] on span "1" at bounding box center [875, 291] width 5 height 12
click at [890, 231] on icon "button" at bounding box center [887, 229] width 7 height 7
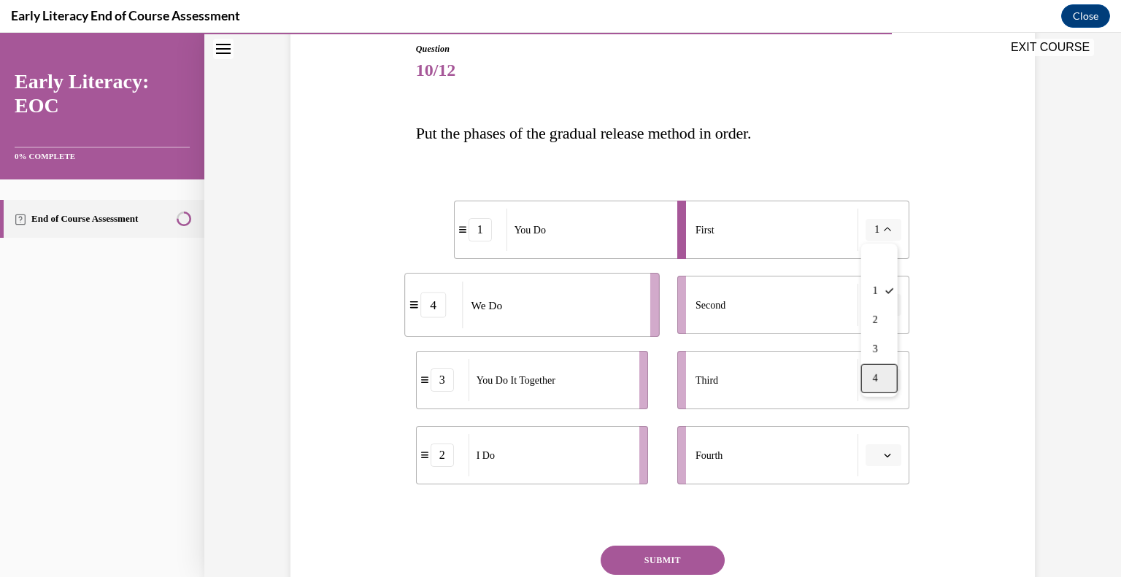
click at [881, 385] on div "4" at bounding box center [879, 378] width 37 height 29
click at [886, 234] on span "button" at bounding box center [888, 230] width 10 height 10
click at [1030, 49] on button "EXIT COURSE" at bounding box center [1051, 48] width 88 height 18
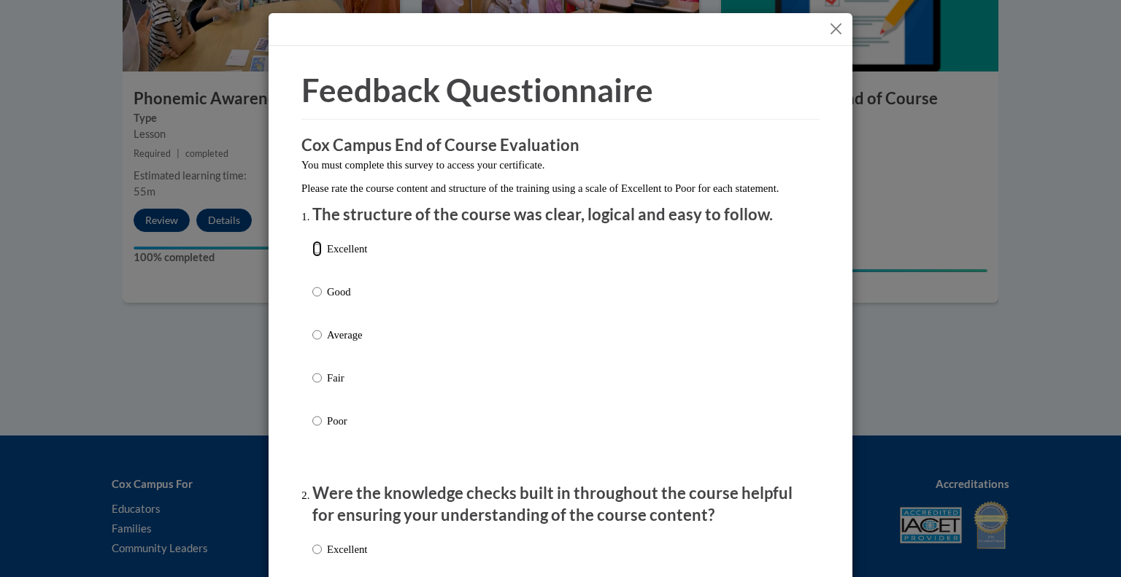
click at [318, 257] on input "Excellent" at bounding box center [316, 249] width 9 height 16
radio input "true"
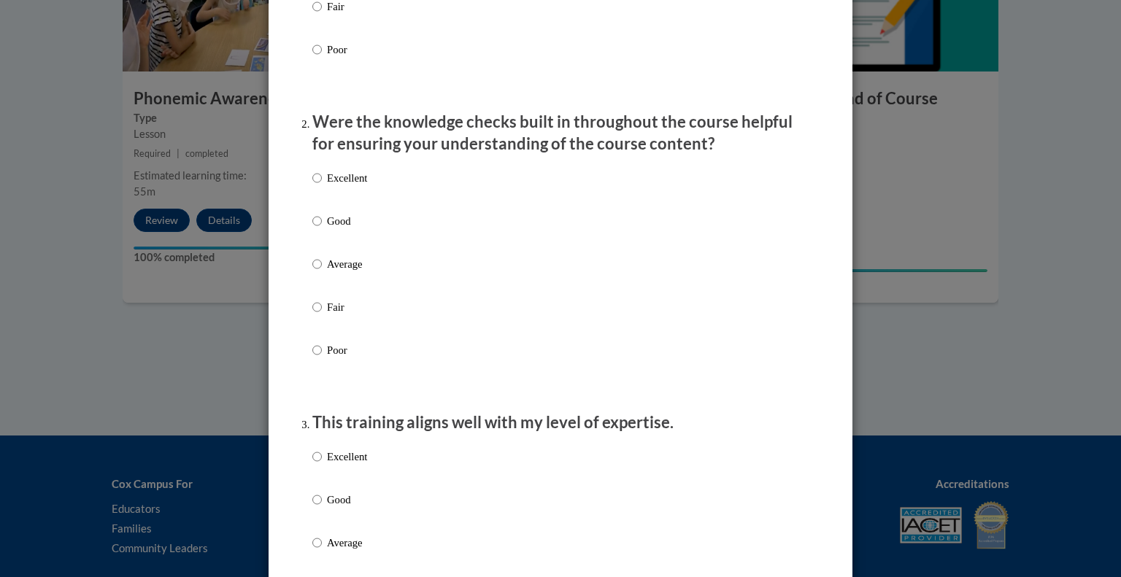
scroll to position [385, 0]
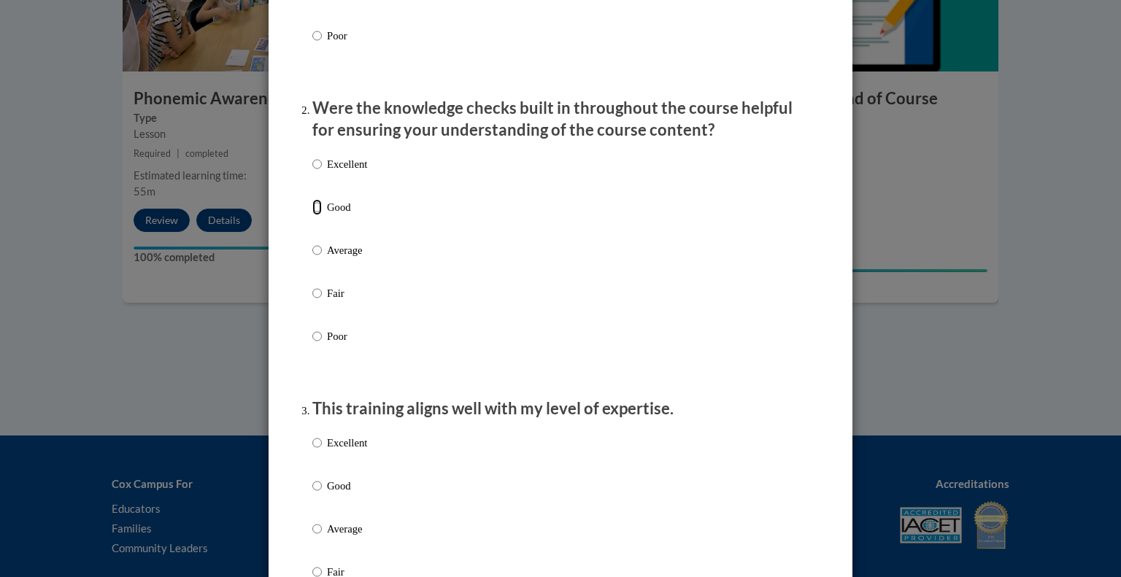
click at [317, 215] on input "Good" at bounding box center [316, 207] width 9 height 16
radio input "true"
click at [318, 537] on input "Average" at bounding box center [316, 529] width 9 height 16
radio input "true"
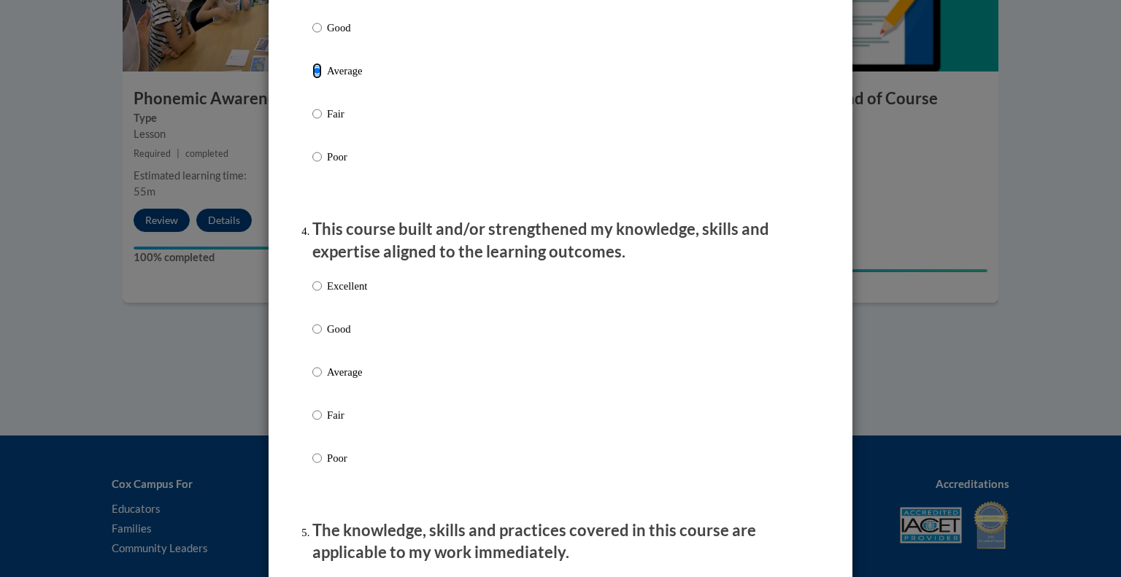
scroll to position [844, 0]
click at [316, 380] on input "Average" at bounding box center [316, 372] width 9 height 16
radio input "true"
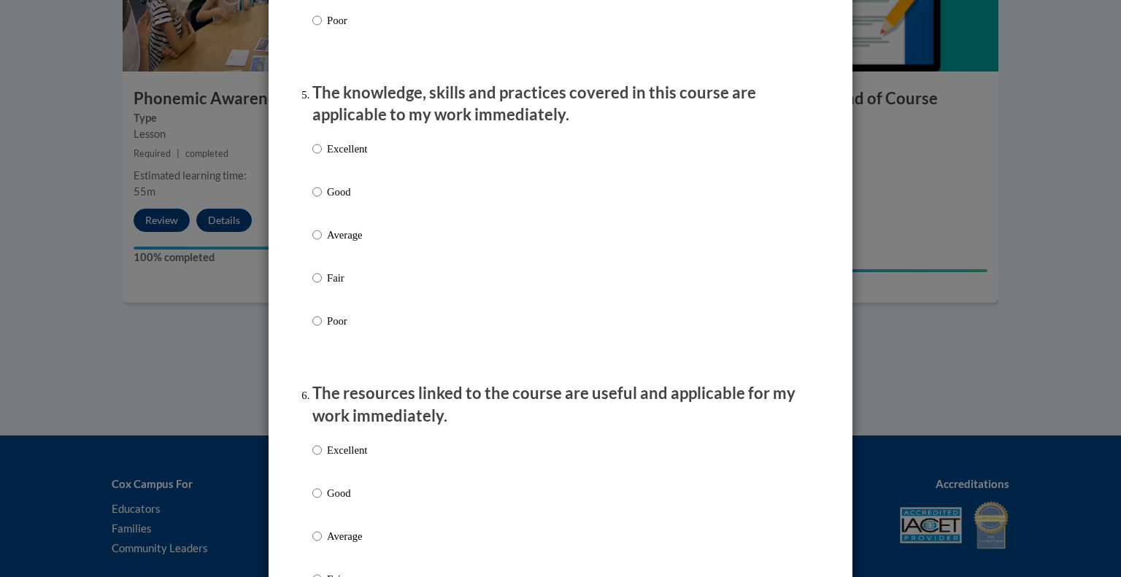
scroll to position [1308, 0]
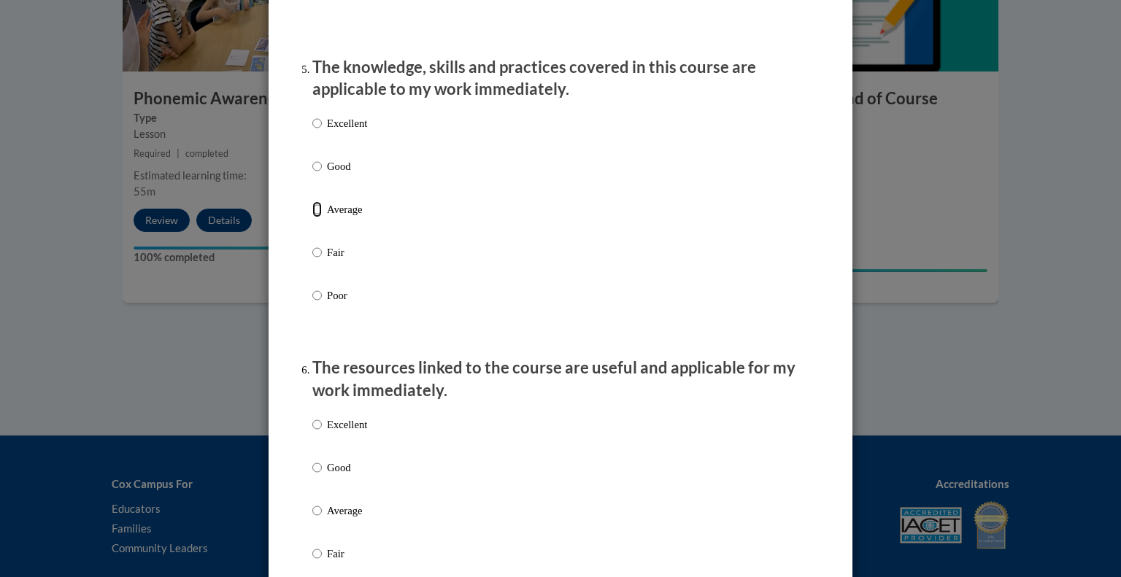
click at [318, 218] on input "Average" at bounding box center [316, 210] width 9 height 16
radio input "true"
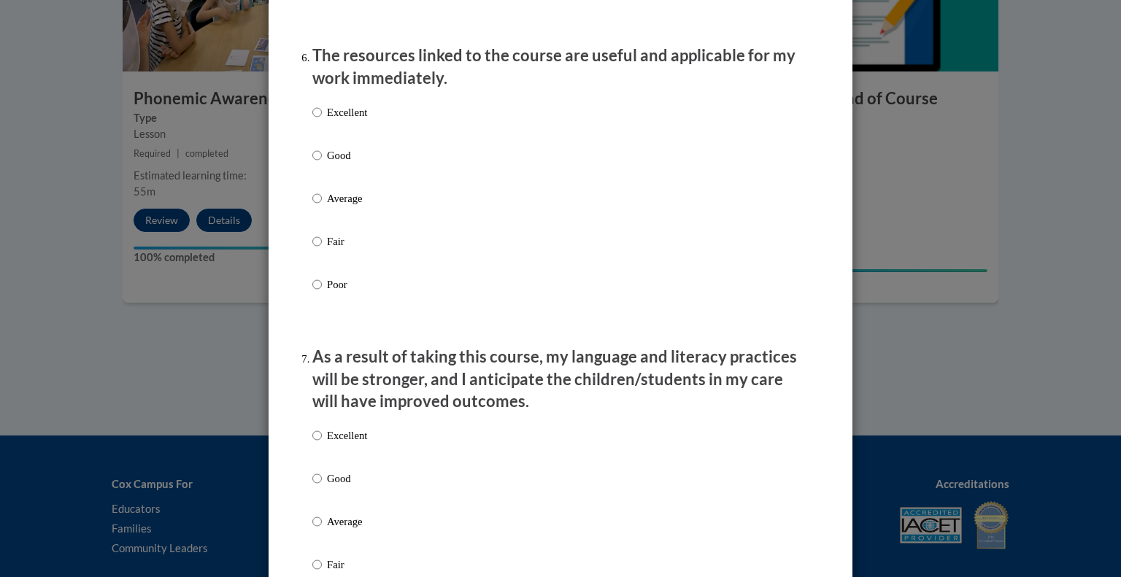
scroll to position [1621, 0]
click at [316, 206] on input "Average" at bounding box center [316, 198] width 9 height 16
radio input "true"
click at [317, 529] on input "Average" at bounding box center [316, 521] width 9 height 16
radio input "true"
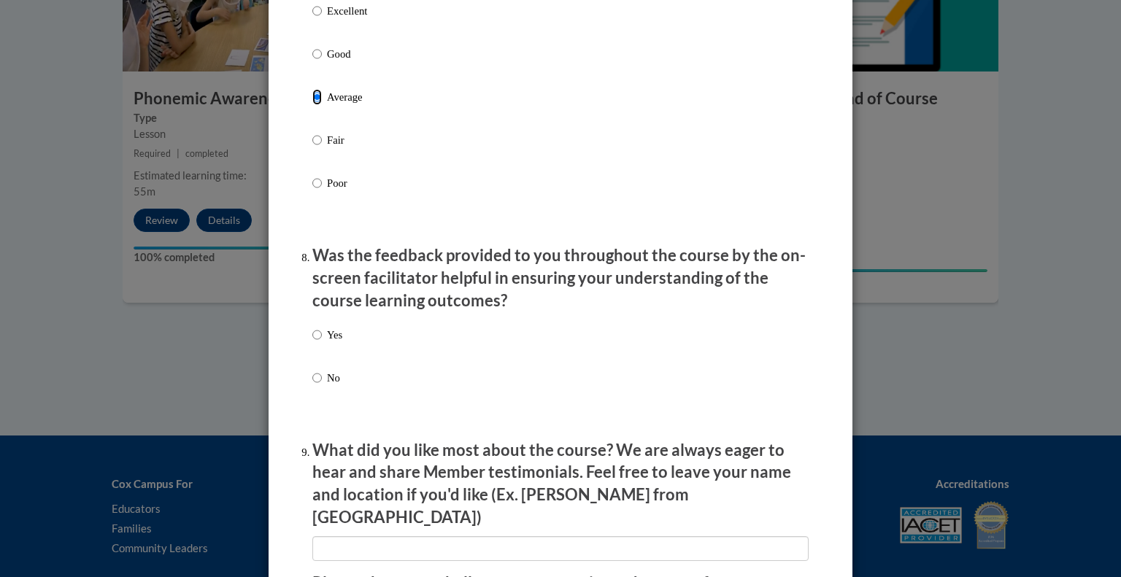
scroll to position [2069, 0]
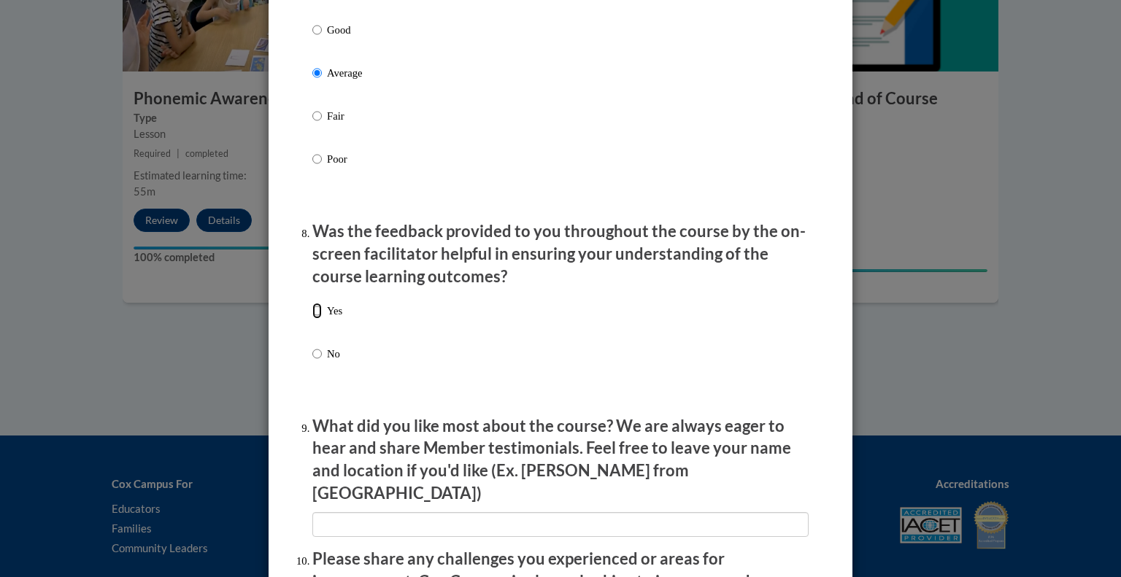
click at [315, 319] on input "Yes" at bounding box center [316, 311] width 9 height 16
radio input "true"
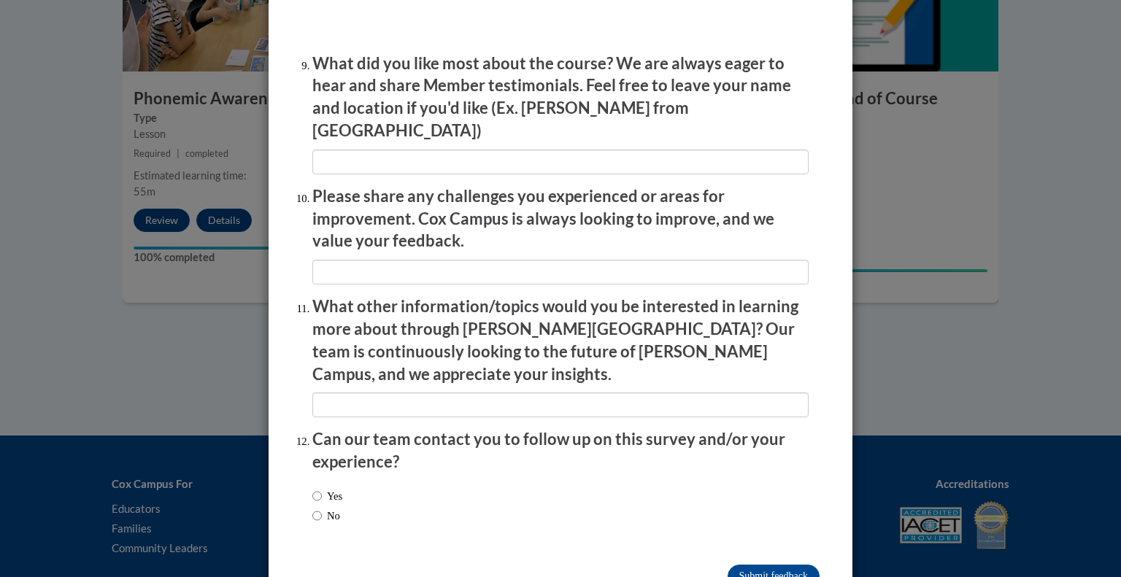
scroll to position [2446, 0]
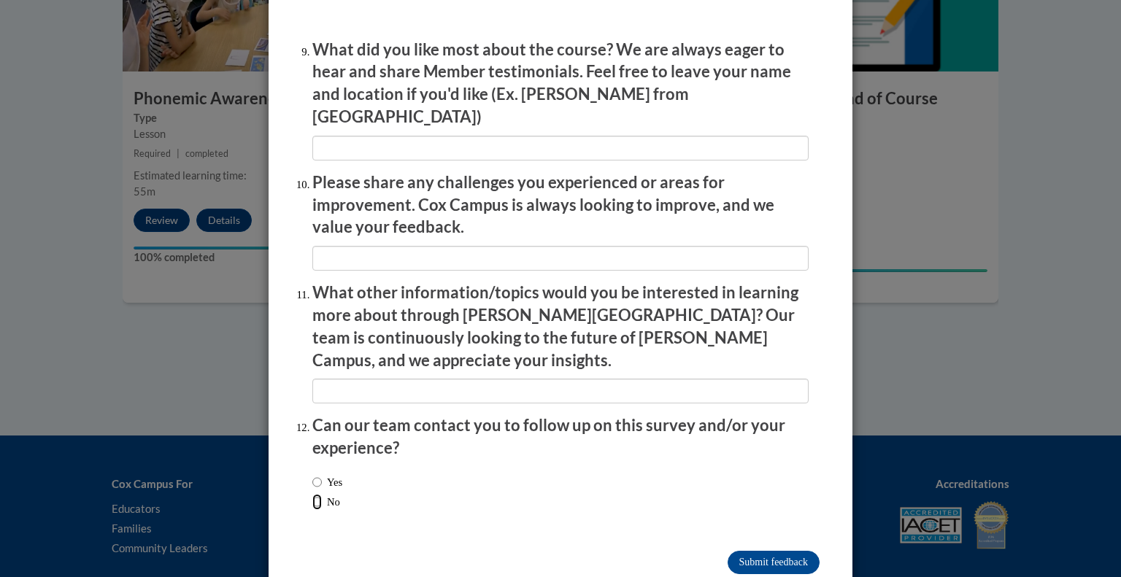
click at [318, 494] on input "No" at bounding box center [316, 502] width 9 height 16
radio input "true"
click at [740, 551] on input "Submit feedback" at bounding box center [774, 562] width 92 height 23
